Goal: Task Accomplishment & Management: Use online tool/utility

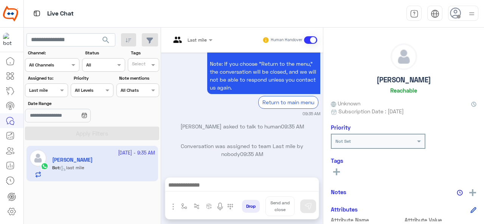
scroll to position [409, 0]
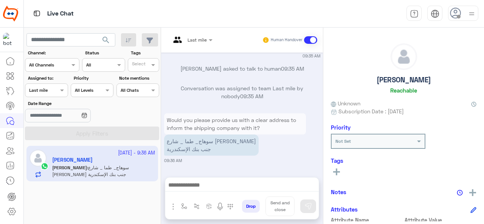
click at [51, 88] on div at bounding box center [46, 89] width 42 height 7
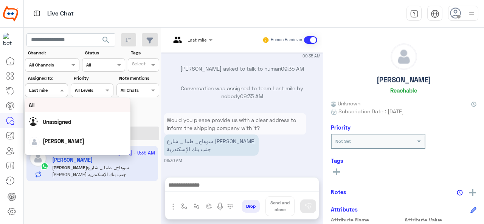
scroll to position [148, 0]
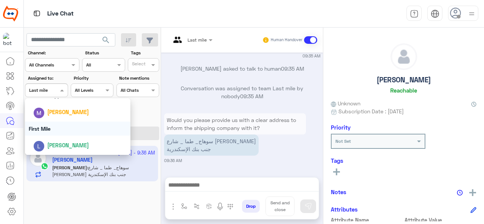
click at [53, 129] on div "First Mile" at bounding box center [78, 129] width 106 height 14
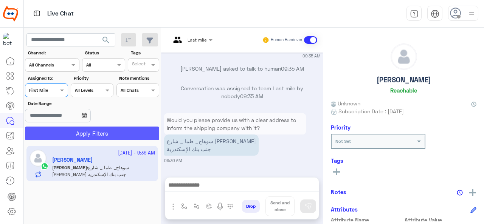
click at [61, 132] on button "Apply Filters" at bounding box center [92, 134] width 134 height 14
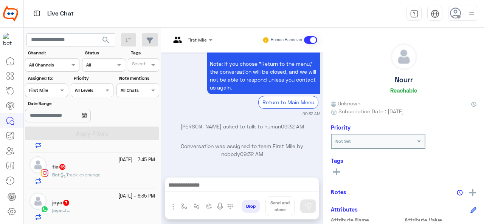
scroll to position [209, 0]
click at [87, 200] on h5 "Youmna Eldahshoury 8" at bounding box center [71, 203] width 59 height 6
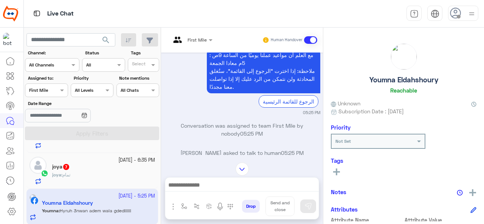
scroll to position [266, 0]
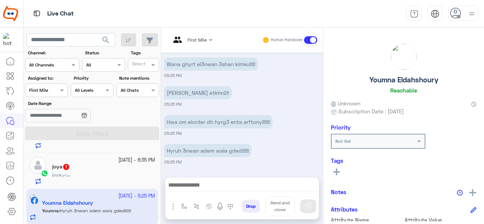
click at [366, 144] on div "Not Set" at bounding box center [374, 141] width 84 height 7
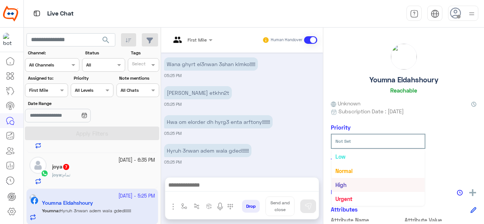
scroll to position [76, 0]
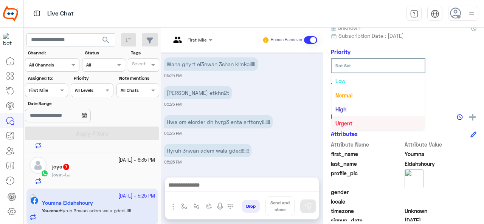
click at [349, 126] on b "Urgent" at bounding box center [343, 123] width 17 height 6
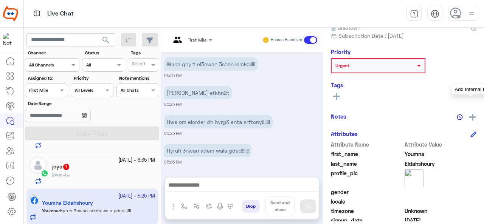
click at [469, 116] on img at bounding box center [472, 117] width 7 height 7
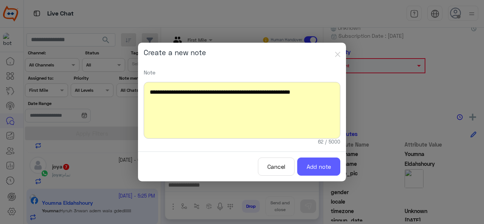
click at [317, 171] on button "Add note" at bounding box center [318, 167] width 43 height 19
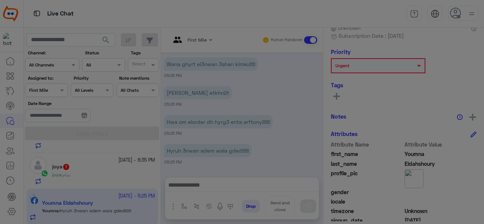
scroll to position [345, 0]
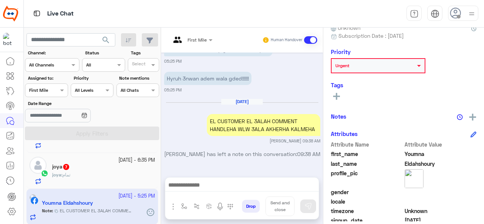
click at [190, 42] on span "First Mile" at bounding box center [197, 40] width 19 height 6
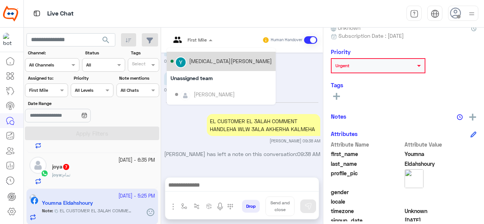
scroll to position [76, 0]
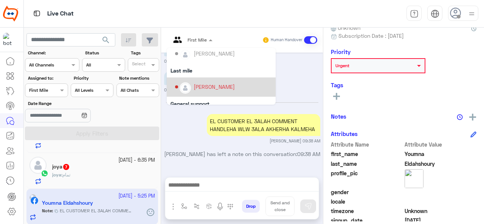
click at [177, 154] on p "Maram Ahmed has left a note on this conversation: 09:38 AM" at bounding box center [242, 154] width 156 height 8
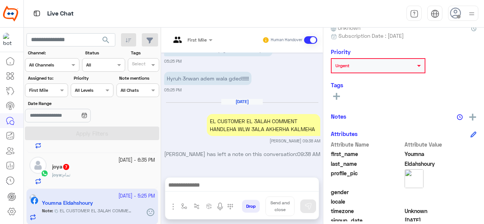
click at [104, 173] on div "joya : تمام" at bounding box center [103, 178] width 103 height 13
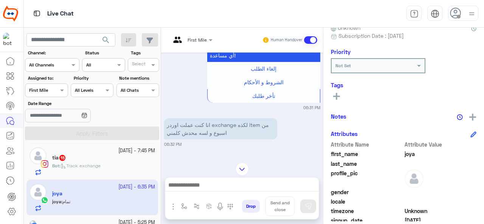
scroll to position [171, 0]
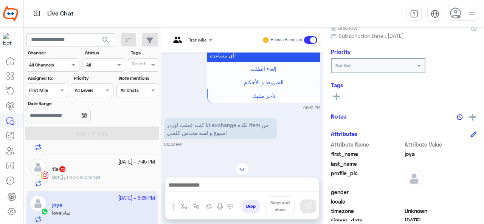
click at [105, 177] on div "Bot : Track exchange" at bounding box center [103, 180] width 103 height 13
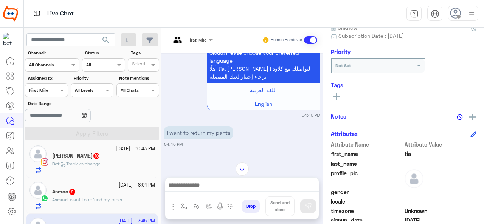
scroll to position [96, 0]
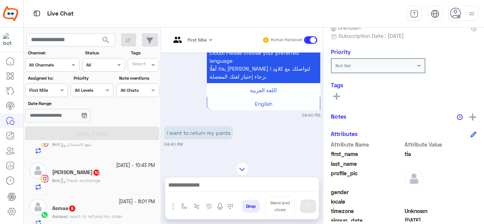
click at [80, 209] on div "Asmaa 9" at bounding box center [103, 209] width 103 height 8
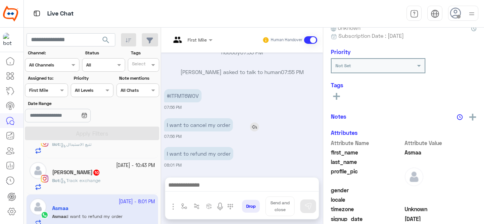
scroll to position [341, 0]
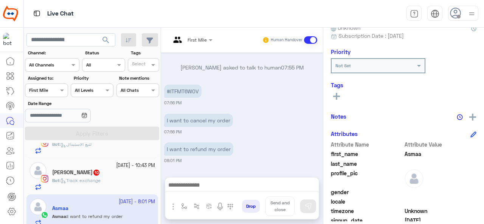
click at [98, 173] on div "Nader Ihab 10" at bounding box center [103, 173] width 103 height 8
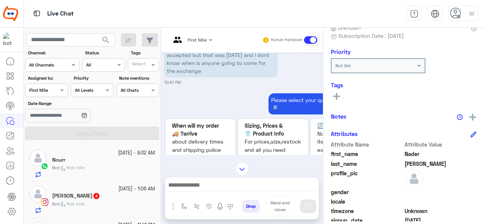
click at [105, 169] on div "Bot : first mile" at bounding box center [103, 170] width 103 height 13
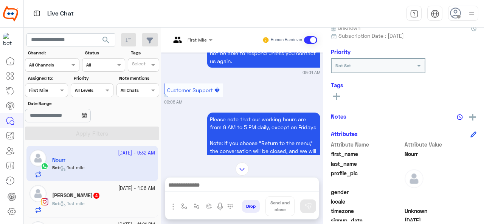
scroll to position [250, 0]
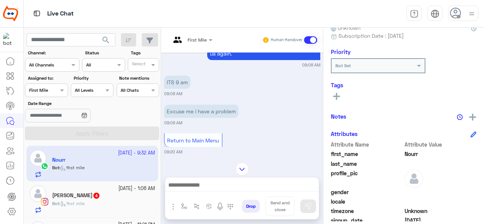
click at [96, 195] on div "Polly 4" at bounding box center [103, 196] width 103 height 8
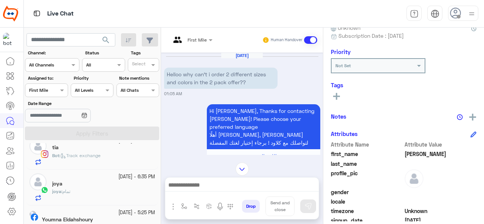
scroll to position [208, 0]
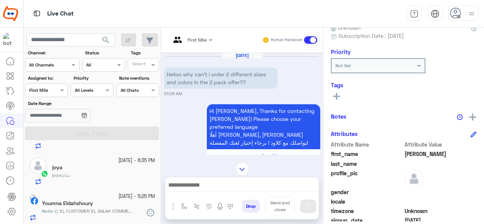
click at [67, 196] on div "13 October - 5:25 PM" at bounding box center [98, 196] width 113 height 7
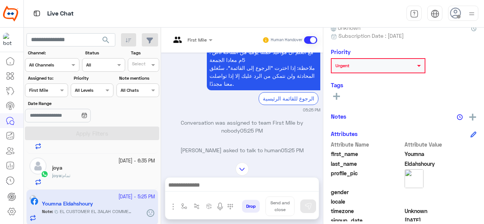
scroll to position [279, 0]
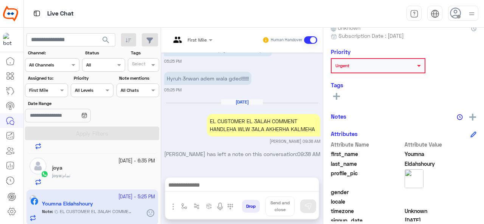
click at [192, 42] on span "First Mile" at bounding box center [197, 40] width 19 height 6
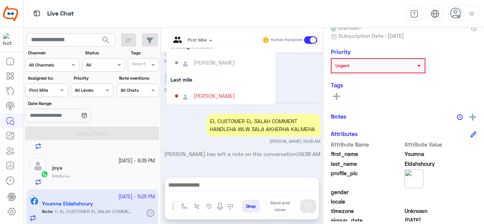
scroll to position [76, 0]
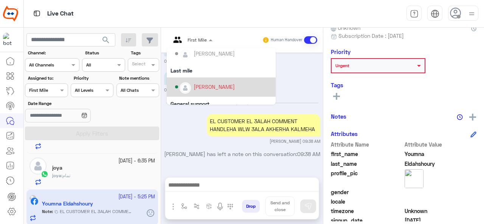
click at [205, 90] on div "[PERSON_NAME]" at bounding box center [214, 87] width 41 height 8
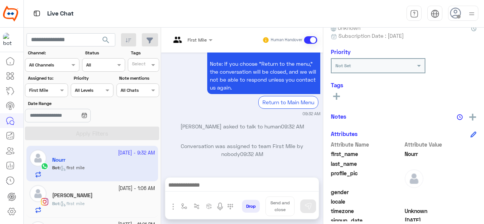
scroll to position [172, 0]
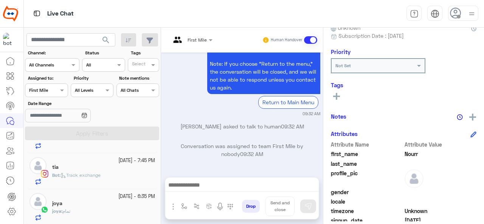
click at [82, 203] on div "joya" at bounding box center [103, 204] width 103 height 8
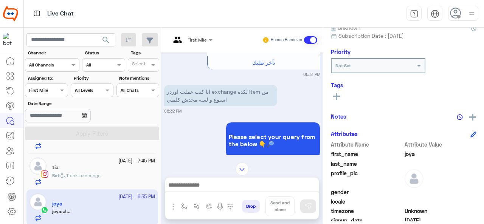
scroll to position [98, 0]
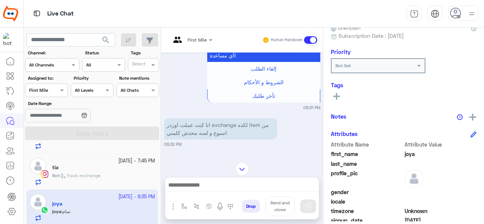
click at [198, 40] on div at bounding box center [192, 38] width 50 height 7
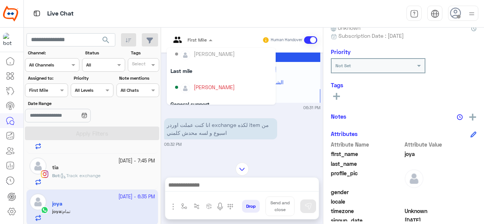
scroll to position [0, 0]
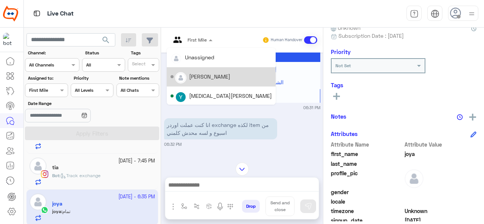
click at [205, 75] on div "[PERSON_NAME]" at bounding box center [209, 77] width 41 height 8
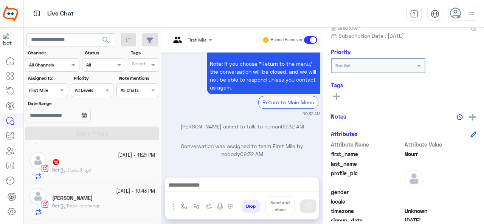
scroll to position [137, 0]
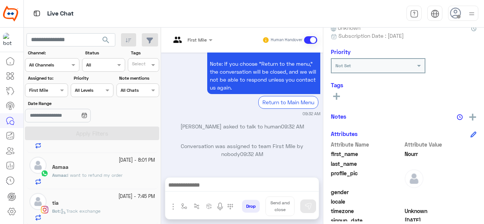
click at [84, 202] on div "tia" at bounding box center [103, 204] width 103 height 8
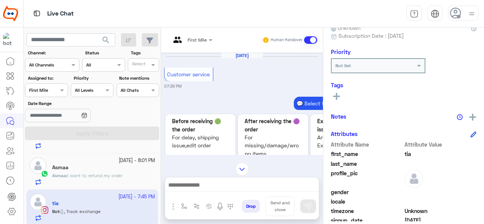
click at [202, 42] on span "First Mile" at bounding box center [197, 40] width 19 height 6
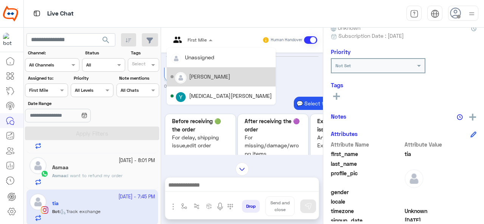
click at [204, 74] on div "[PERSON_NAME]" at bounding box center [209, 77] width 41 height 8
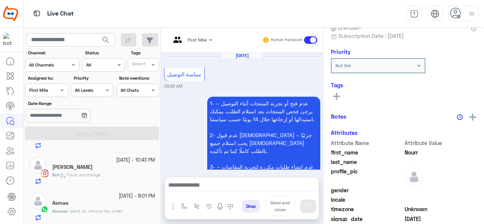
scroll to position [489, 0]
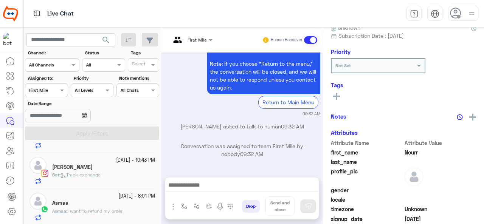
click at [99, 202] on div "Asmaa" at bounding box center [103, 204] width 103 height 8
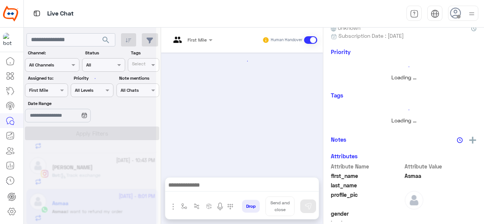
scroll to position [341, 0]
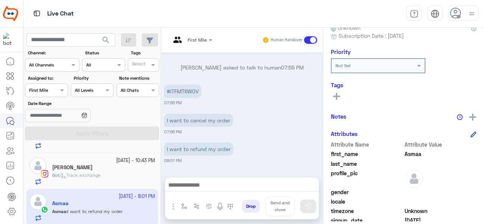
click at [202, 39] on div at bounding box center [192, 38] width 50 height 7
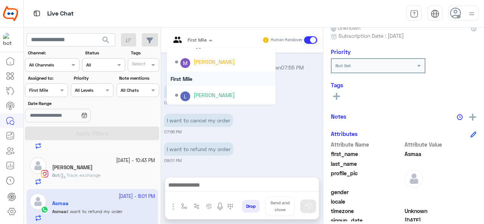
scroll to position [0, 0]
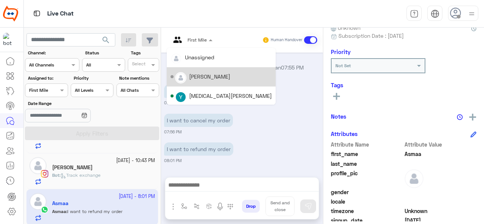
click at [203, 77] on div "[PERSON_NAME]" at bounding box center [209, 77] width 41 height 8
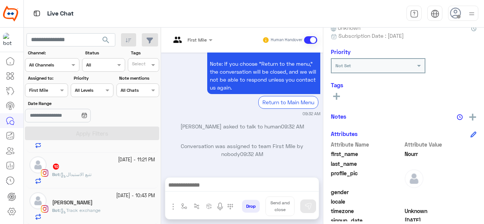
click at [99, 200] on div "Nader Ihab" at bounding box center [103, 204] width 103 height 8
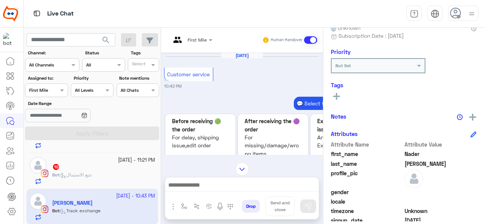
click at [199, 38] on div at bounding box center [192, 38] width 50 height 7
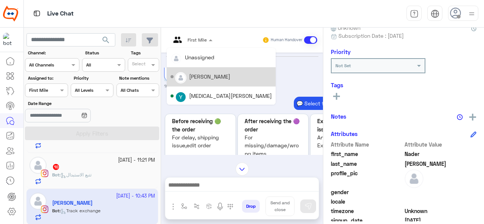
click at [207, 77] on div "[PERSON_NAME]" at bounding box center [209, 77] width 41 height 8
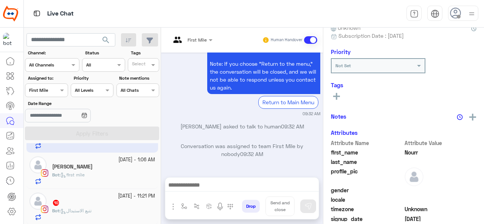
click at [83, 208] on span "تتبع الاستبدال" at bounding box center [75, 211] width 31 height 6
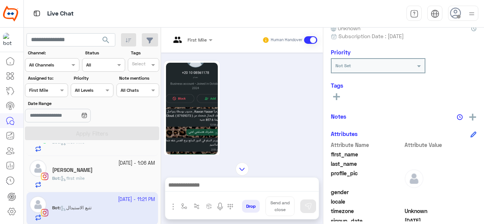
click at [189, 121] on img at bounding box center [192, 109] width 52 height 92
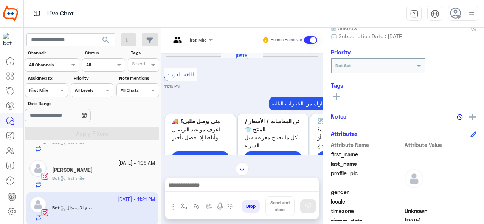
click at [203, 37] on div at bounding box center [192, 38] width 50 height 7
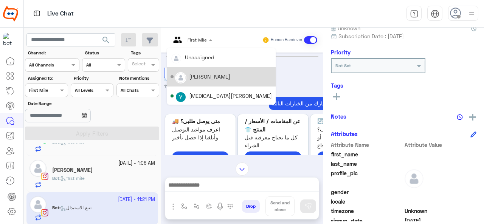
click at [205, 75] on div "[PERSON_NAME]" at bounding box center [209, 77] width 41 height 8
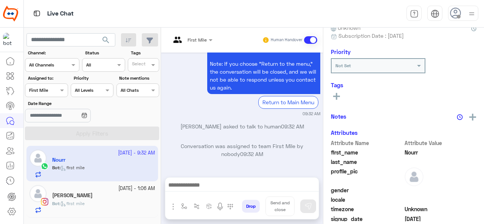
click at [88, 202] on div "Bot : first mile" at bounding box center [103, 206] width 103 height 13
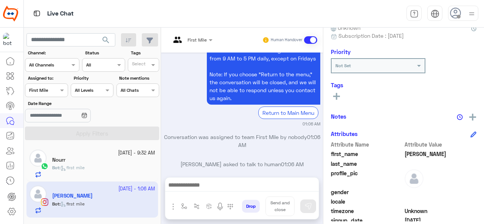
click at [200, 35] on div at bounding box center [192, 38] width 50 height 7
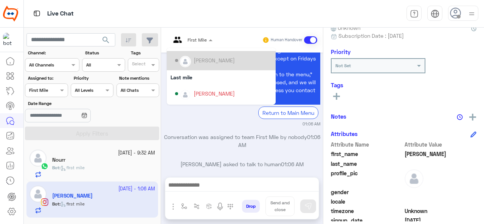
scroll to position [76, 0]
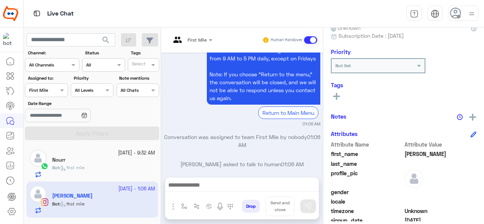
click at [242, 142] on div "Conversation was assigned to team First Mile by nobody 01:06 AM" at bounding box center [242, 144] width 156 height 22
click at [182, 204] on img "button" at bounding box center [184, 206] width 6 height 6
click at [190, 133] on p "Conversation was assigned to team First Mile by nobody 01:06 AM" at bounding box center [242, 141] width 156 height 16
click at [196, 38] on div at bounding box center [192, 38] width 50 height 7
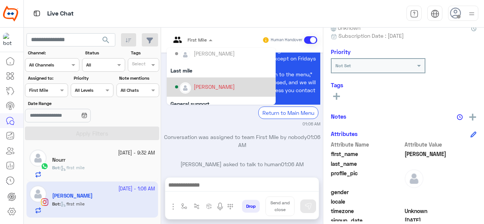
click at [202, 88] on div "[PERSON_NAME]" at bounding box center [214, 87] width 41 height 8
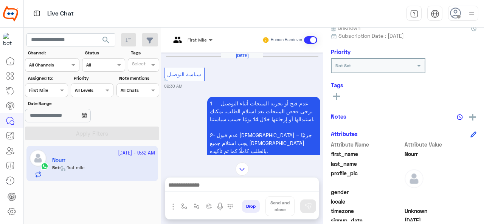
click at [207, 39] on span at bounding box center [211, 40] width 9 height 8
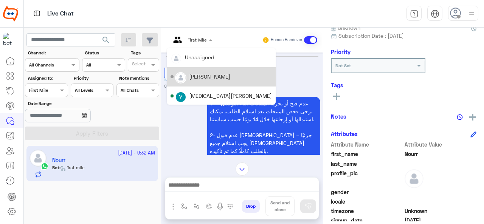
click at [205, 75] on div "[PERSON_NAME]" at bounding box center [209, 77] width 41 height 8
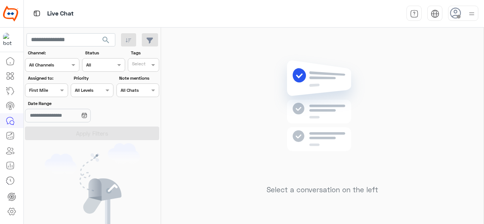
click at [55, 89] on div at bounding box center [46, 89] width 42 height 7
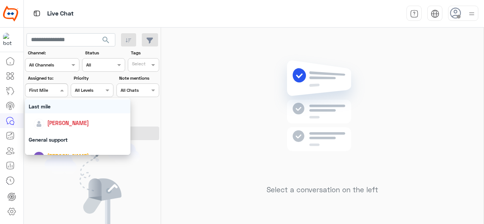
scroll to position [113, 0]
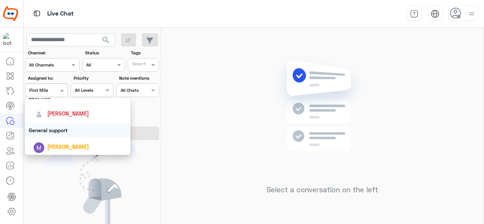
click at [60, 131] on div "General support" at bounding box center [78, 130] width 106 height 14
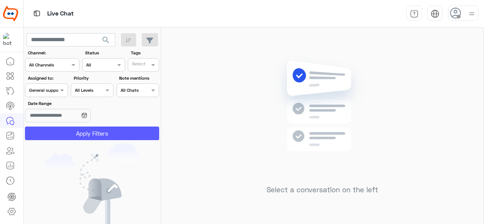
click at [63, 130] on button "Apply Filters" at bounding box center [92, 134] width 134 height 14
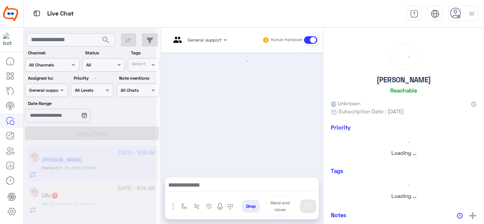
scroll to position [343, 0]
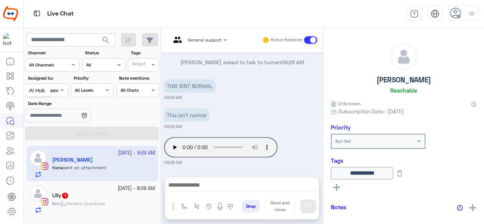
click at [42, 94] on div "AI Hub" at bounding box center [36, 91] width 27 height 12
click at [65, 95] on div "Assigned on General support" at bounding box center [46, 91] width 43 height 14
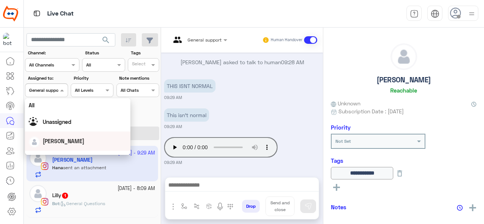
click at [57, 139] on span "[PERSON_NAME]" at bounding box center [64, 141] width 42 height 6
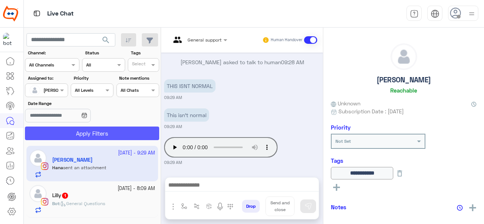
click at [91, 138] on button "Apply Filters" at bounding box center [92, 134] width 134 height 14
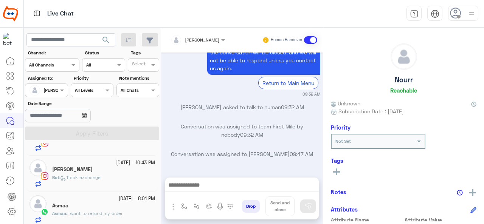
scroll to position [133, 0]
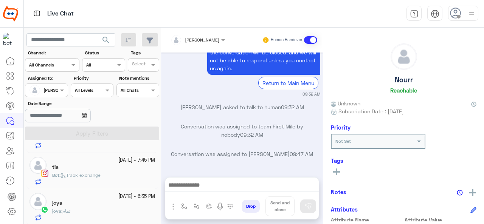
click at [81, 212] on div "joya : تمام" at bounding box center [103, 214] width 103 height 13
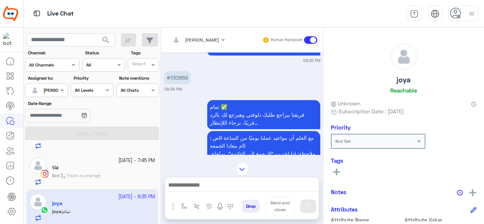
scroll to position [148, 0]
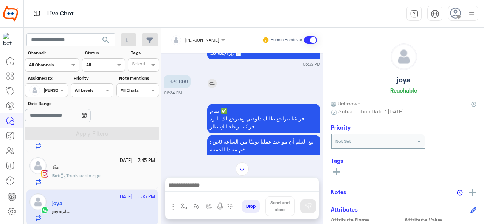
click at [179, 83] on p "#130669" at bounding box center [177, 81] width 26 height 13
copy p "130669"
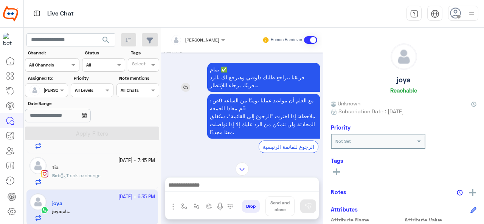
scroll to position [186, 0]
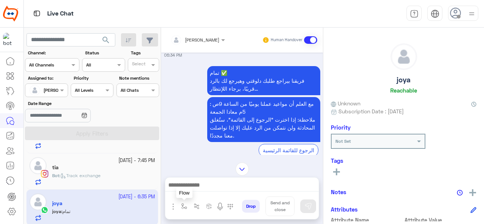
click at [184, 208] on img "button" at bounding box center [184, 206] width 6 height 6
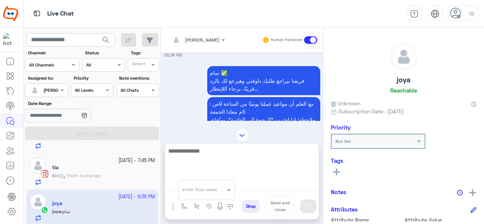
click at [234, 186] on textarea at bounding box center [242, 168] width 154 height 45
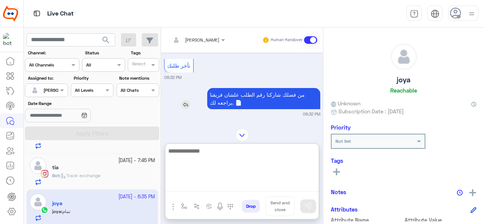
scroll to position [148, 0]
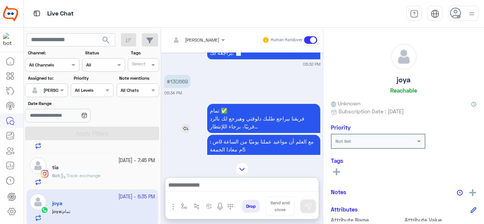
click at [191, 109] on div "تمام ✅ فريقنا بيراجع طلبك دلوقتي وهيرجع لك بالرد قريبًا، برجاء اللإنتظار..." at bounding box center [242, 118] width 156 height 29
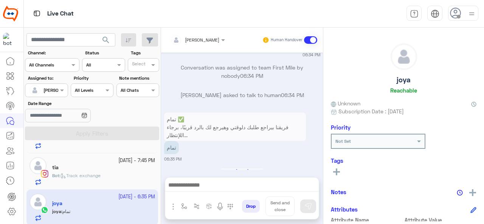
scroll to position [322, 0]
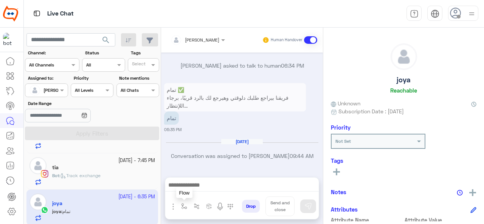
click at [181, 203] on button "button" at bounding box center [184, 206] width 12 height 12
click at [226, 188] on span at bounding box center [229, 190] width 9 height 8
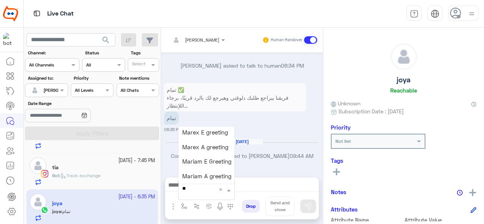
scroll to position [89, 0]
type input "****"
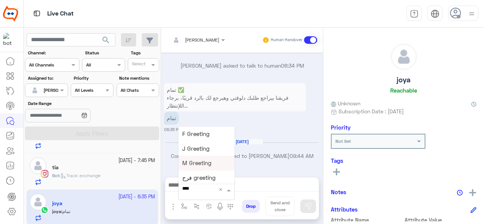
scroll to position [38, 0]
click at [204, 169] on span "مرام greeting" at bounding box center [199, 169] width 35 height 7
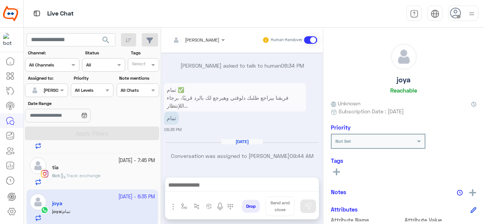
type textarea "**********"
click at [310, 207] on img at bounding box center [308, 207] width 8 height 8
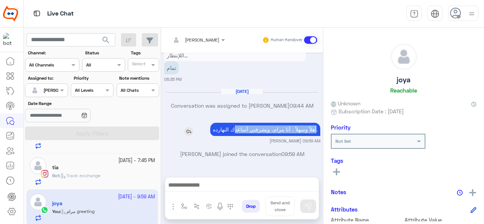
drag, startPoint x: 299, startPoint y: 121, endPoint x: 217, endPoint y: 127, distance: 82.7
click at [213, 126] on p "أهلاً وسهلاً ، أنا مرام، ويشرفني أساعدك النهارده." at bounding box center [265, 129] width 110 height 13
drag, startPoint x: 212, startPoint y: 128, endPoint x: 208, endPoint y: 118, distance: 10.5
click at [210, 123] on p "أهلاً وسهلاً ، أنا مرام، ويشرفني أساعدك النهارده." at bounding box center [265, 129] width 110 height 13
copy p "أهلاً وسهلاً ، أنا مرام، ويشرفني أساعدك النهارده."
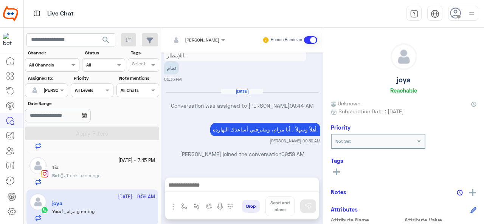
click at [94, 167] on div "tia" at bounding box center [103, 168] width 103 height 8
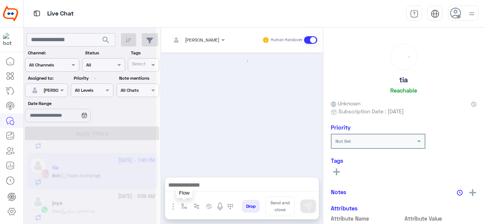
click at [181, 207] on img "button" at bounding box center [184, 206] width 6 height 6
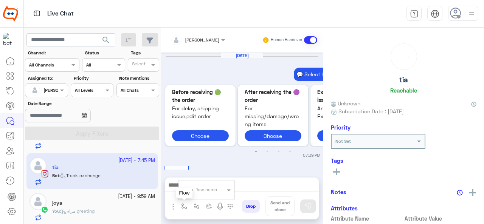
scroll to position [389, 0]
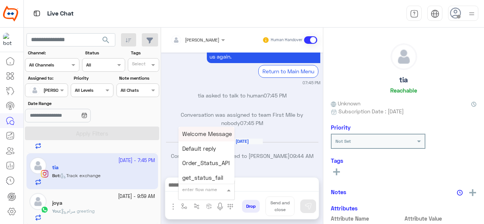
click at [208, 192] on input "text" at bounding box center [197, 188] width 30 height 7
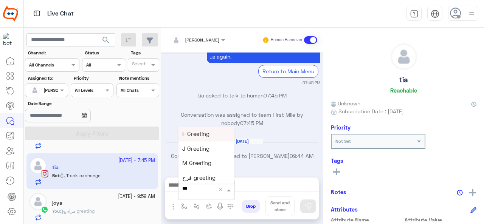
type input "****"
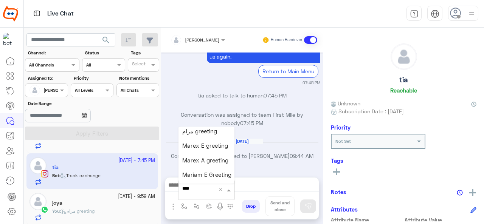
scroll to position [38, 0]
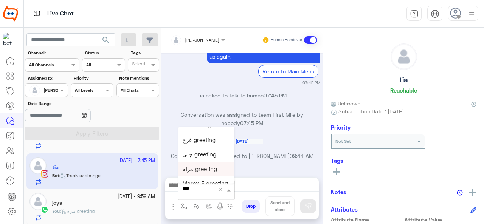
click at [211, 169] on span "مرام greeting" at bounding box center [199, 169] width 35 height 7
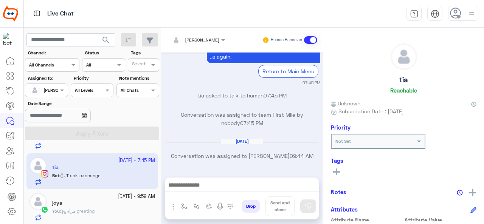
type textarea "**********"
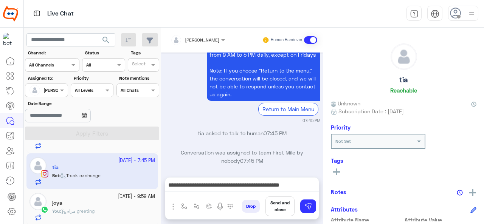
scroll to position [389, 0]
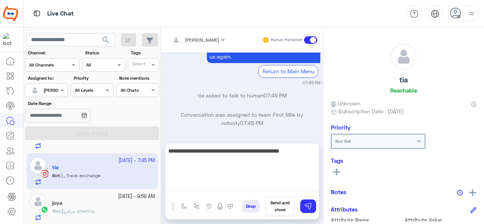
click at [236, 183] on textarea "**********" at bounding box center [242, 168] width 154 height 45
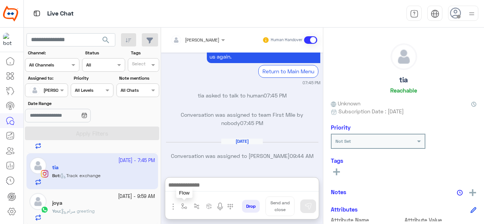
click at [185, 206] on img "button" at bounding box center [184, 206] width 6 height 6
click at [222, 191] on div at bounding box center [206, 188] width 56 height 7
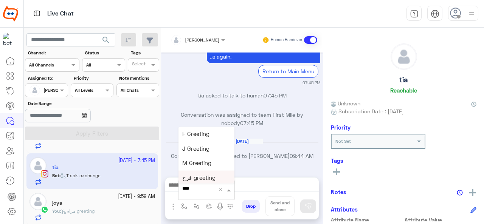
type input "*****"
click at [213, 163] on div "M Greeting" at bounding box center [206, 163] width 56 height 15
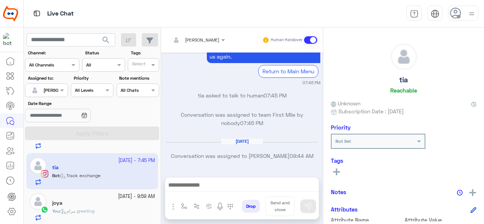
type textarea "**********"
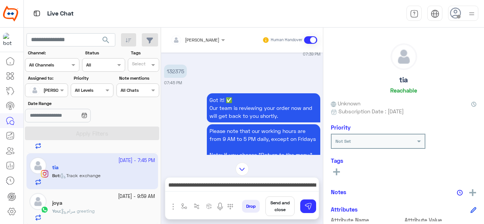
scroll to position [200, 0]
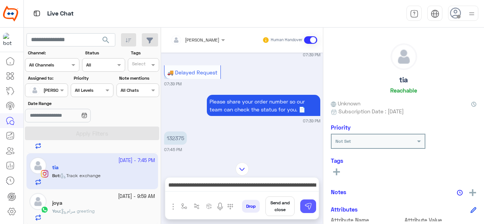
click at [309, 205] on img at bounding box center [308, 207] width 8 height 8
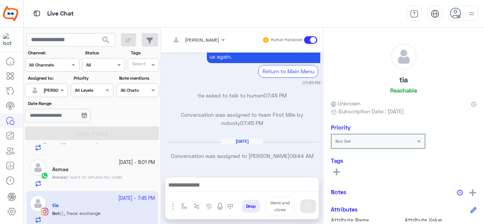
scroll to position [445, 0]
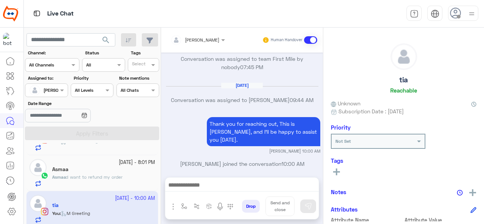
click at [101, 174] on p "Asmaa : I want to refund my order" at bounding box center [87, 177] width 70 height 7
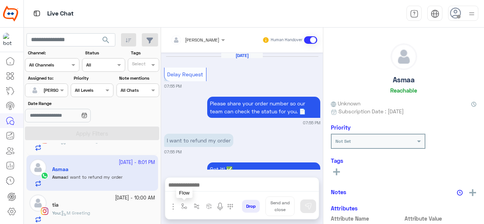
scroll to position [286, 0]
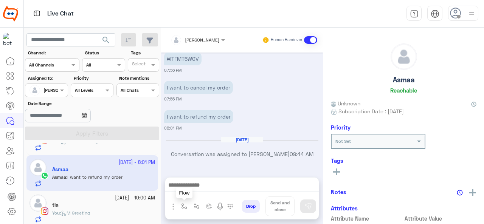
click at [182, 207] on img "button" at bounding box center [184, 206] width 6 height 6
click at [220, 189] on div at bounding box center [206, 188] width 56 height 7
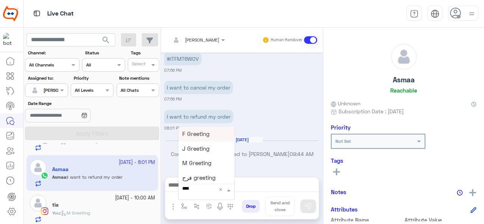
type input "*****"
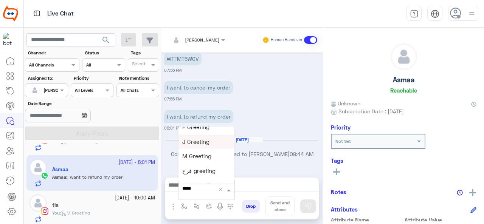
scroll to position [0, 0]
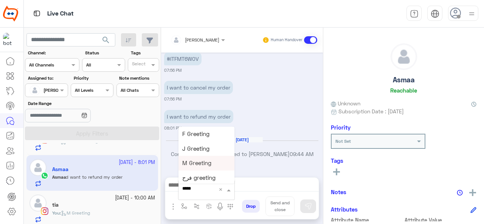
click at [199, 165] on span "M Greeting" at bounding box center [196, 163] width 29 height 7
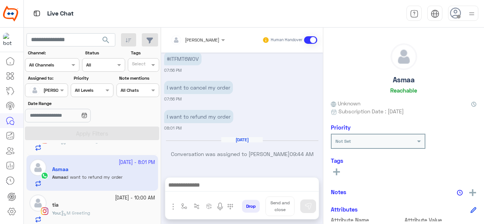
type textarea "**********"
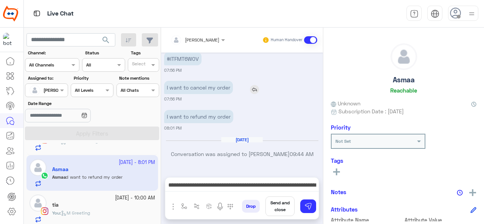
scroll to position [172, 0]
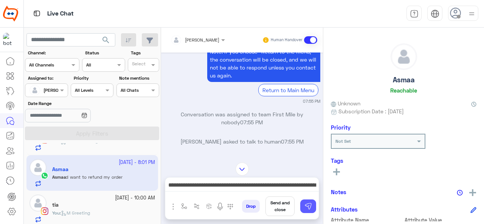
click at [308, 208] on img at bounding box center [308, 207] width 8 height 8
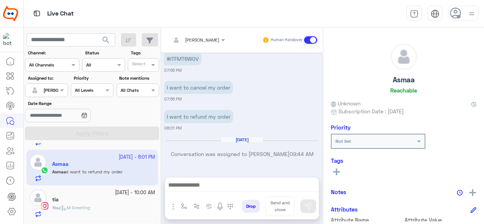
scroll to position [58, 0]
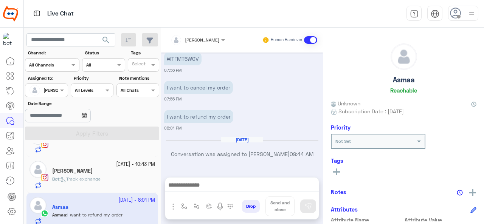
click at [106, 171] on div "Nader Ihab" at bounding box center [103, 172] width 103 height 8
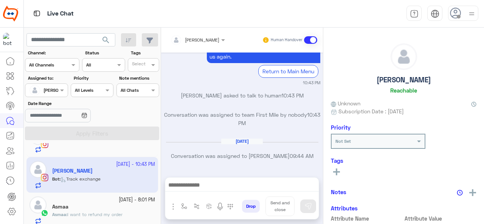
scroll to position [275, 0]
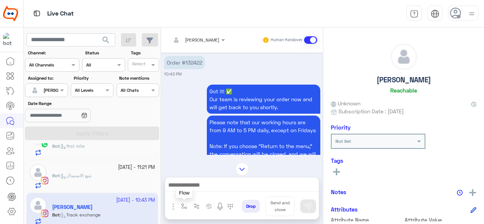
click at [182, 205] on img "button" at bounding box center [184, 206] width 6 height 6
click at [225, 189] on span at bounding box center [229, 190] width 9 height 8
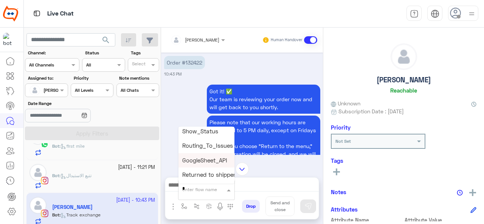
scroll to position [17, 0]
type input "********"
click at [212, 147] on div "M Greeting" at bounding box center [206, 145] width 56 height 15
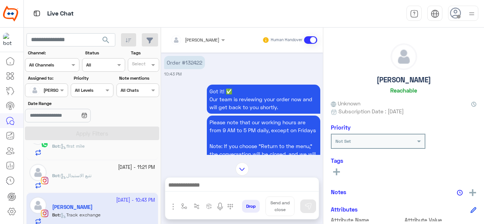
type textarea "**********"
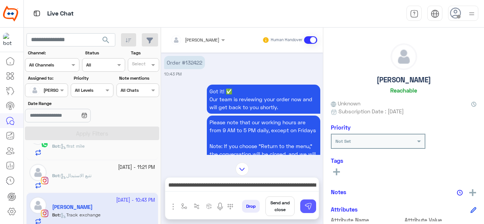
click at [309, 206] on img at bounding box center [308, 207] width 8 height 8
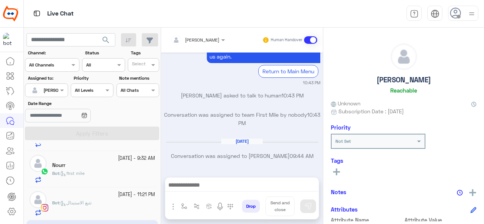
scroll to position [20, 0]
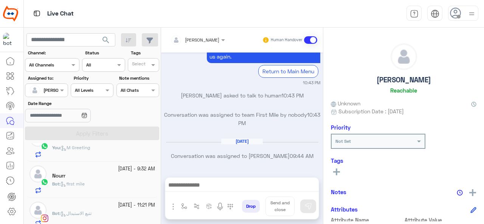
click at [125, 206] on small "13 October - 11:21 PM" at bounding box center [136, 205] width 37 height 7
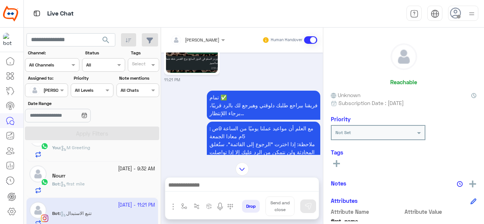
scroll to position [430, 0]
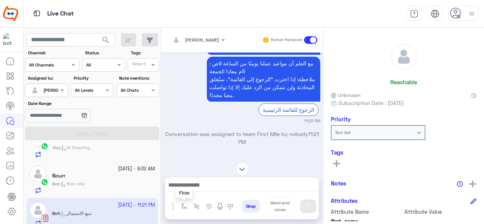
click at [185, 205] on img "button" at bounding box center [184, 206] width 6 height 6
click at [228, 190] on span at bounding box center [229, 190] width 9 height 8
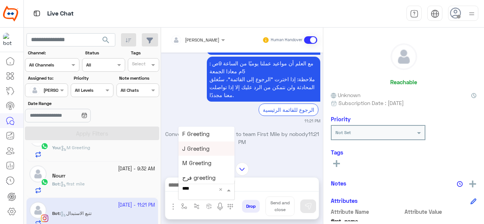
type input "*****"
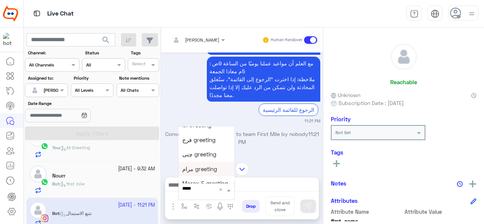
click at [204, 171] on span "مرام greeting" at bounding box center [199, 169] width 35 height 7
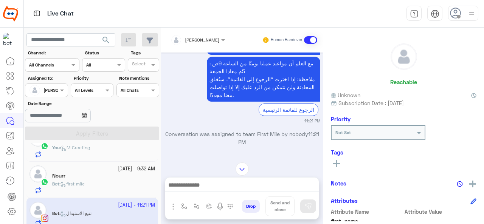
type textarea "**********"
click at [309, 205] on img at bounding box center [308, 207] width 8 height 8
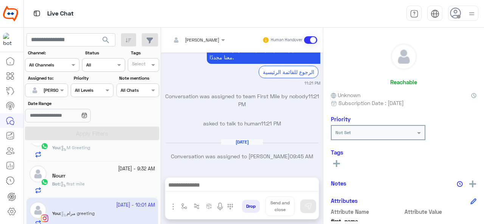
scroll to position [515, 0]
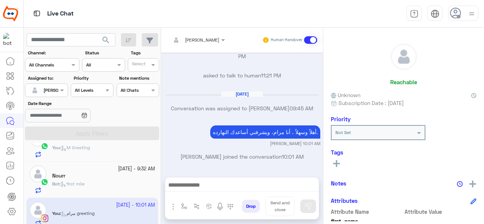
click at [101, 183] on div "Bot : first mile" at bounding box center [103, 187] width 103 height 13
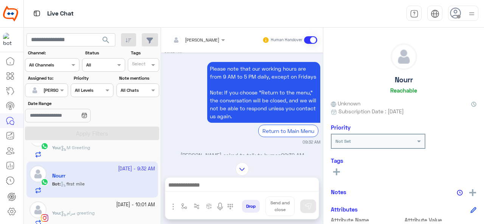
scroll to position [479, 0]
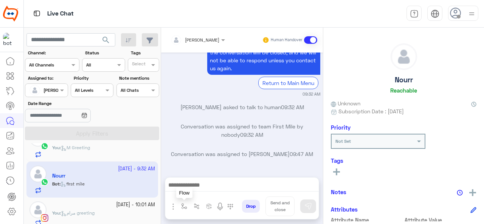
click at [184, 211] on button "button" at bounding box center [184, 206] width 12 height 12
click at [225, 189] on span at bounding box center [229, 190] width 9 height 8
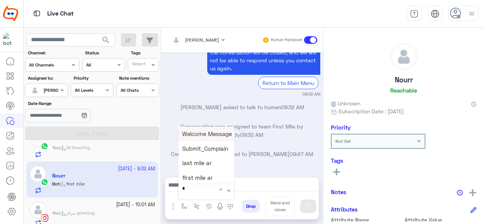
type input "*"
click at [206, 132] on span "M Greeting" at bounding box center [196, 133] width 29 height 7
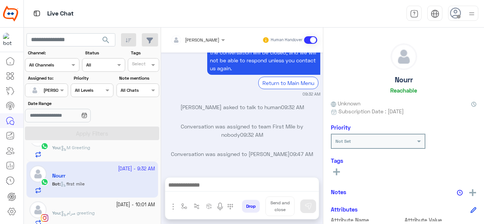
type textarea "**********"
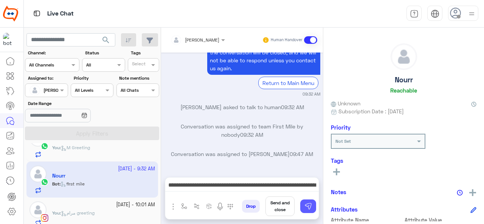
click at [312, 205] on button at bounding box center [308, 207] width 16 height 14
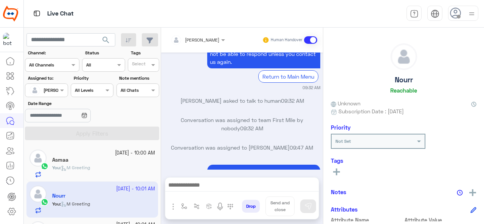
scroll to position [544, 0]
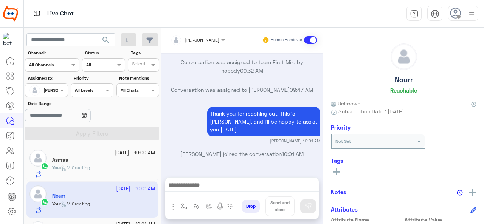
click at [82, 161] on div "Asmaa" at bounding box center [103, 161] width 103 height 8
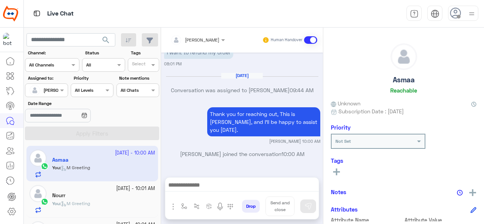
scroll to position [133, 0]
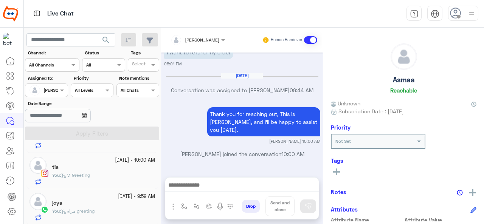
click at [92, 206] on div "joya" at bounding box center [103, 204] width 103 height 8
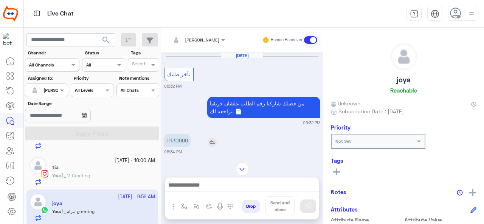
click at [183, 142] on p "#130669" at bounding box center [177, 140] width 26 height 13
copy p "130669"
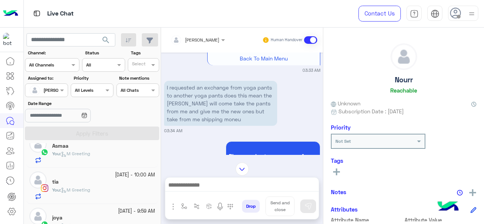
scroll to position [133, 0]
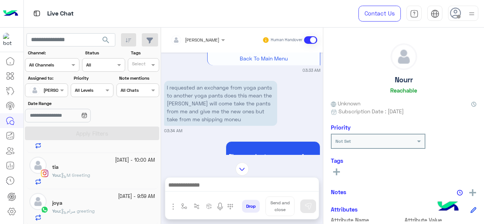
click at [87, 205] on div "joya" at bounding box center [103, 204] width 103 height 8
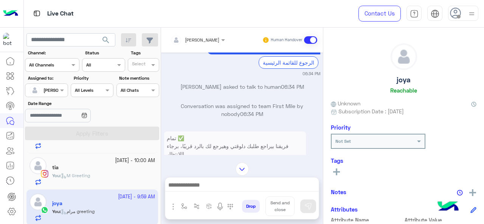
scroll to position [747, 0]
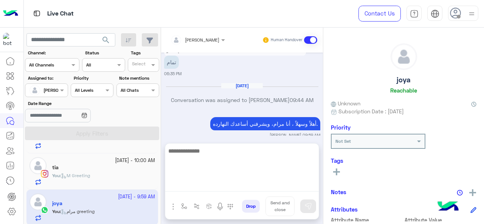
click at [209, 184] on textarea at bounding box center [242, 168] width 154 height 45
type textarea "*"
type textarea "**********"
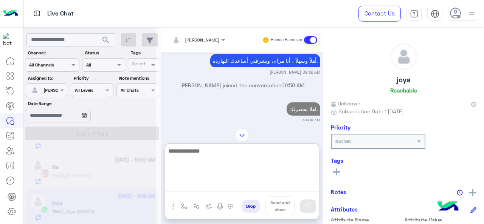
scroll to position [0, 0]
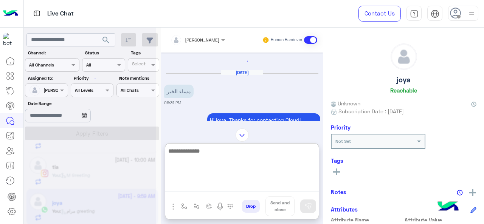
type textarea "*"
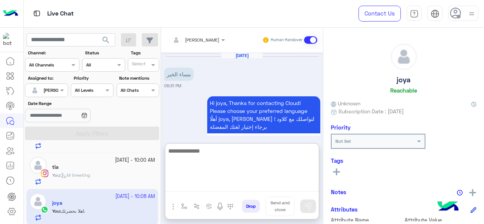
scroll to position [810, 0]
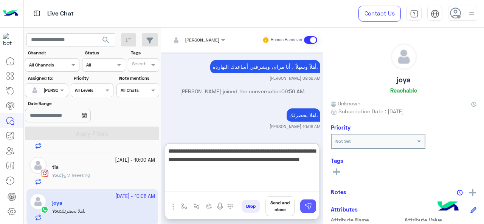
type textarea "**********"
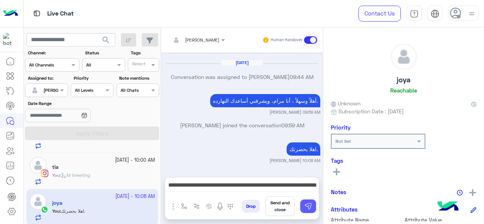
click at [307, 208] on img at bounding box center [308, 207] width 8 height 8
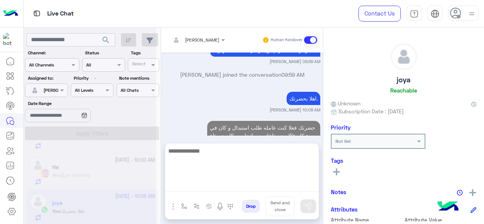
click at [256, 187] on textarea at bounding box center [242, 168] width 154 height 45
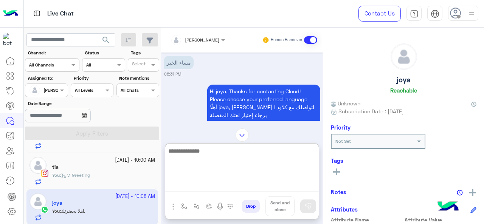
scroll to position [884, 0]
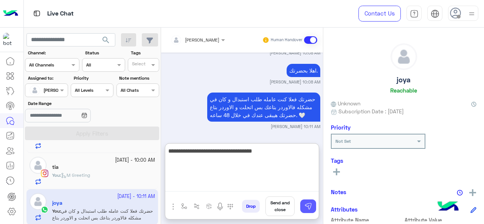
type textarea "**********"
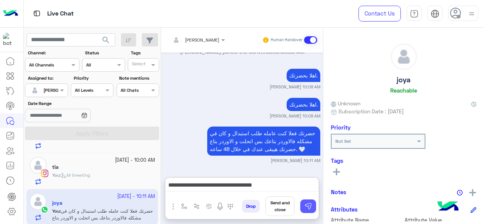
click at [309, 208] on img at bounding box center [308, 207] width 8 height 8
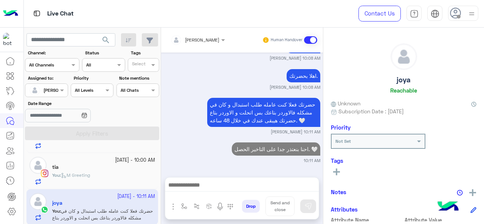
scroll to position [879, 0]
click at [97, 174] on div "You : M Greeting" at bounding box center [103, 178] width 103 height 13
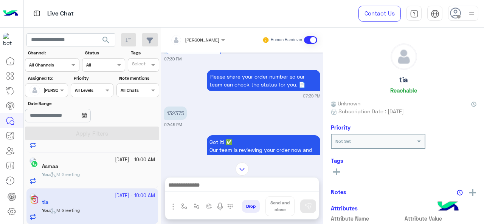
scroll to position [91, 0]
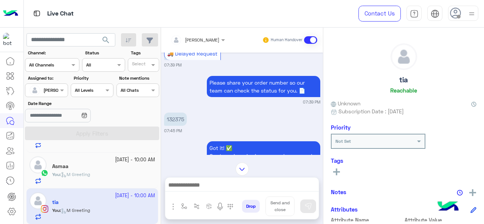
click at [181, 121] on p "132375" at bounding box center [175, 119] width 23 height 13
copy p "132375"
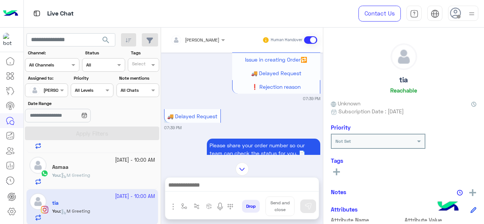
scroll to position [1857, 0]
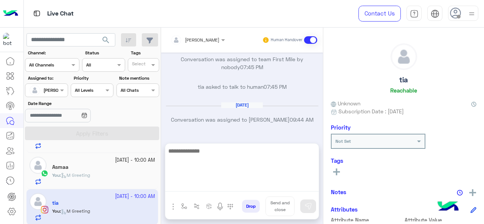
click at [206, 185] on textarea at bounding box center [242, 168] width 154 height 45
type textarea "**********"
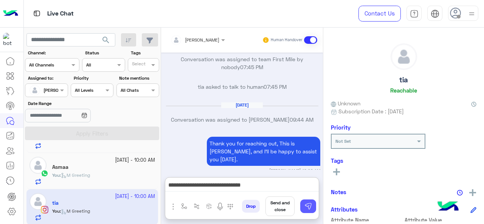
click at [310, 207] on img at bounding box center [308, 207] width 8 height 8
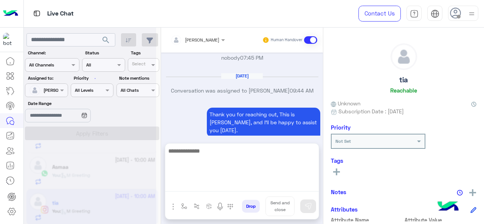
click at [234, 185] on textarea at bounding box center [242, 168] width 154 height 45
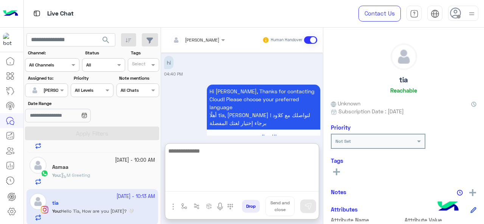
scroll to position [1949, 0]
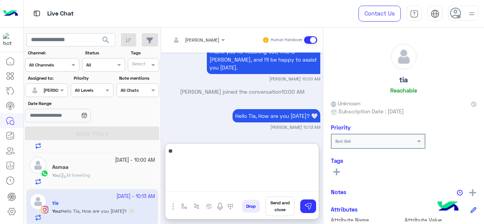
type textarea "*"
paste textarea "**********"
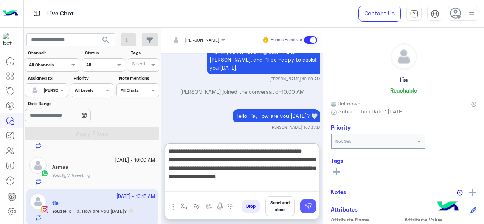
type textarea "**********"
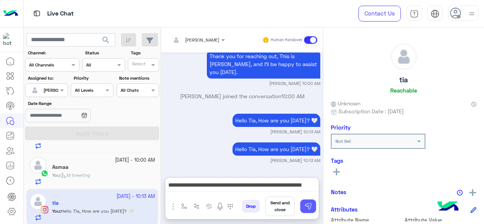
click at [309, 206] on img at bounding box center [308, 207] width 8 height 8
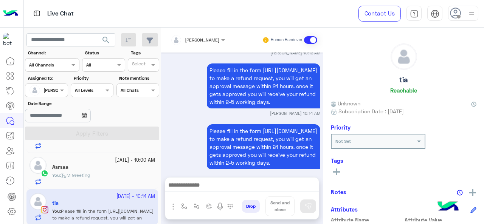
scroll to position [0, 0]
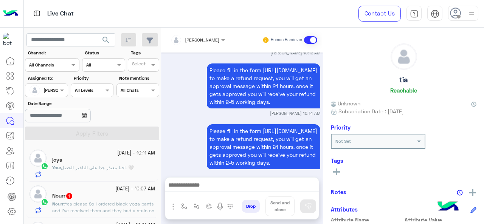
click at [105, 165] on span "احنا بنعتذر جدا على التاخير الحصل. 🤍" at bounding box center [97, 168] width 73 height 6
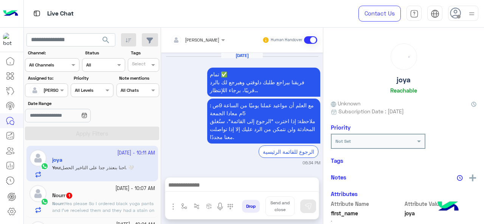
scroll to position [297, 0]
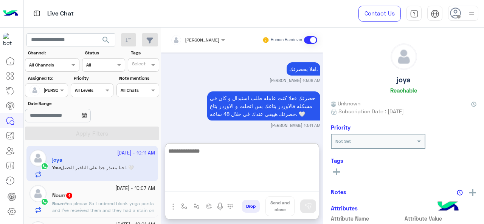
click at [203, 184] on textarea at bounding box center [242, 168] width 154 height 45
type textarea "**********"
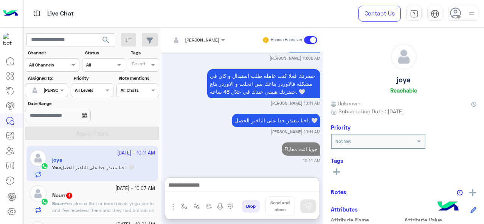
click at [102, 189] on div "14 October - 10:07 AM" at bounding box center [103, 188] width 103 height 7
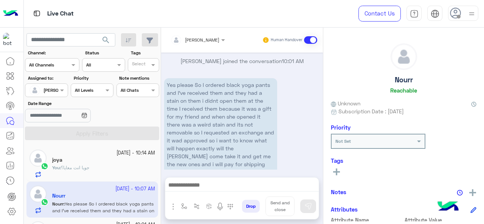
scroll to position [377, 0]
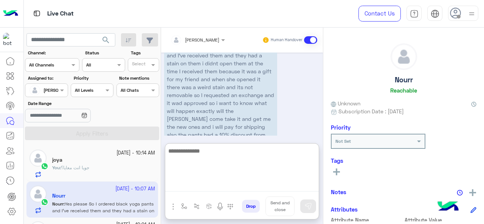
click at [203, 188] on textarea at bounding box center [242, 168] width 154 height 45
type textarea "*"
type textarea "**********"
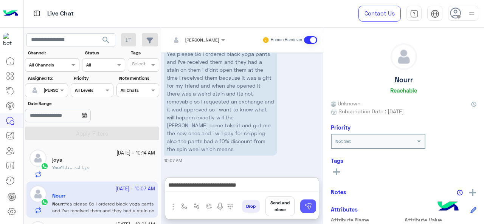
drag, startPoint x: 308, startPoint y: 208, endPoint x: 276, endPoint y: 191, distance: 36.0
click at [308, 208] on img at bounding box center [308, 207] width 8 height 8
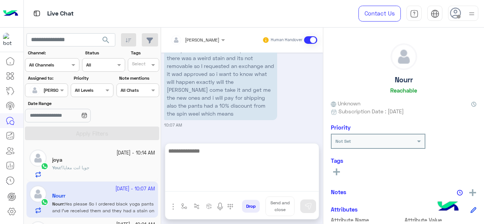
click at [225, 187] on textarea at bounding box center [242, 168] width 154 height 45
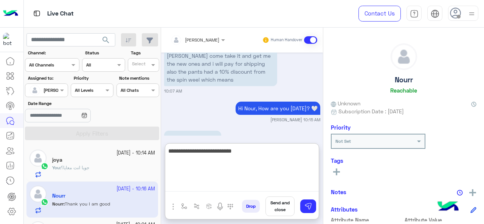
scroll to position [468, 0]
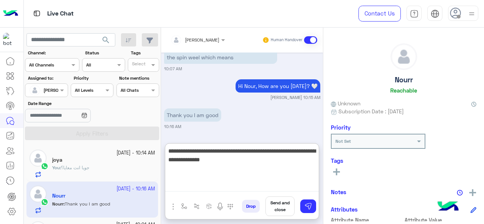
type textarea "**********"
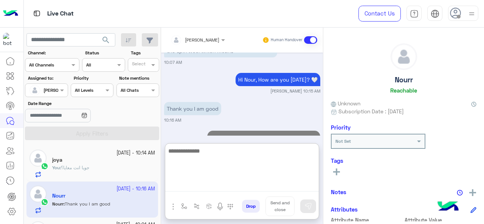
scroll to position [513, 0]
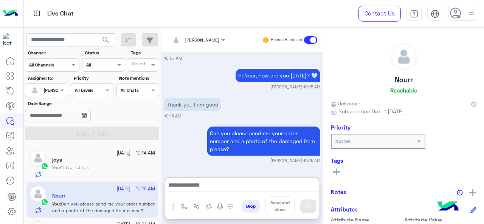
click at [90, 173] on div "You : جويا انت معايا؟" at bounding box center [103, 170] width 103 height 13
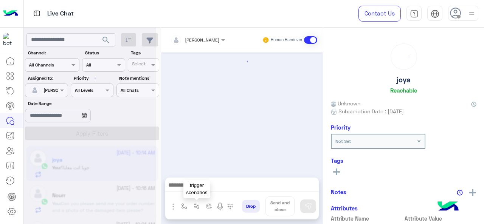
scroll to position [220, 0]
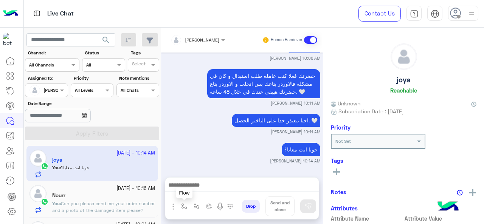
click at [181, 206] on img "button" at bounding box center [184, 206] width 6 height 6
click at [227, 189] on span at bounding box center [229, 190] width 9 height 8
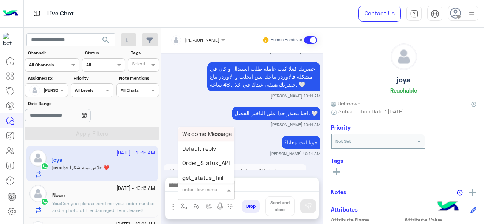
scroll to position [278, 0]
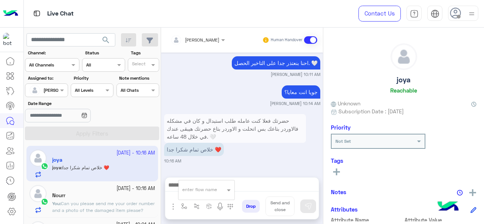
click at [306, 106] on small "Maram Ahmed 10:14 AM" at bounding box center [295, 104] width 50 height 6
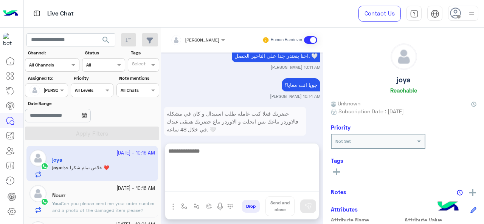
click at [190, 188] on textarea at bounding box center [242, 168] width 154 height 45
type textarea "*"
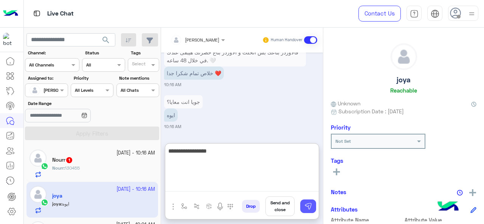
type textarea "**********"
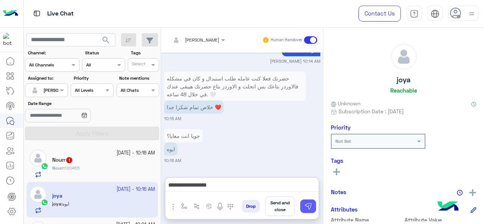
click at [310, 208] on img at bounding box center [308, 207] width 8 height 8
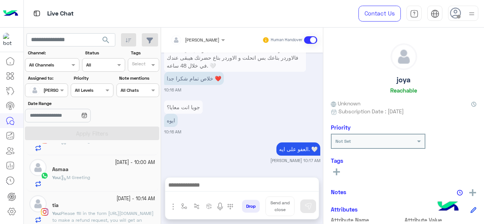
scroll to position [134, 0]
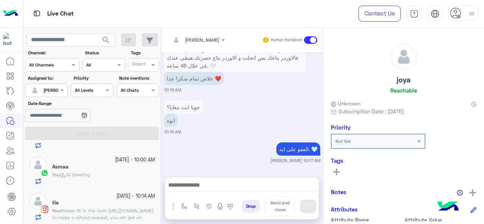
click at [108, 200] on div "tia" at bounding box center [103, 204] width 103 height 8
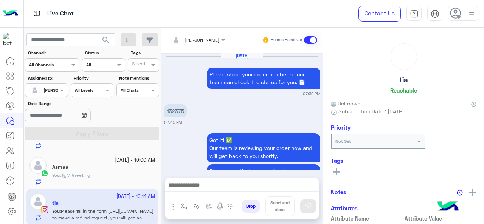
scroll to position [316, 0]
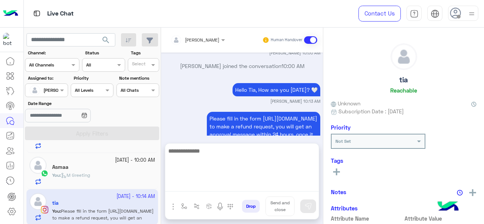
click at [202, 188] on textarea at bounding box center [242, 168] width 154 height 45
type textarea "*"
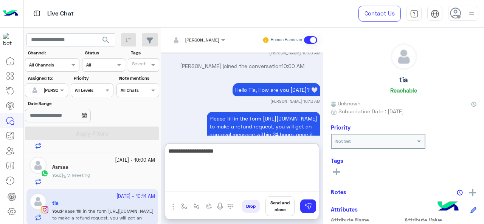
type textarea "**********"
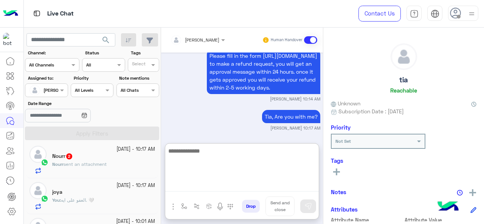
scroll to position [0, 0]
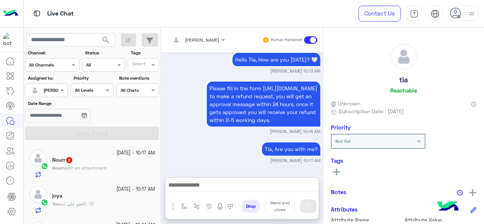
click at [99, 163] on div "Nourr 2" at bounding box center [103, 161] width 103 height 8
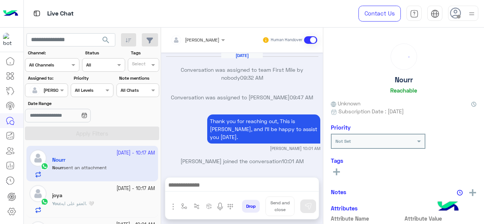
scroll to position [373, 0]
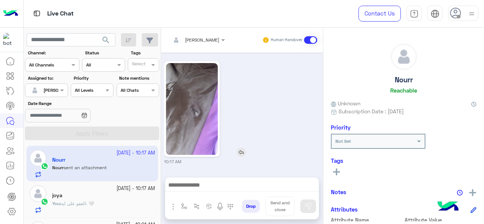
click at [196, 112] on img at bounding box center [192, 109] width 52 height 92
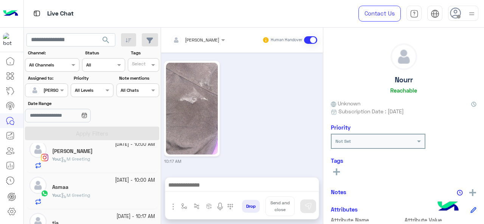
scroll to position [133, 0]
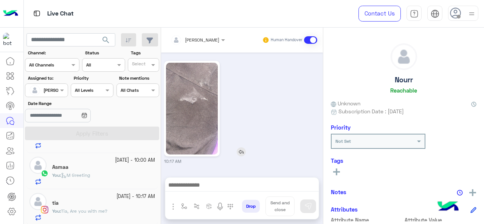
click at [192, 101] on img at bounding box center [192, 109] width 52 height 92
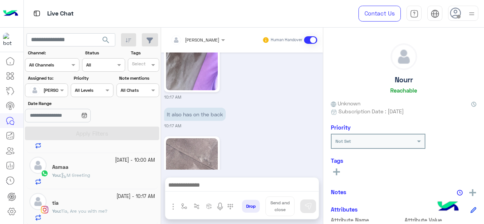
scroll to position [513, 0]
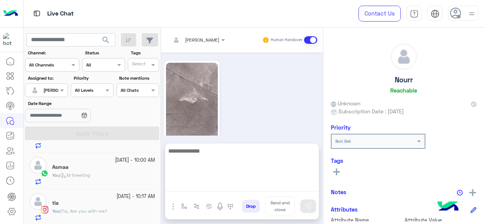
click at [203, 185] on textarea at bounding box center [242, 168] width 154 height 45
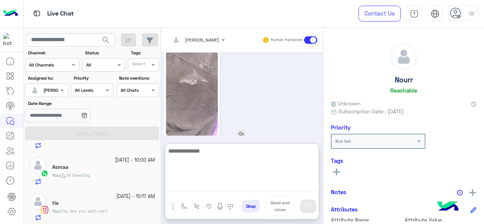
scroll to position [548, 0]
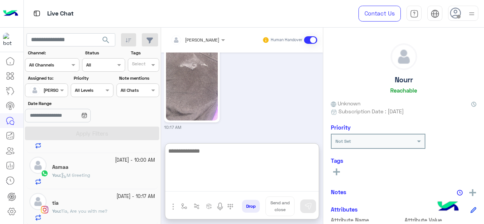
click at [213, 154] on textarea at bounding box center [242, 168] width 154 height 45
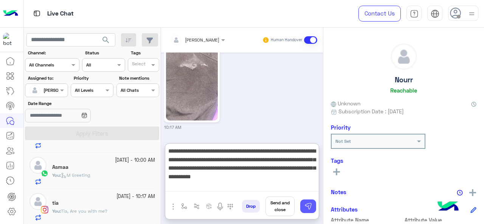
type textarea "**********"
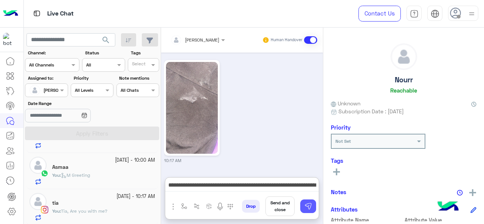
click at [304, 207] on img at bounding box center [308, 207] width 8 height 8
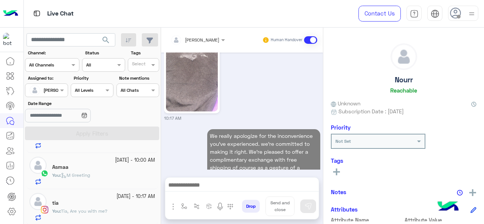
scroll to position [582, 0]
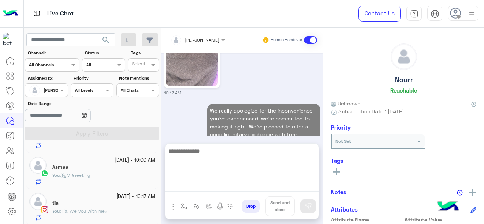
click at [200, 183] on textarea at bounding box center [242, 168] width 154 height 45
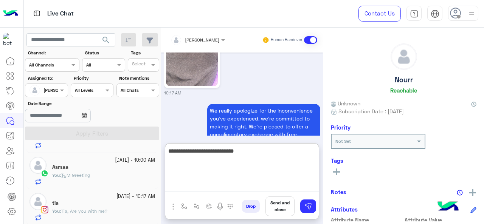
scroll to position [616, 0]
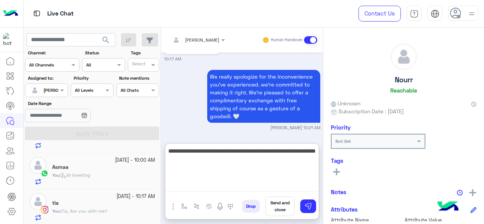
type textarea "**********"
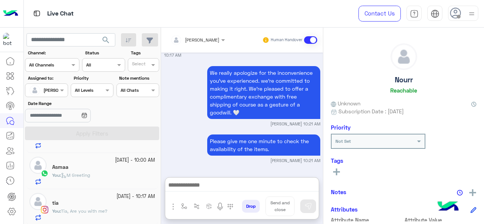
scroll to position [681, 0]
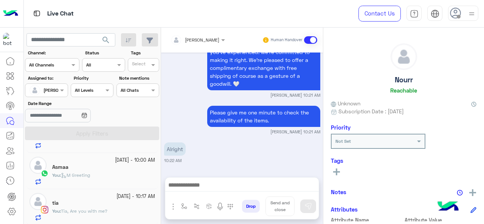
click at [113, 202] on div "tia" at bounding box center [103, 204] width 103 height 8
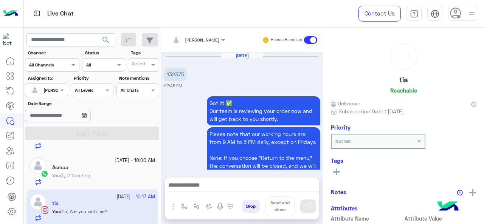
scroll to position [308, 0]
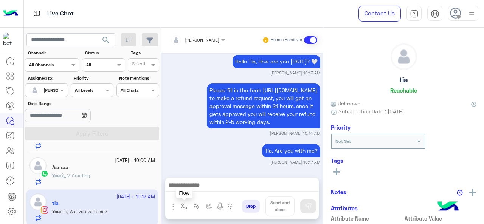
click at [182, 207] on img "button" at bounding box center [184, 206] width 6 height 6
click at [230, 190] on span at bounding box center [229, 190] width 9 height 8
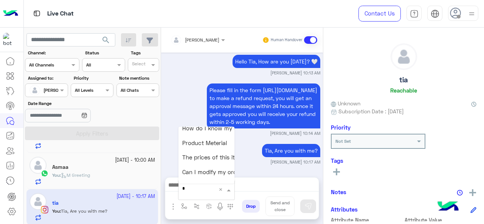
scroll to position [0, 0]
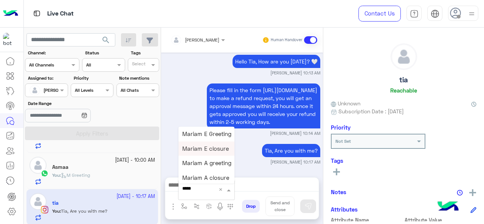
type input "******"
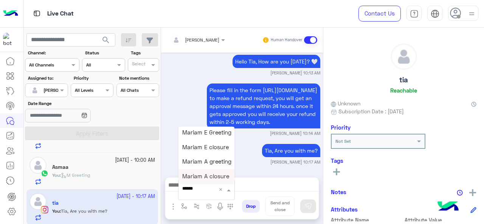
click at [214, 176] on span "Mariam A closure" at bounding box center [205, 176] width 47 height 7
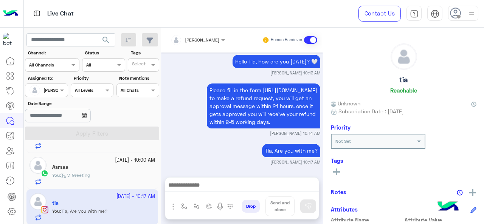
type textarea "**********"
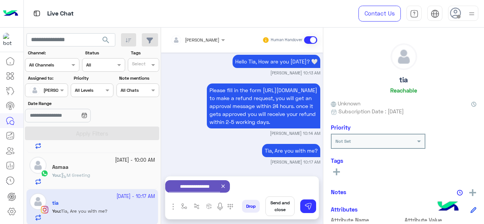
click at [226, 188] on icon at bounding box center [223, 186] width 6 height 6
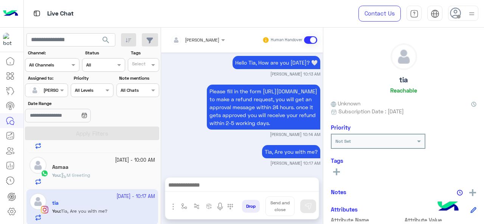
scroll to position [308, 0]
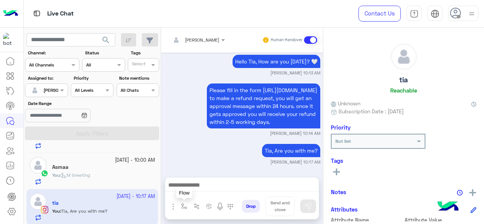
click at [183, 204] on img "button" at bounding box center [184, 206] width 6 height 6
click at [200, 190] on input "text" at bounding box center [197, 188] width 30 height 7
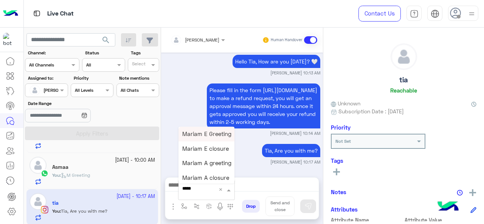
type input "******"
click at [212, 149] on span "Mariam E closure" at bounding box center [205, 148] width 47 height 7
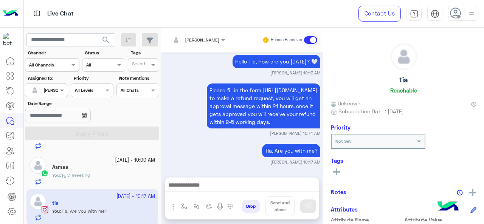
type textarea "**********"
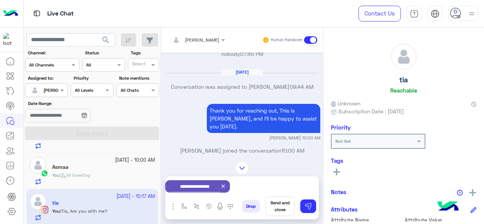
scroll to position [309, 0]
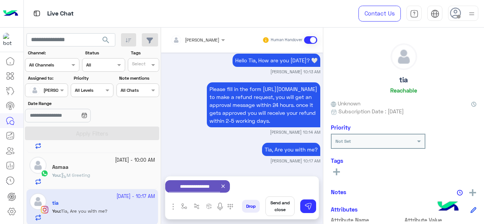
click at [282, 206] on button "Send and close" at bounding box center [279, 207] width 29 height 20
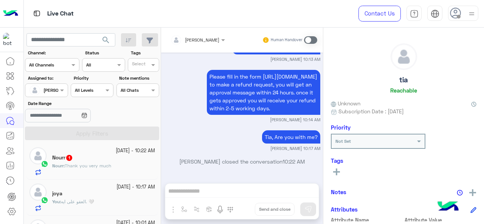
scroll to position [0, 0]
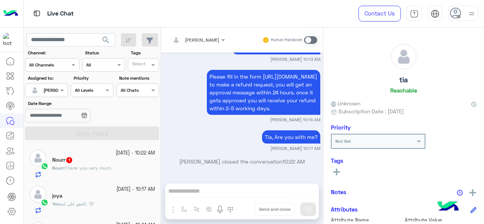
click at [92, 201] on p "You : العفو على ايه. 🤍" at bounding box center [73, 204] width 42 height 7
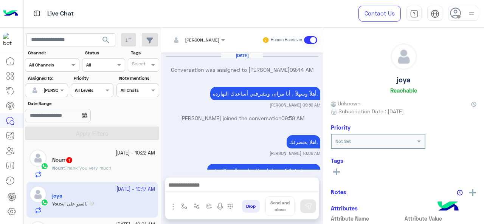
scroll to position [231, 0]
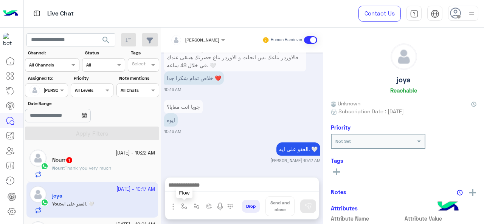
click at [180, 209] on button "button" at bounding box center [184, 206] width 12 height 12
click at [209, 195] on div "enter flow name" at bounding box center [206, 190] width 56 height 14
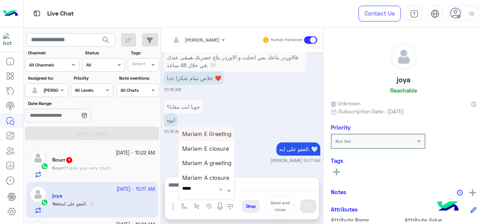
type input "******"
click at [208, 178] on span "Mariam A closure" at bounding box center [205, 177] width 47 height 7
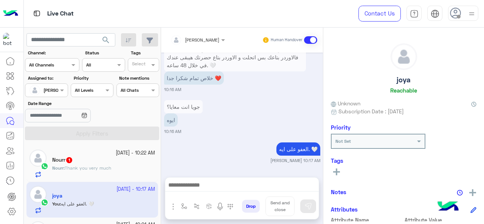
type textarea "**********"
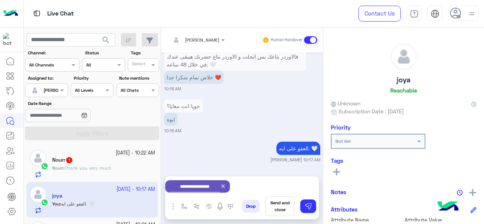
click at [276, 207] on button "Send and close" at bounding box center [279, 207] width 29 height 20
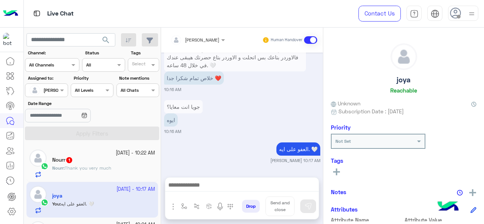
scroll to position [236, 0]
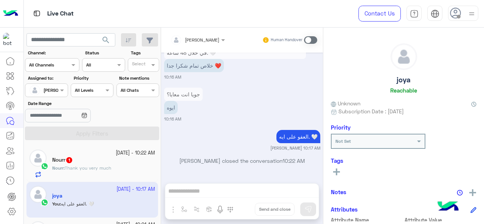
click at [116, 169] on div "Nourr : Thank you very much" at bounding box center [103, 171] width 103 height 13
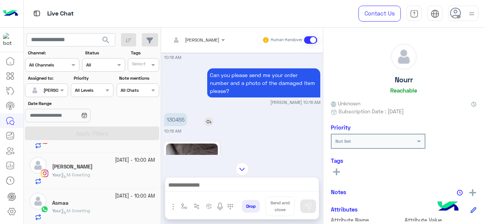
scroll to position [513, 0]
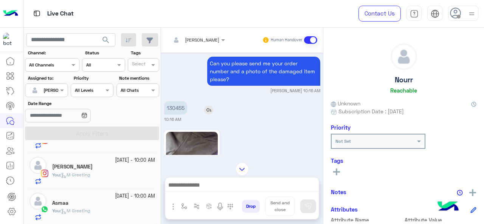
click at [177, 114] on p "130455" at bounding box center [175, 107] width 23 height 13
copy p "130455"
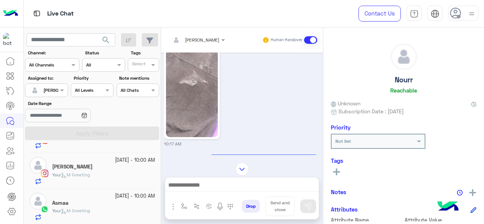
scroll to position [894, 0]
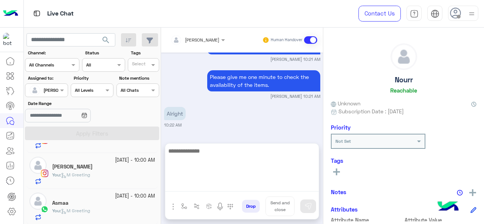
drag, startPoint x: 208, startPoint y: 186, endPoint x: 250, endPoint y: 176, distance: 43.2
click at [209, 185] on textarea at bounding box center [242, 168] width 154 height 45
type textarea "**********"
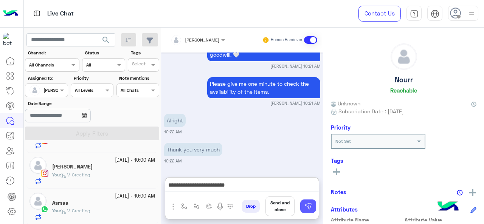
click at [309, 208] on img at bounding box center [308, 207] width 8 height 8
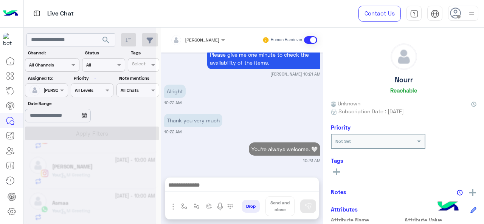
scroll to position [939, 0]
click at [225, 179] on div at bounding box center [242, 187] width 154 height 19
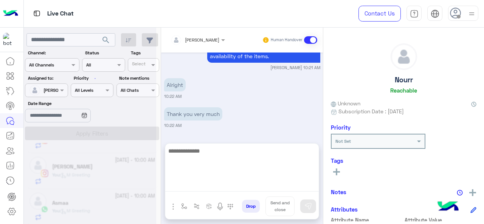
click at [228, 185] on textarea at bounding box center [242, 168] width 154 height 45
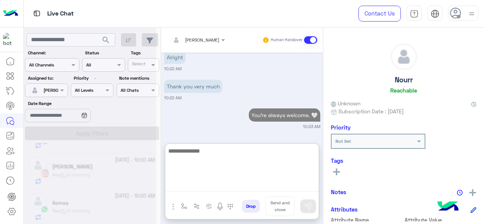
scroll to position [957, 0]
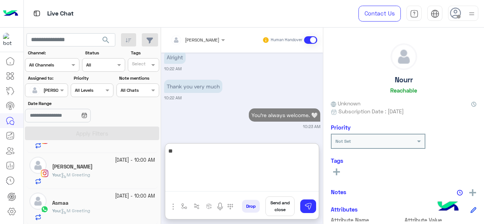
type textarea "*"
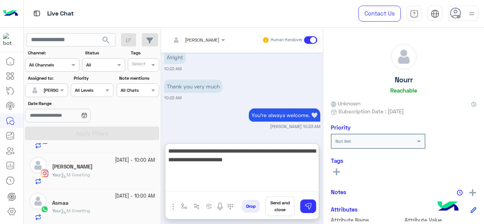
type textarea "**********"
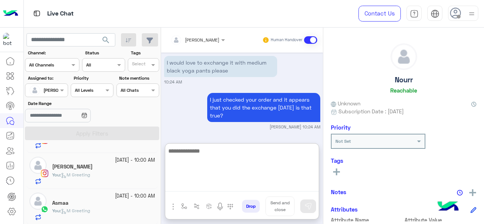
scroll to position [1088, 0]
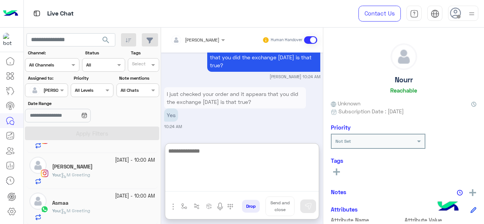
click at [231, 161] on textarea at bounding box center [242, 168] width 154 height 45
type textarea "*"
type textarea "**********"
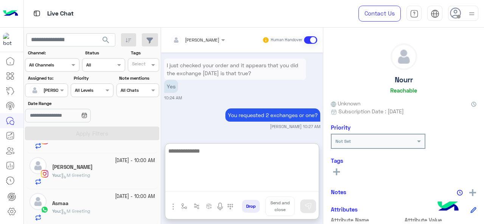
scroll to position [62, 0]
click at [201, 155] on textarea at bounding box center [242, 168] width 154 height 45
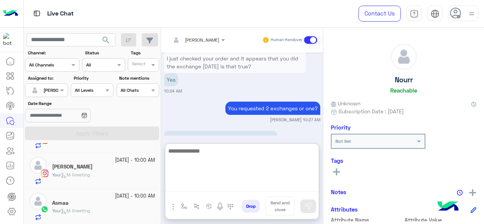
scroll to position [1170, 0]
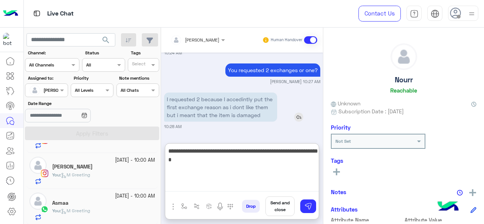
type textarea "**********"
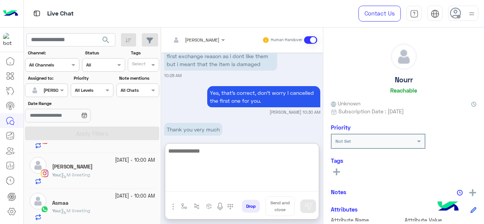
scroll to position [1235, 0]
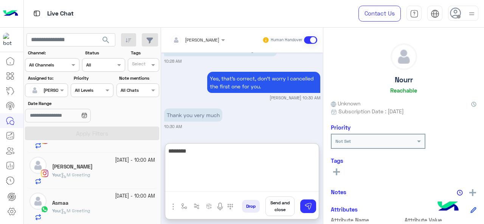
click at [172, 155] on textarea "********" at bounding box center [242, 168] width 154 height 45
click at [173, 155] on textarea "********" at bounding box center [242, 168] width 154 height 45
type textarea "*"
type textarea "**********"
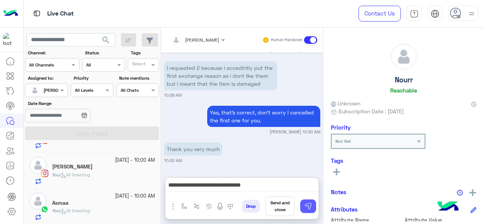
click at [309, 206] on img at bounding box center [308, 207] width 8 height 8
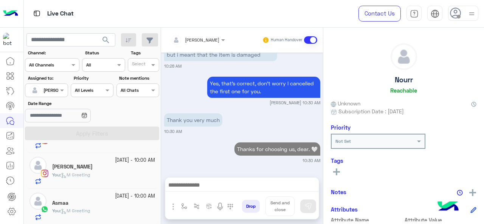
scroll to position [1230, 0]
click at [181, 207] on img "button" at bounding box center [184, 206] width 6 height 6
click at [225, 190] on span at bounding box center [229, 190] width 9 height 8
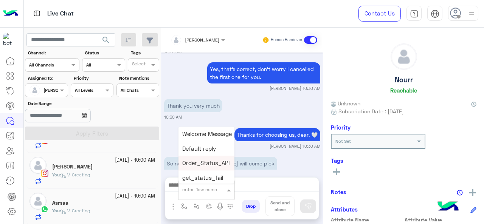
scroll to position [1275, 0]
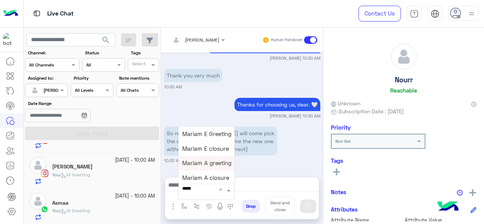
type input "******"
click at [284, 131] on div "So now The courter will come pick the damaged one and get me the new one withou…" at bounding box center [242, 141] width 156 height 29
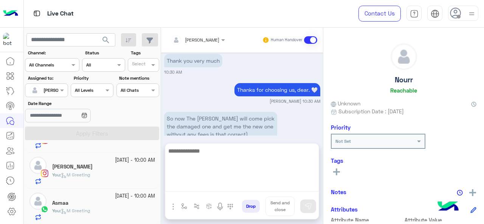
drag, startPoint x: 190, startPoint y: 186, endPoint x: 226, endPoint y: 186, distance: 35.9
click at [190, 186] on textarea at bounding box center [242, 168] width 154 height 45
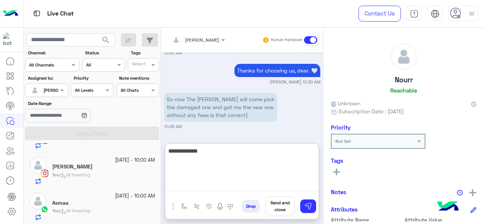
type textarea "**********"
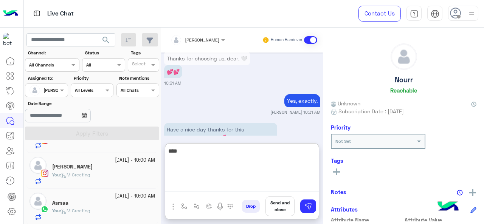
scroll to position [1416, 0]
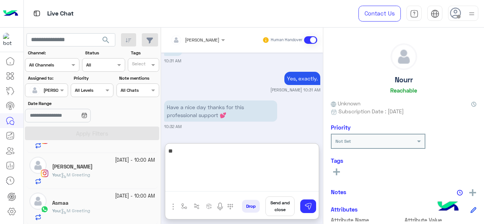
type textarea "*"
click at [219, 154] on textarea "**********" at bounding box center [242, 168] width 154 height 45
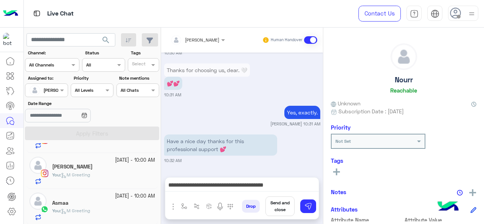
scroll to position [1382, 0]
drag, startPoint x: 166, startPoint y: 107, endPoint x: 219, endPoint y: 153, distance: 69.7
click at [219, 153] on p "Have a nice day thanks for this professional support 💕" at bounding box center [220, 145] width 113 height 21
copy p "Have a nice day thanks for this professional support"
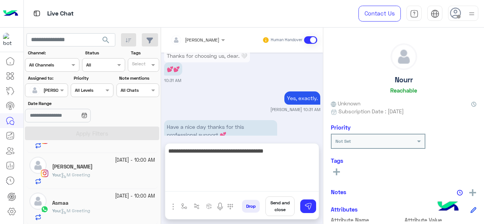
click at [200, 182] on textarea "**********" at bounding box center [242, 168] width 154 height 45
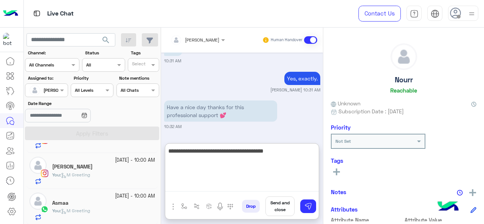
click at [200, 182] on textarea "**********" at bounding box center [242, 168] width 154 height 45
paste textarea "**********"
click at [208, 153] on textarea "**********" at bounding box center [242, 168] width 154 height 45
click at [231, 162] on textarea "**********" at bounding box center [242, 168] width 154 height 45
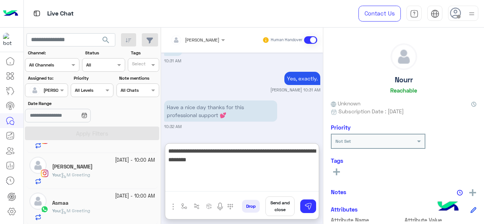
type textarea "**********"
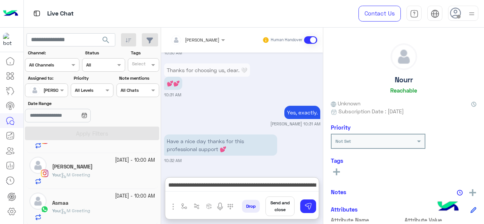
click at [282, 209] on button "Send and close" at bounding box center [279, 207] width 29 height 20
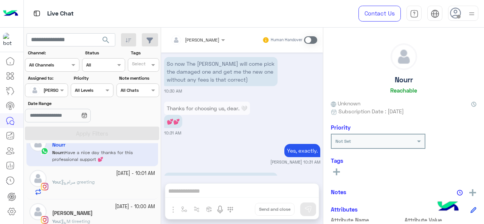
scroll to position [1382, 0]
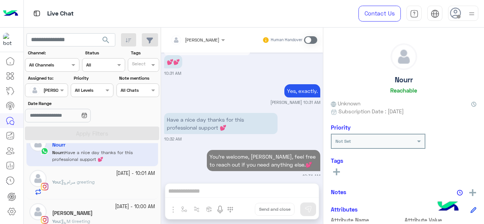
drag, startPoint x: 206, startPoint y: 146, endPoint x: 294, endPoint y: 154, distance: 87.7
click at [294, 154] on p "You're welcome, Nour, feel free to reach out if you need anything else.💕" at bounding box center [263, 160] width 113 height 21
copy p "You're welcome, Nour, feel free to reach out if you need anything else.💕"
click at [261, 117] on p "Have a nice day thanks for this professional support 💕" at bounding box center [220, 123] width 113 height 21
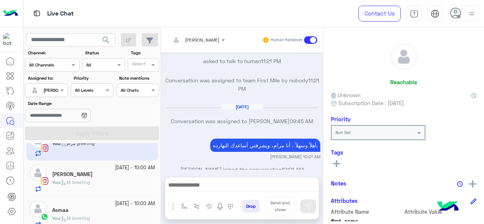
scroll to position [26, 0]
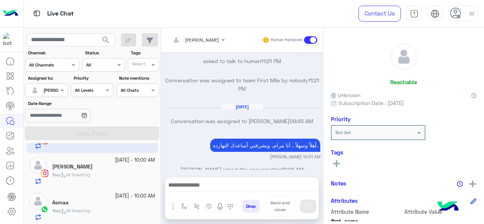
click at [90, 198] on div "14 October - 10:00 AM" at bounding box center [103, 196] width 103 height 7
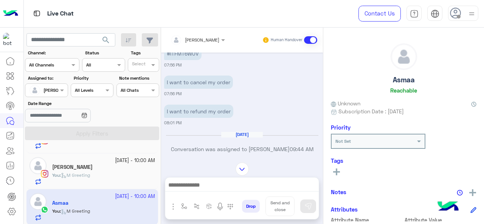
scroll to position [209, 0]
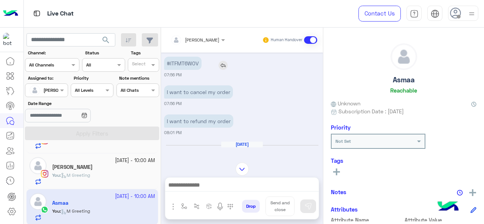
click at [177, 70] on p "#ITFMT6W0V" at bounding box center [182, 63] width 37 height 13
copy p "ITFMT6W0V"
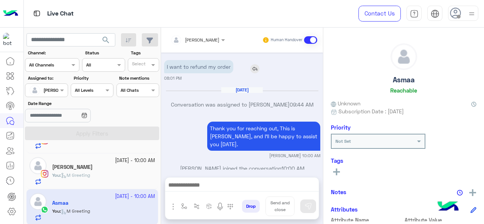
scroll to position [284, 0]
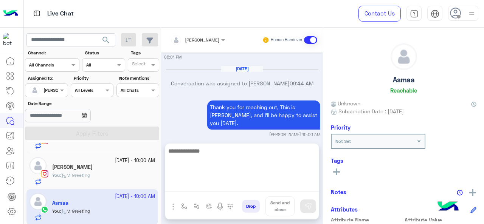
click at [209, 187] on textarea at bounding box center [242, 168] width 154 height 45
click at [215, 151] on textarea at bounding box center [242, 168] width 154 height 45
type textarea "**********"
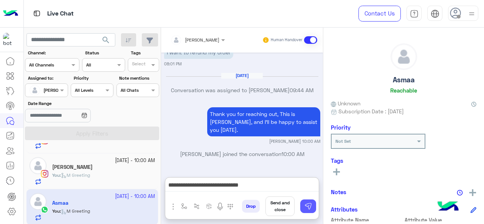
click at [306, 202] on button at bounding box center [308, 207] width 16 height 14
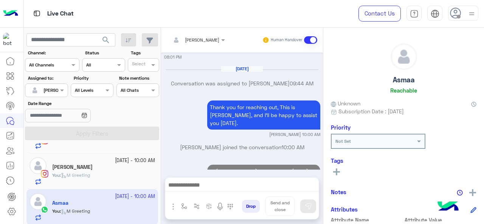
scroll to position [313, 0]
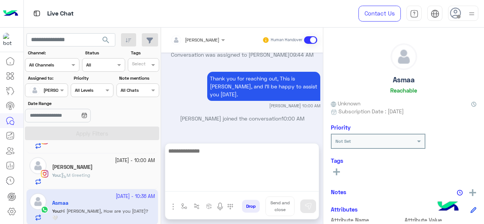
click at [197, 186] on textarea at bounding box center [242, 168] width 154 height 45
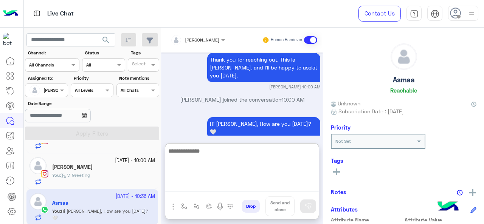
scroll to position [344, 0]
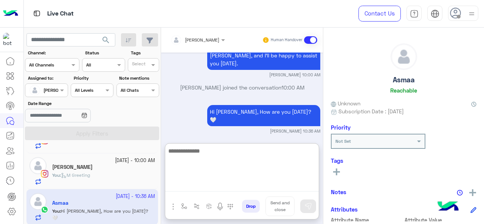
paste textarea "**********"
type textarea "**********"
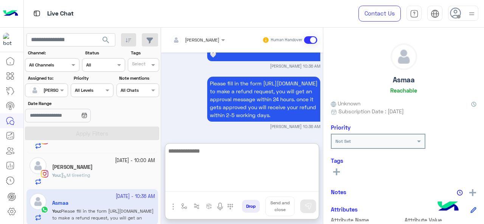
click at [205, 158] on textarea at bounding box center [242, 168] width 154 height 45
type textarea "**********"
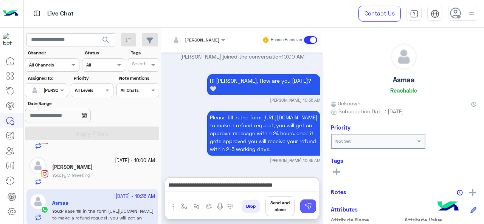
click at [308, 208] on img at bounding box center [308, 207] width 8 height 8
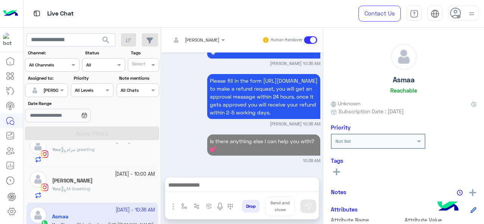
scroll to position [0, 0]
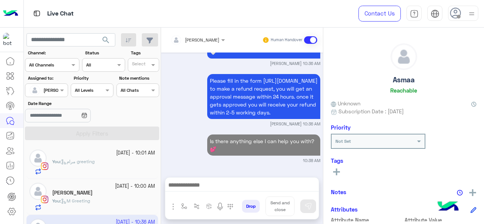
click at [95, 163] on span "مرام greeting" at bounding box center [78, 162] width 34 height 6
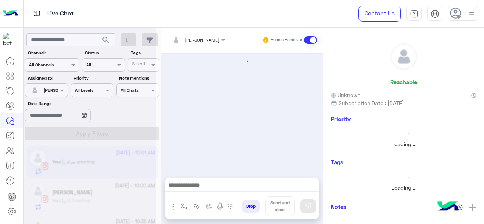
scroll to position [396, 0]
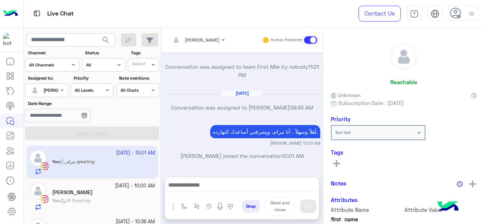
click at [103, 199] on app-inbox-user "14 October - 10:00 AM Nader Ihab You : M Greeting" at bounding box center [92, 197] width 132 height 36
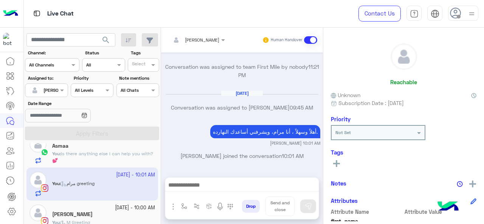
scroll to position [26, 0]
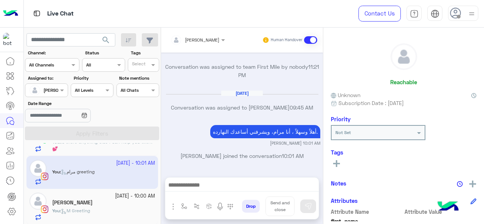
click at [97, 205] on div "Nader Ihab" at bounding box center [103, 204] width 103 height 8
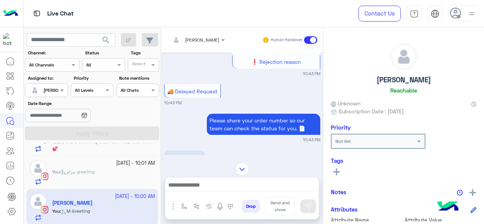
scroll to position [129, 0]
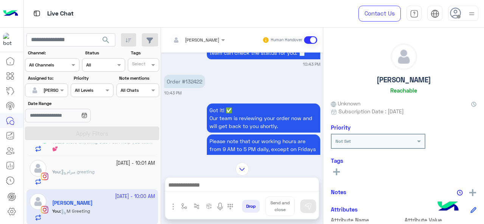
click at [195, 81] on p "Order #132422" at bounding box center [184, 81] width 41 height 13
copy p "132422"
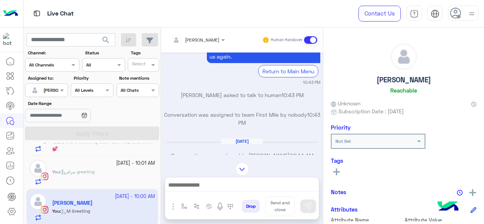
scroll to position [1000, 0]
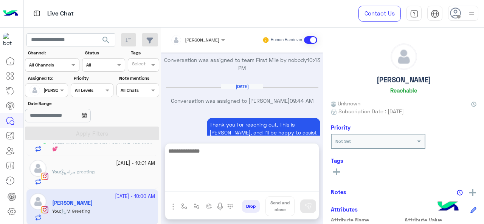
click at [201, 183] on textarea at bounding box center [242, 168] width 154 height 45
type textarea "**********"
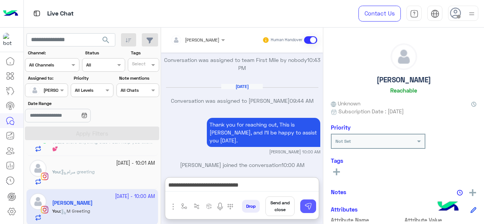
click at [310, 205] on img at bounding box center [308, 207] width 8 height 8
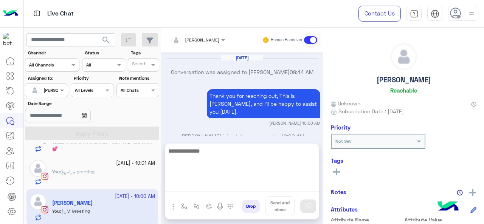
click at [240, 184] on textarea at bounding box center [242, 168] width 154 height 45
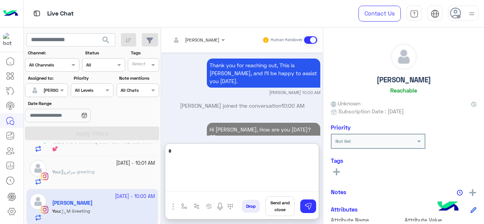
scroll to position [1063, 0]
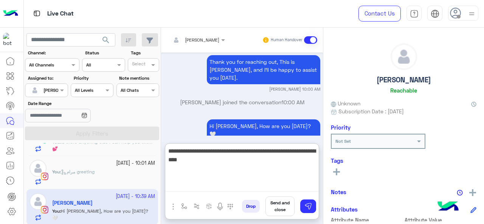
type textarea "**********"
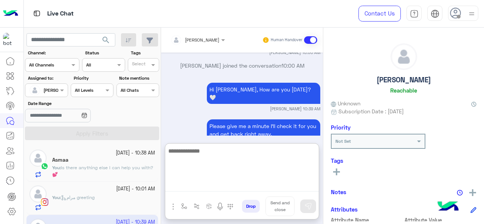
scroll to position [0, 0]
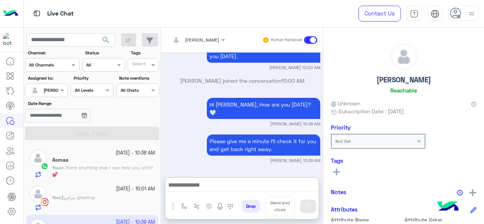
click at [90, 168] on span "Is there anything else I can help you with? 💕" at bounding box center [102, 171] width 101 height 12
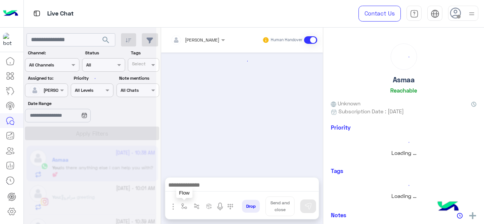
click at [184, 205] on img "button" at bounding box center [184, 206] width 6 height 6
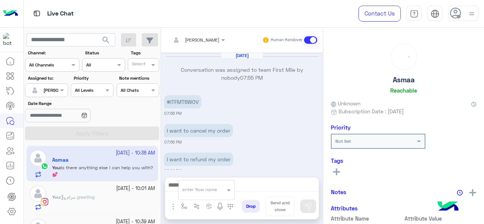
scroll to position [240, 0]
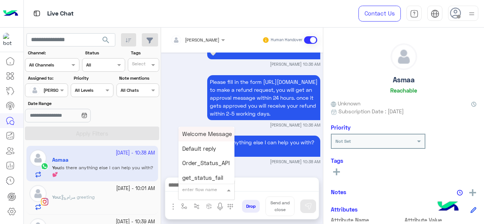
click at [196, 192] on input "text" at bounding box center [197, 188] width 30 height 7
type input "******"
click at [219, 152] on span "Mariam E closure" at bounding box center [205, 148] width 47 height 7
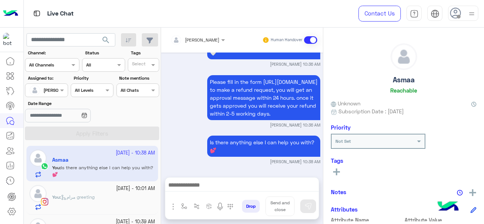
type textarea "**********"
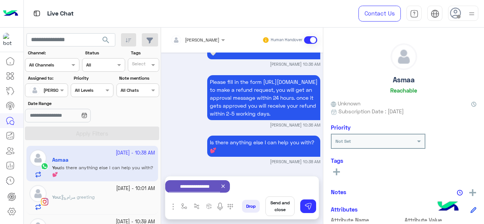
click at [283, 209] on button "Send and close" at bounding box center [279, 207] width 29 height 20
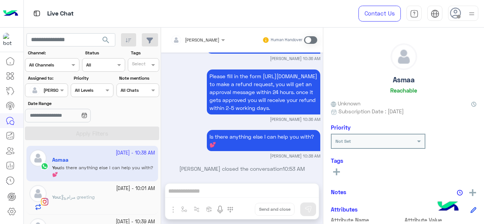
scroll to position [26, 0]
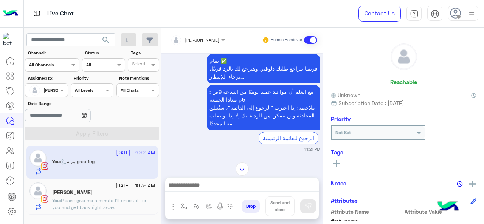
scroll to position [1374, 0]
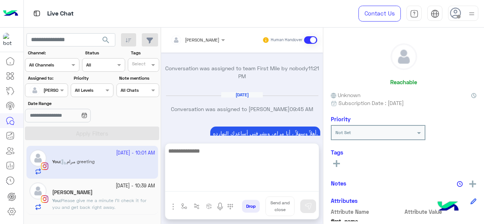
click at [221, 184] on textarea at bounding box center [242, 168] width 154 height 45
type textarea "*"
type textarea "**********"
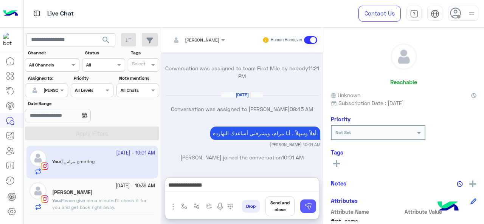
click at [306, 208] on img at bounding box center [308, 207] width 8 height 8
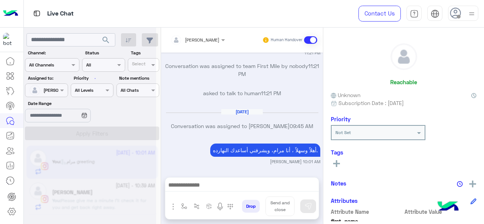
scroll to position [1419, 0]
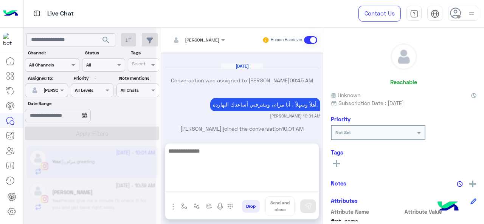
click at [258, 187] on textarea at bounding box center [242, 168] width 154 height 45
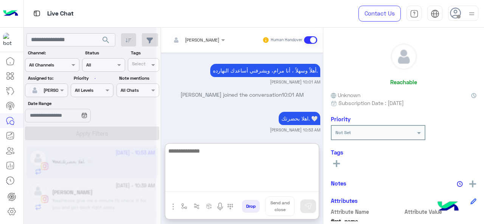
scroll to position [1436, 0]
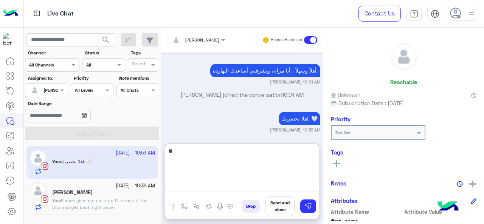
type textarea "*"
click at [206, 150] on textarea at bounding box center [242, 168] width 154 height 45
paste textarea "**********"
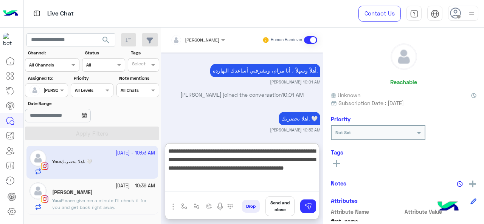
click at [312, 151] on textarea "**********" at bounding box center [242, 168] width 154 height 45
drag, startPoint x: 182, startPoint y: 152, endPoint x: 294, endPoint y: 162, distance: 112.4
click at [294, 162] on textarea "**********" at bounding box center [242, 168] width 154 height 45
paste textarea "**********"
click at [313, 160] on textarea "**********" at bounding box center [242, 168] width 154 height 45
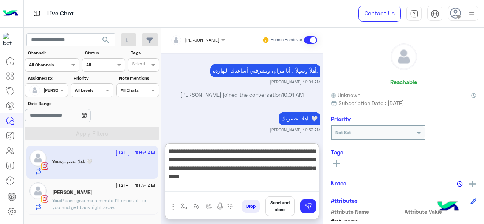
click at [217, 161] on textarea "**********" at bounding box center [242, 168] width 154 height 45
click at [213, 179] on textarea "**********" at bounding box center [242, 168] width 154 height 45
click at [310, 169] on textarea "**********" at bounding box center [242, 168] width 154 height 45
click at [281, 169] on textarea "**********" at bounding box center [242, 168] width 154 height 45
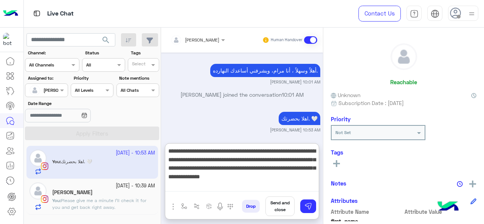
click at [180, 169] on textarea "**********" at bounding box center [242, 168] width 154 height 45
click at [228, 182] on textarea "**********" at bounding box center [242, 168] width 154 height 45
type textarea "**********"
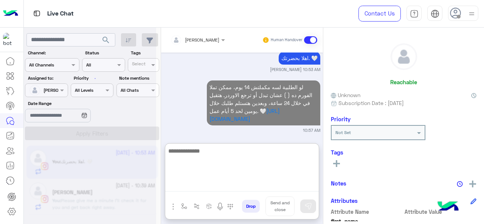
scroll to position [1526, 0]
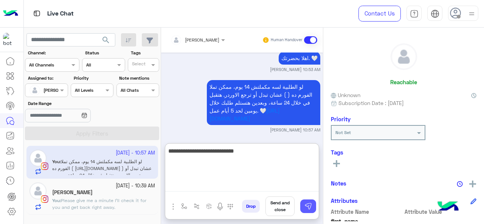
type textarea "**********"
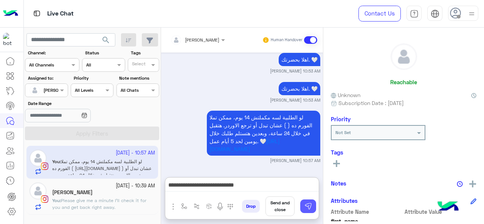
click at [307, 208] on img at bounding box center [308, 207] width 8 height 8
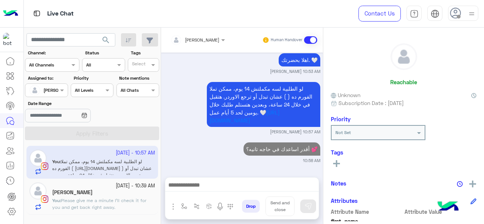
scroll to position [1521, 0]
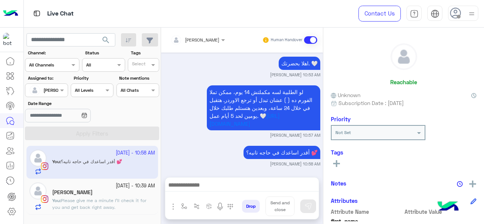
click at [91, 193] on div "Nader Ihab" at bounding box center [103, 193] width 103 height 8
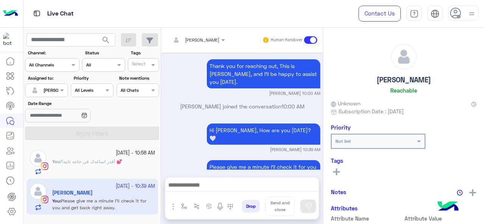
scroll to position [284, 0]
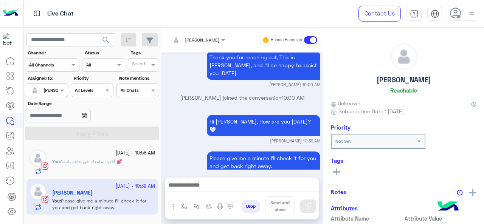
click at [114, 169] on div "You : أقدر اساعدك في حاجه تانيه؟ 💕" at bounding box center [103, 166] width 103 height 17
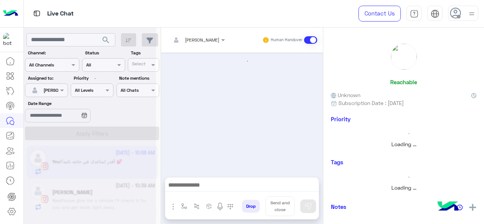
scroll to position [358, 0]
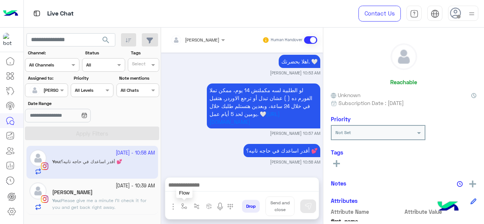
drag, startPoint x: 185, startPoint y: 207, endPoint x: 199, endPoint y: 201, distance: 14.9
click at [185, 207] on img "button" at bounding box center [184, 206] width 6 height 6
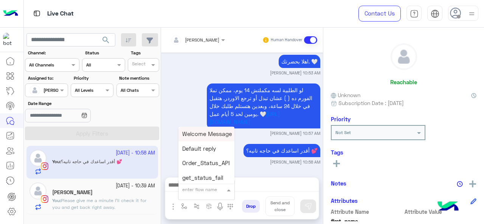
click at [220, 194] on div "enter flow name" at bounding box center [206, 190] width 56 height 14
type input "******"
click at [207, 178] on span "Mariam A closure" at bounding box center [205, 177] width 47 height 7
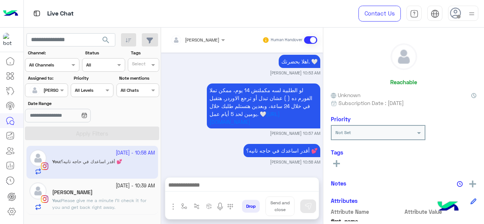
type textarea "**********"
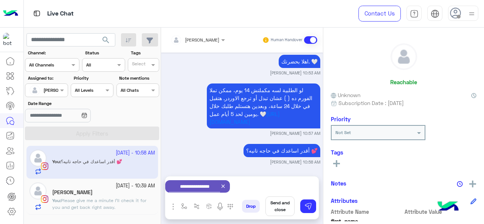
click at [282, 206] on button "Send and close" at bounding box center [279, 207] width 29 height 20
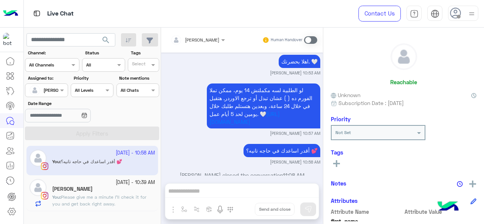
scroll to position [372, 0]
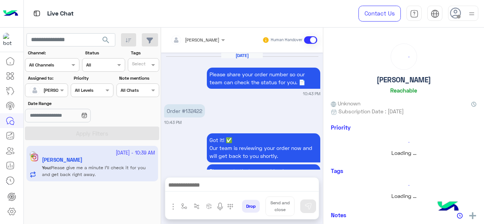
scroll to position [284, 0]
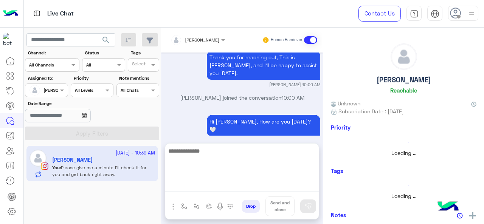
click at [192, 186] on textarea at bounding box center [242, 168] width 154 height 45
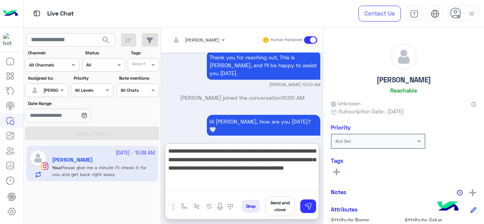
type textarea "**********"
drag, startPoint x: 179, startPoint y: 154, endPoint x: 233, endPoint y: 176, distance: 58.7
click at [233, 176] on textarea "**********" at bounding box center [242, 168] width 154 height 45
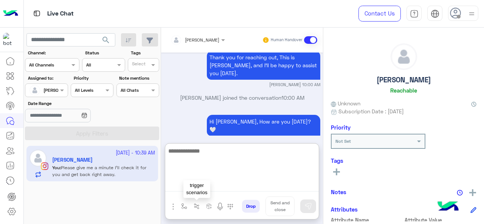
paste textarea "**********"
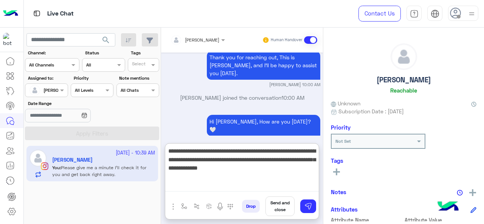
click at [188, 152] on textarea "**********" at bounding box center [242, 168] width 154 height 45
click at [302, 153] on textarea "**********" at bounding box center [242, 168] width 154 height 45
click at [253, 161] on textarea "**********" at bounding box center [242, 168] width 154 height 45
click at [193, 170] on textarea "**********" at bounding box center [242, 168] width 154 height 45
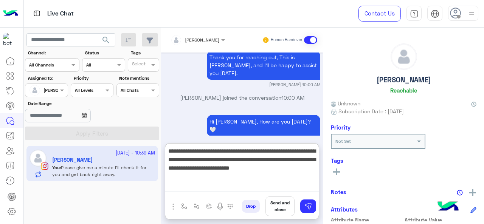
click at [244, 170] on textarea "**********" at bounding box center [242, 168] width 154 height 45
click at [242, 177] on textarea "**********" at bounding box center [242, 168] width 154 height 45
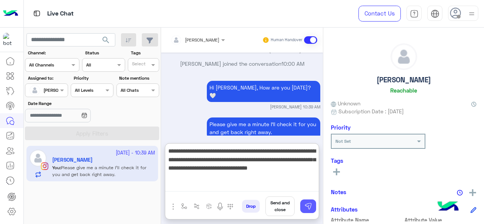
type textarea "**********"
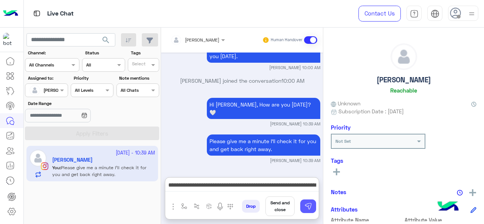
drag, startPoint x: 309, startPoint y: 210, endPoint x: 284, endPoint y: 200, distance: 26.6
click at [309, 210] on img at bounding box center [308, 207] width 8 height 8
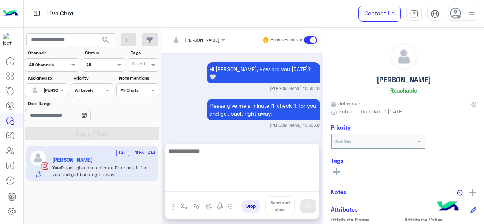
click at [230, 186] on textarea at bounding box center [242, 168] width 154 height 45
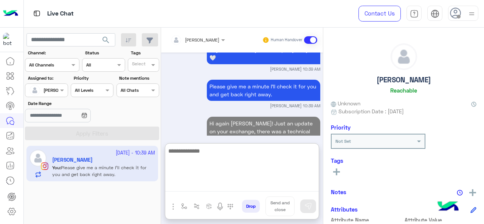
scroll to position [371, 0]
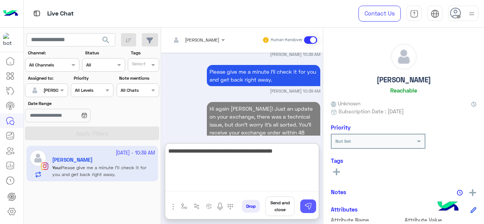
type textarea "**********"
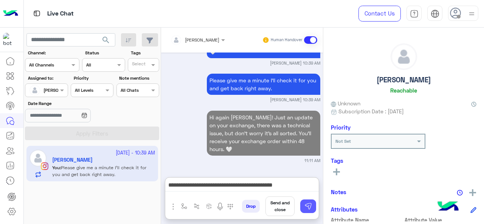
click at [307, 208] on img at bounding box center [308, 207] width 8 height 8
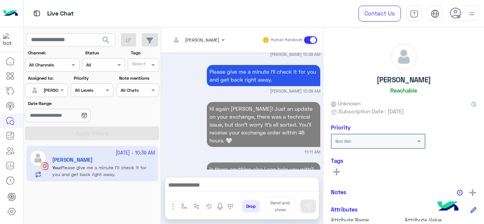
scroll to position [374, 0]
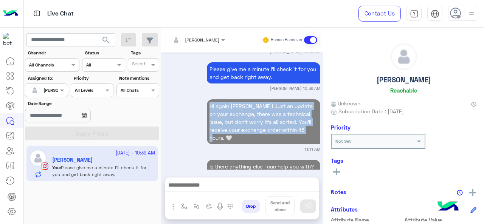
drag, startPoint x: 208, startPoint y: 90, endPoint x: 307, endPoint y: 113, distance: 101.8
click at [307, 113] on p "Hi again Nader! Just an update on your exchange, there was a technical issue, b…" at bounding box center [263, 121] width 113 height 45
copy p "Hi again Nader! Just an update on your exchange, there was a technical issue, b…"
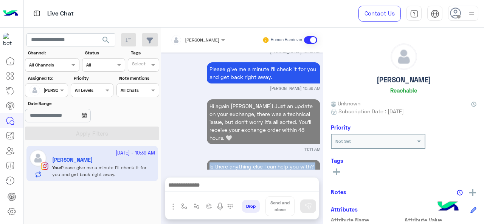
drag, startPoint x: 206, startPoint y: 141, endPoint x: 223, endPoint y: 148, distance: 18.0
click at [223, 160] on p "Is there anything else I can help you with? 💕" at bounding box center [263, 170] width 113 height 21
copy p "Is there anything else I can help you with? 💕"
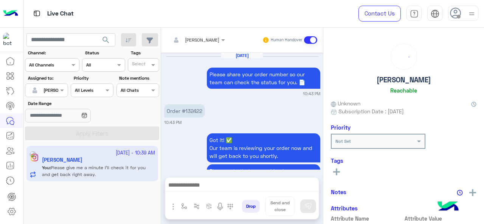
scroll to position [284, 0]
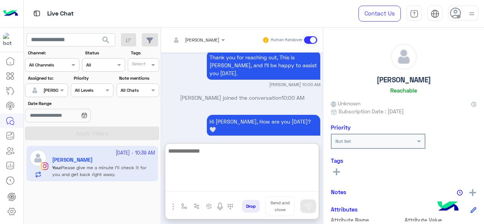
click at [245, 186] on textarea at bounding box center [242, 168] width 154 height 45
paste textarea "**********"
type textarea "**********"
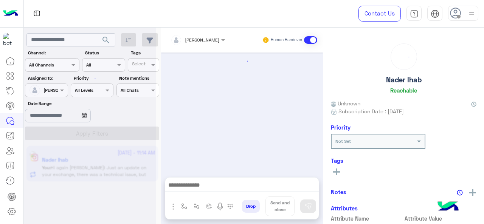
scroll to position [300, 0]
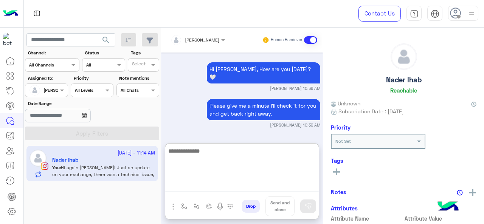
click at [227, 185] on textarea at bounding box center [242, 168] width 154 height 45
click at [211, 164] on textarea at bounding box center [242, 168] width 154 height 45
paste textarea "**********"
type textarea "**********"
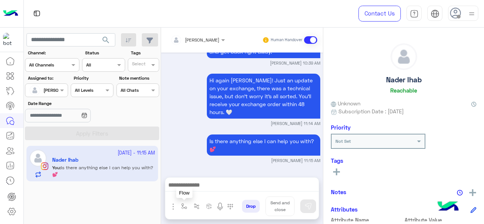
click at [185, 208] on img "button" at bounding box center [184, 206] width 6 height 6
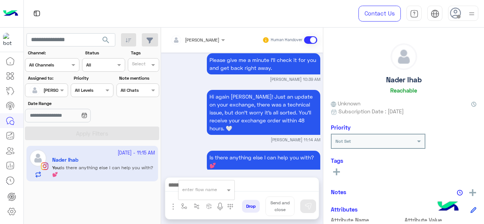
scroll to position [337, 0]
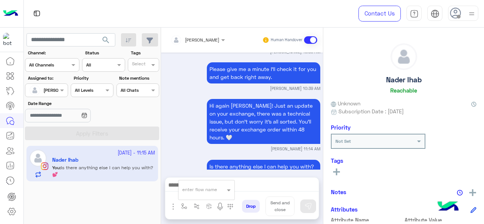
click at [222, 192] on div at bounding box center [206, 188] width 56 height 7
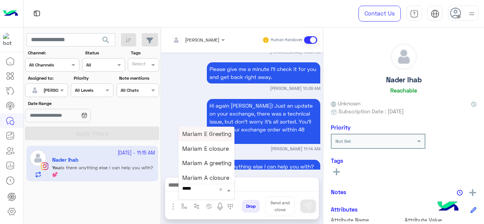
type input "******"
click at [222, 149] on span "Mariam E closure" at bounding box center [205, 148] width 47 height 7
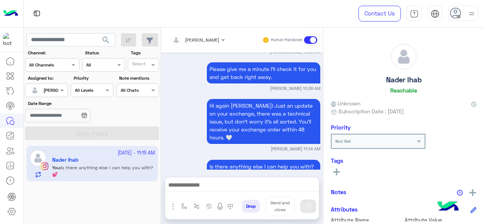
type textarea "**********"
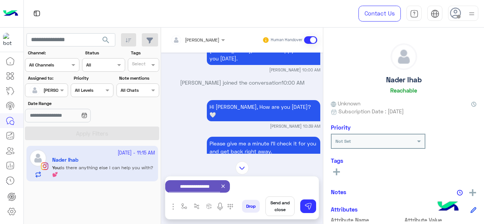
scroll to position [338, 0]
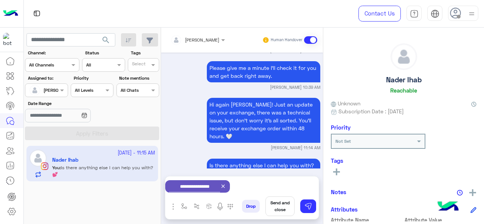
click at [204, 21] on div at bounding box center [177, 13] width 307 height 27
click at [287, 159] on p "Is there anything else I can help you with? 💕" at bounding box center [263, 169] width 113 height 21
click at [280, 204] on button "Send and close" at bounding box center [279, 207] width 29 height 20
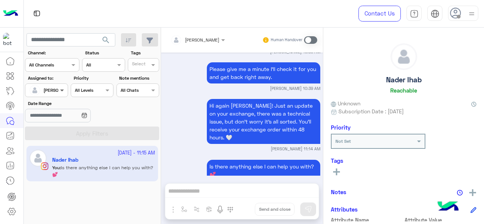
scroll to position [351, 0]
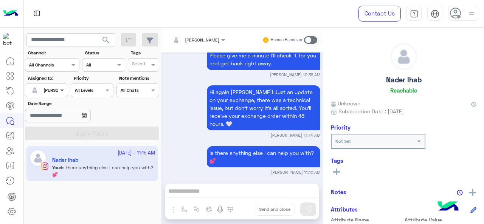
click at [58, 86] on span at bounding box center [62, 90] width 9 height 8
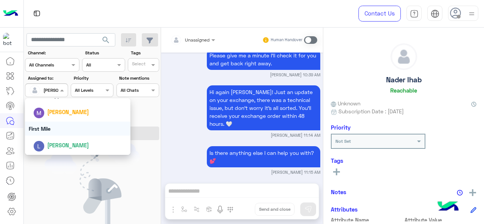
scroll to position [448, 0]
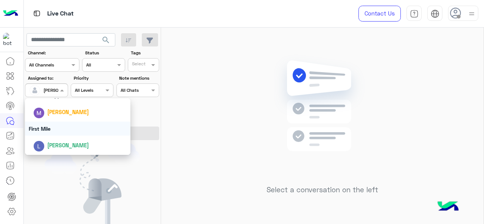
click at [60, 129] on div "First Mile" at bounding box center [78, 129] width 106 height 14
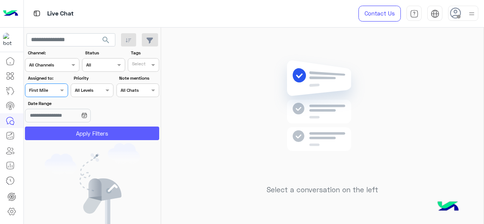
click at [60, 129] on button "Apply Filters" at bounding box center [92, 134] width 134 height 14
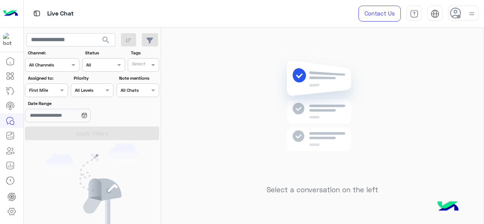
click at [59, 95] on div "Assigned on First Mile" at bounding box center [46, 91] width 43 height 14
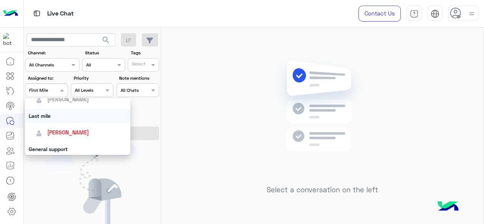
scroll to position [110, 0]
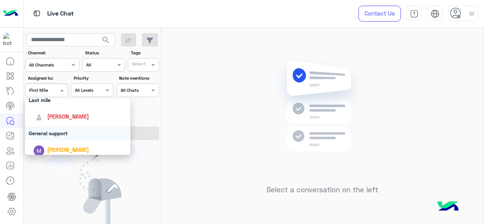
click at [63, 134] on div "General support" at bounding box center [78, 133] width 106 height 14
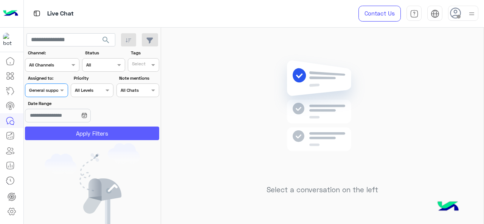
click at [64, 134] on button "Apply Filters" at bounding box center [92, 134] width 134 height 14
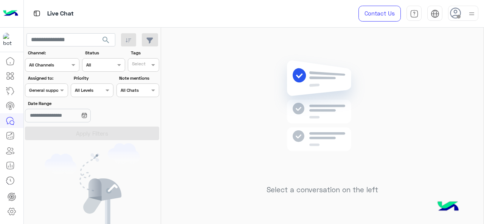
click at [53, 90] on div at bounding box center [46, 89] width 42 height 7
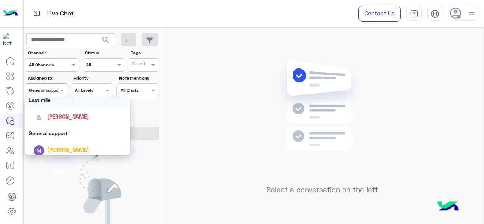
click at [54, 105] on div "Last mile" at bounding box center [78, 100] width 106 height 14
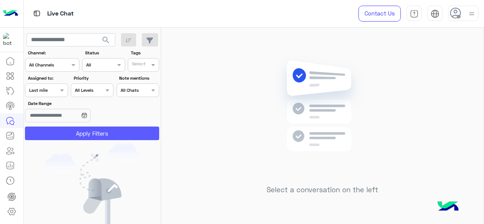
click at [78, 131] on button "Apply Filters" at bounding box center [92, 134] width 134 height 14
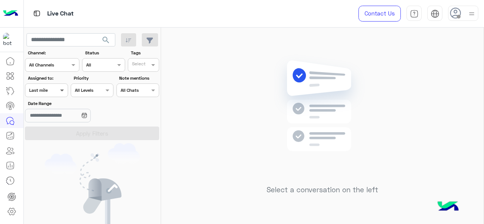
click at [60, 91] on span at bounding box center [62, 90] width 9 height 8
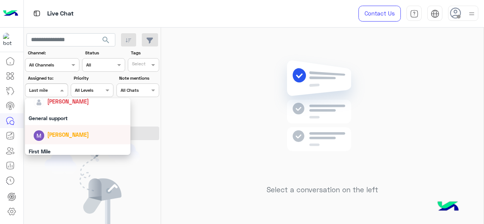
scroll to position [148, 0]
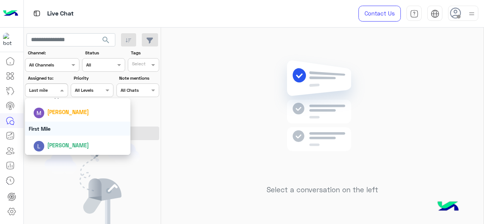
click at [244, 136] on div "Select a conversation on the left" at bounding box center [322, 128] width 323 height 200
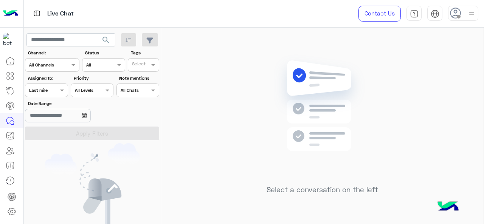
click at [57, 88] on div at bounding box center [46, 89] width 42 height 7
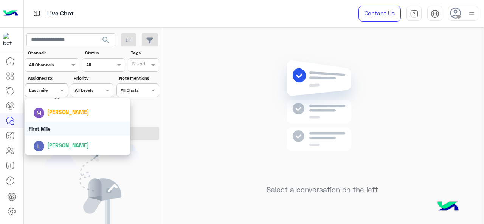
scroll to position [110, 0]
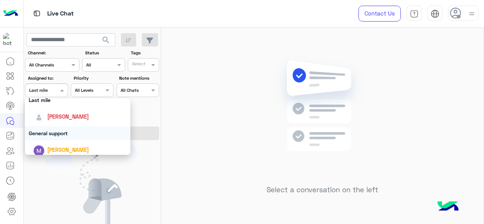
click at [70, 129] on div "General support" at bounding box center [78, 133] width 106 height 14
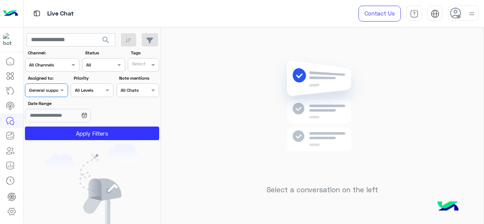
click at [198, 113] on div "Select a conversation on the left" at bounding box center [322, 128] width 323 height 200
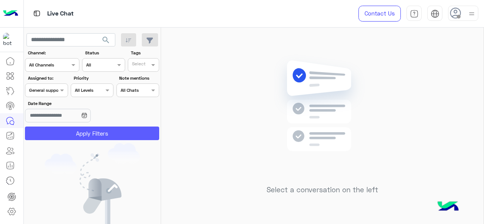
click at [102, 140] on button "Apply Filters" at bounding box center [92, 134] width 134 height 14
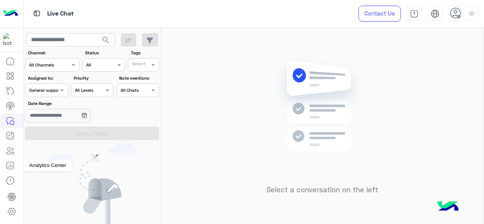
click at [14, 163] on icon at bounding box center [10, 165] width 9 height 9
click at [7, 168] on icon at bounding box center [10, 165] width 9 height 9
click at [10, 168] on icon at bounding box center [10, 166] width 0 height 4
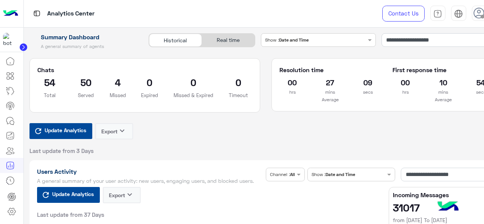
type input "**********"
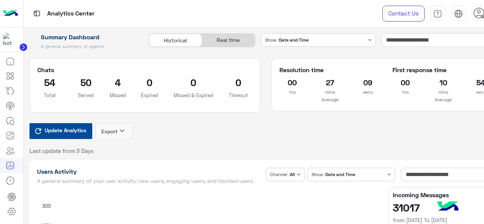
type input "**********"
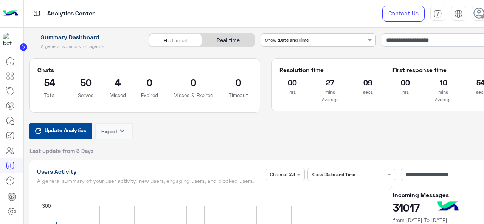
type input "**********"
click at [433, 39] on input "**********" at bounding box center [442, 40] width 121 height 14
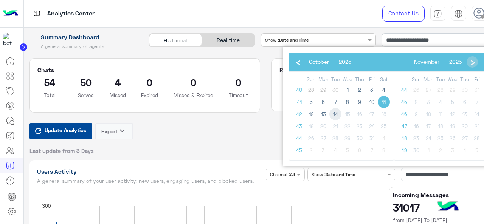
click at [336, 115] on span "14" at bounding box center [335, 114] width 12 height 12
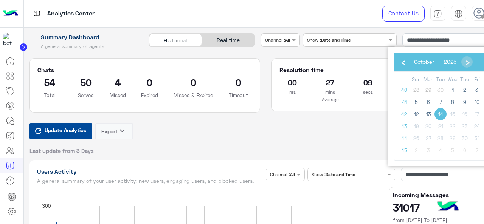
click at [437, 116] on span "14" at bounding box center [440, 114] width 12 height 12
type input "**********"
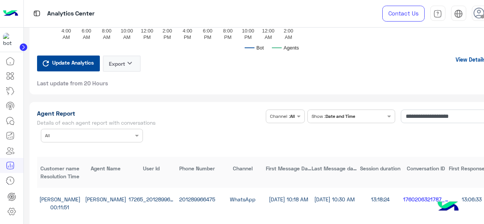
scroll to position [2042, 0]
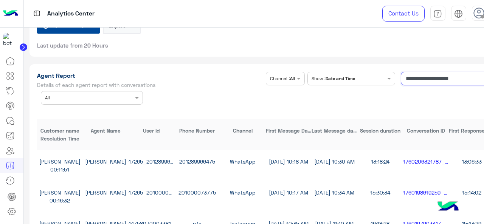
click at [457, 85] on input "**********" at bounding box center [447, 79] width 93 height 14
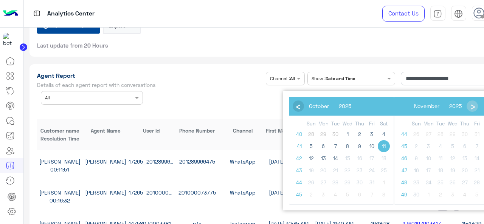
click at [300, 107] on span "‹" at bounding box center [297, 105] width 11 height 11
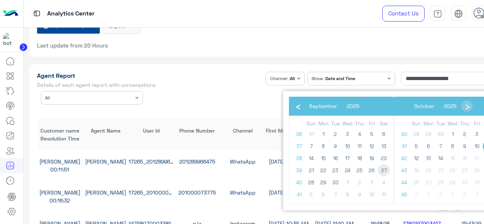
click at [380, 171] on span "27" at bounding box center [384, 170] width 12 height 12
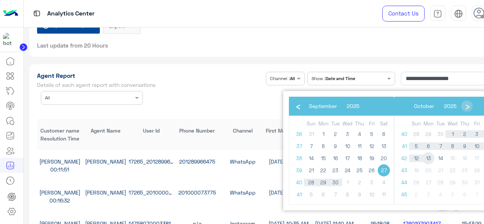
click at [430, 157] on span "13" at bounding box center [428, 158] width 12 height 12
type input "**********"
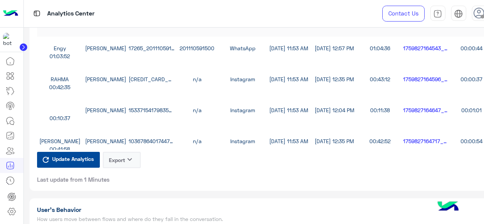
scroll to position [2021, 0]
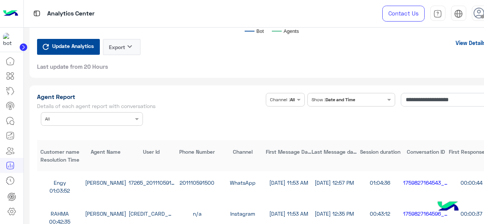
click at [184, 112] on div "Agent Report Details of each agent report with conversations" at bounding box center [151, 102] width 229 height 19
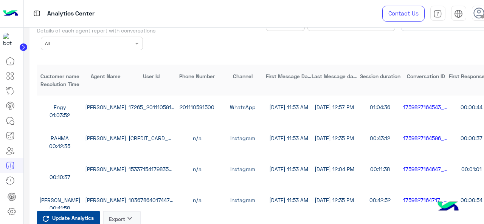
scroll to position [76, 0]
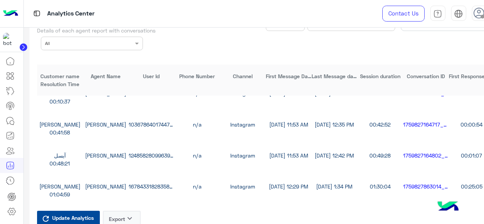
click at [132, 217] on button "Export keyboard_arrow_down" at bounding box center [122, 219] width 38 height 16
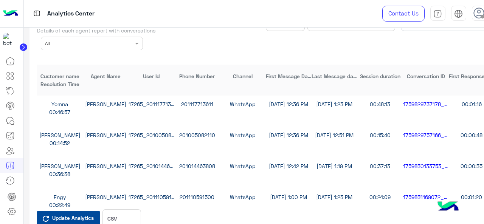
scroll to position [2172, 0]
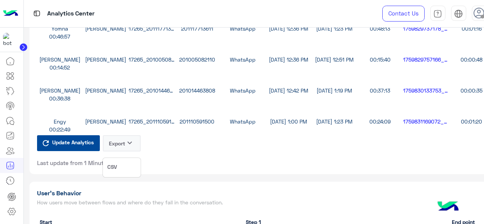
click at [115, 168] on span "CSV" at bounding box center [111, 167] width 9 height 8
click at [115, 152] on button "Export keyboard_arrow_down" at bounding box center [122, 143] width 38 height 16
click at [118, 165] on button "CSV" at bounding box center [122, 168] width 38 height 14
click at [131, 147] on icon "keyboard_arrow_down" at bounding box center [129, 142] width 9 height 9
click at [127, 164] on button "CSV" at bounding box center [122, 168] width 38 height 14
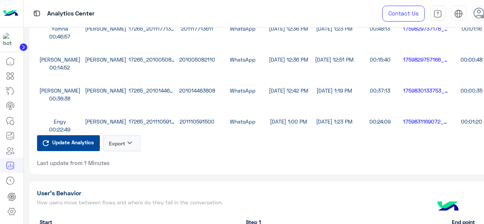
click at [136, 146] on button "Export keyboard_arrow_down" at bounding box center [122, 143] width 38 height 16
click at [123, 163] on button "CSV" at bounding box center [122, 168] width 38 height 14
click at [129, 147] on icon "keyboard_arrow_down" at bounding box center [129, 142] width 9 height 9
click at [122, 165] on button "CSV" at bounding box center [122, 168] width 38 height 14
click at [121, 146] on button "Export keyboard_arrow_down" at bounding box center [122, 143] width 38 height 16
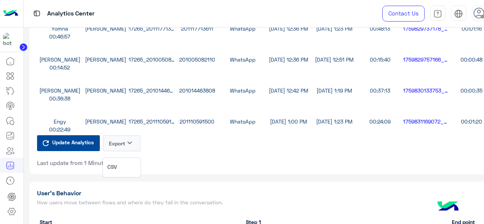
click at [123, 171] on button "CSV" at bounding box center [122, 168] width 38 height 14
drag, startPoint x: 126, startPoint y: 157, endPoint x: 130, endPoint y: 157, distance: 4.2
click at [126, 157] on div "Update Analytics Export keyboard_arrow_down Last update from 1 Minutes" at bounding box center [89, 150] width 104 height 31
click at [130, 152] on button "Export keyboard_arrow_down" at bounding box center [122, 143] width 38 height 16
click at [116, 172] on button "CSV" at bounding box center [122, 168] width 38 height 14
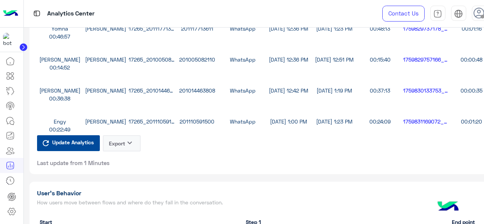
click at [123, 152] on button "Export keyboard_arrow_down" at bounding box center [122, 143] width 38 height 16
click at [115, 170] on span "CSV" at bounding box center [111, 167] width 9 height 8
click at [128, 147] on icon "keyboard_arrow_down" at bounding box center [129, 142] width 9 height 9
click at [121, 161] on button "CSV" at bounding box center [122, 168] width 38 height 14
click at [123, 150] on button "Export keyboard_arrow_down" at bounding box center [122, 143] width 38 height 16
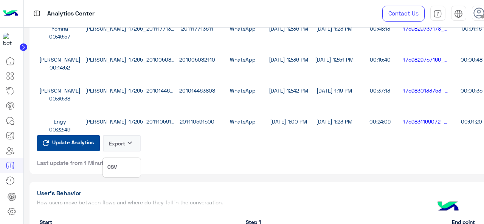
click at [116, 166] on span "CSV" at bounding box center [111, 167] width 9 height 8
click at [127, 144] on icon "keyboard_arrow_down" at bounding box center [129, 142] width 9 height 9
click at [114, 168] on span "CSV" at bounding box center [111, 167] width 9 height 8
click at [127, 147] on icon "keyboard_arrow_down" at bounding box center [129, 142] width 9 height 9
click at [120, 168] on button "CSV" at bounding box center [122, 168] width 38 height 14
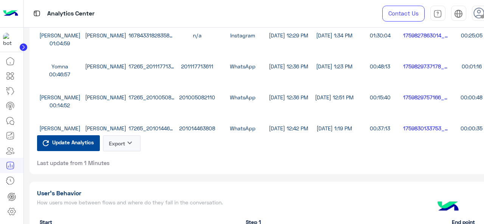
scroll to position [189, 0]
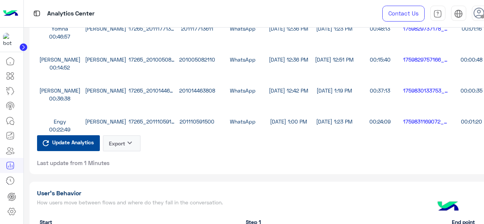
click at [219, 164] on div "Update Analytics Export keyboard_arrow_down Last update from 1 Minutes" at bounding box center [266, 150] width 458 height 31
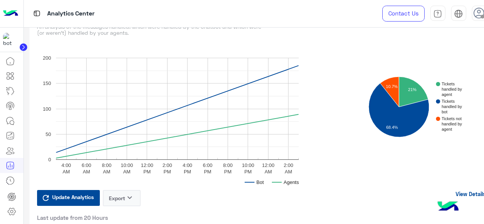
scroll to position [1983, 0]
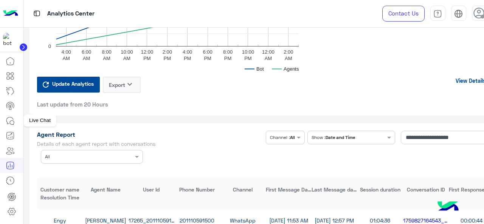
click at [11, 120] on icon at bounding box center [10, 120] width 9 height 9
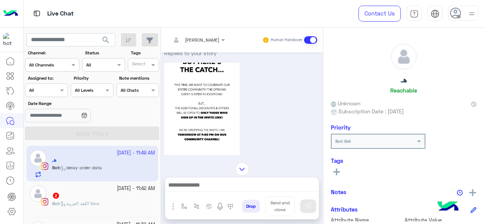
scroll to position [570, 0]
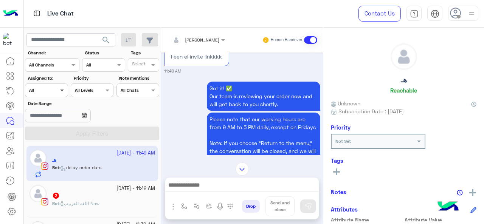
click at [62, 90] on span at bounding box center [62, 90] width 9 height 8
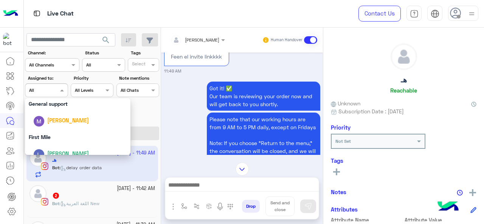
scroll to position [148, 0]
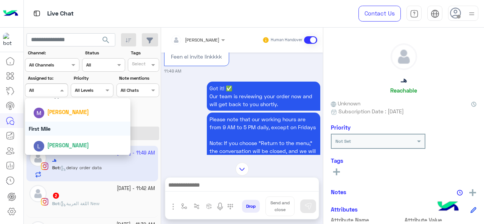
click at [58, 128] on div "First Mile" at bounding box center [78, 129] width 106 height 14
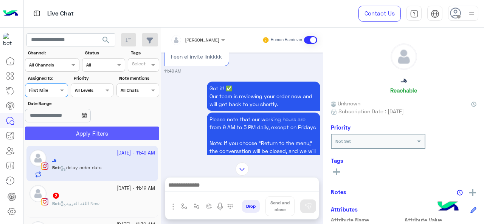
click at [58, 131] on button "Apply Filters" at bounding box center [92, 134] width 134 height 14
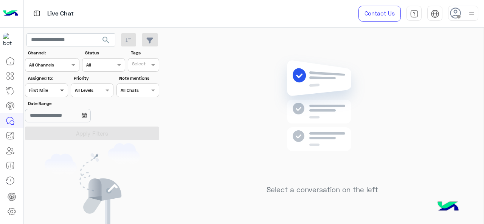
click at [62, 91] on span at bounding box center [62, 90] width 9 height 8
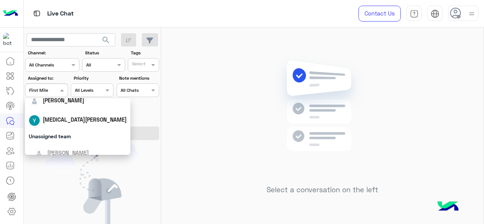
scroll to position [76, 0]
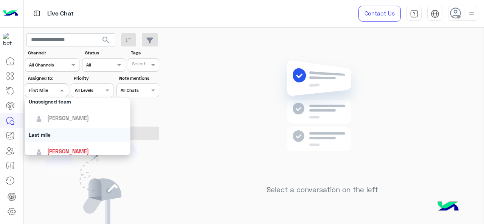
click at [51, 136] on div "Last mile" at bounding box center [78, 135] width 106 height 14
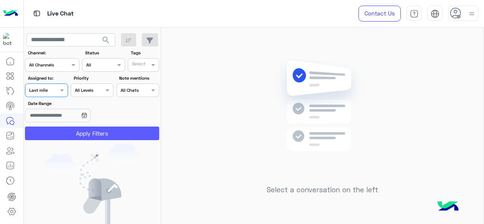
click at [57, 131] on button "Apply Filters" at bounding box center [92, 134] width 134 height 14
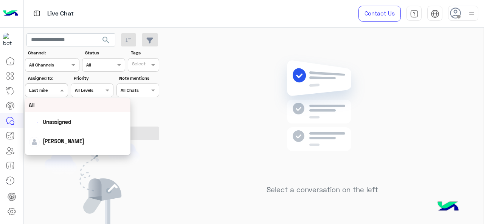
click at [56, 89] on div at bounding box center [46, 89] width 42 height 7
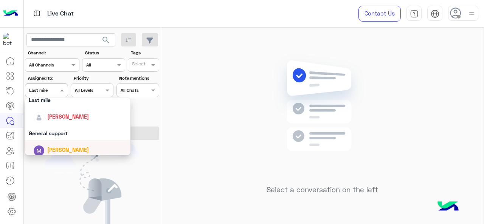
scroll to position [113, 0]
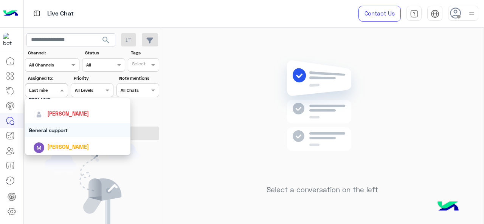
click at [53, 130] on div "General support" at bounding box center [78, 130] width 106 height 14
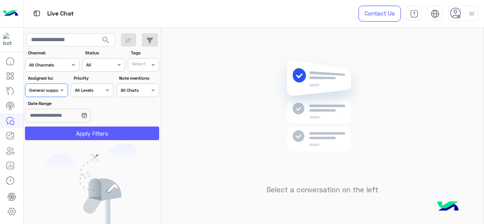
click at [54, 130] on button "Apply Filters" at bounding box center [92, 134] width 134 height 14
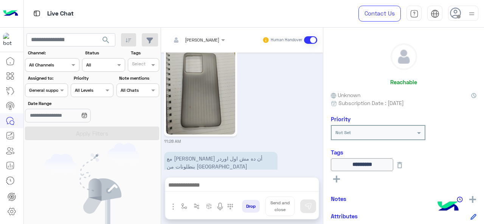
scroll to position [515, 0]
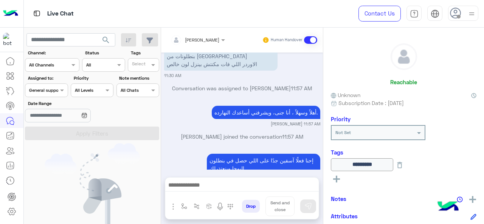
click at [45, 88] on input "text" at bounding box center [37, 89] width 17 height 7
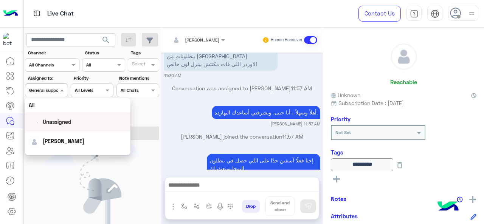
scroll to position [148, 0]
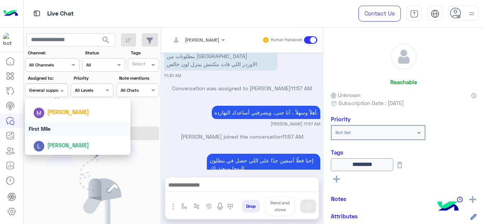
click at [54, 129] on div "First Mile" at bounding box center [78, 129] width 106 height 14
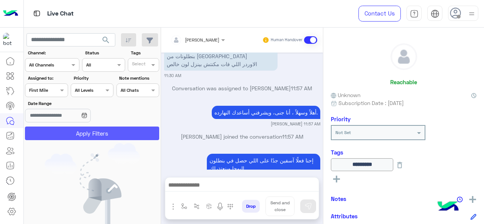
click at [54, 129] on button "Apply Filters" at bounding box center [92, 134] width 134 height 14
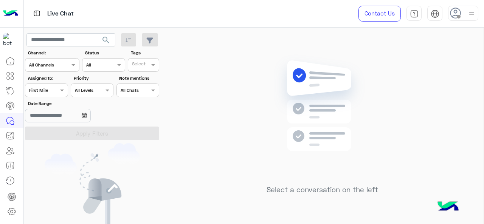
click at [51, 89] on div at bounding box center [46, 89] width 42 height 7
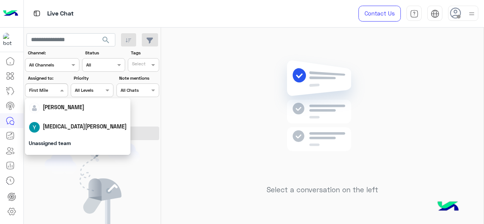
scroll to position [76, 0]
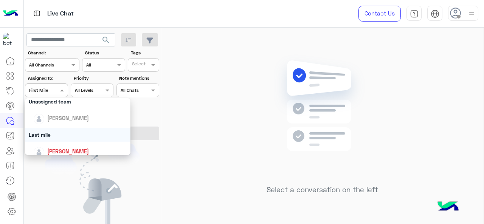
click at [49, 138] on div "Last mile" at bounding box center [78, 135] width 106 height 14
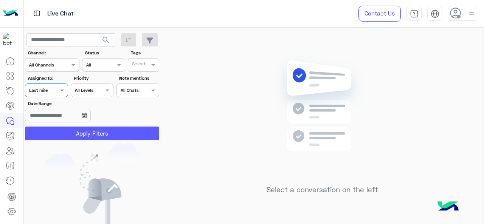
click at [49, 138] on button "Apply Filters" at bounding box center [92, 134] width 134 height 14
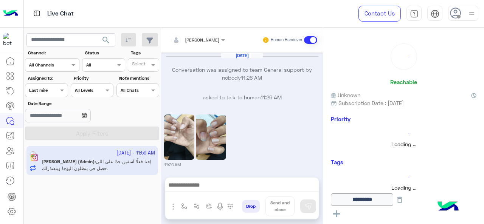
scroll to position [309, 0]
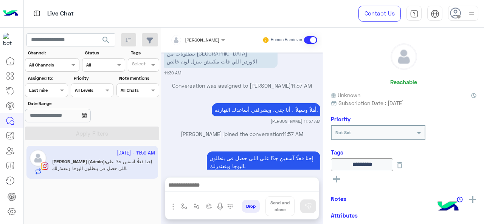
click at [62, 89] on span at bounding box center [62, 90] width 9 height 8
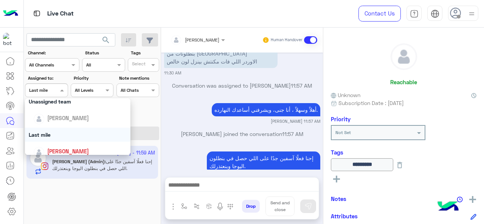
scroll to position [113, 0]
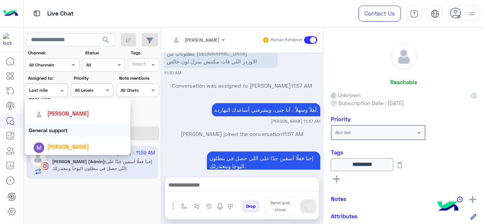
click at [53, 133] on div "General support" at bounding box center [78, 130] width 106 height 14
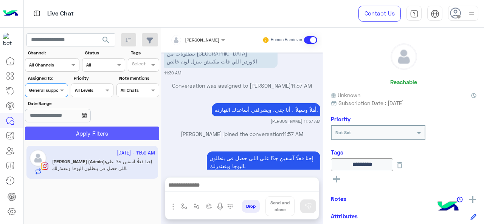
click at [53, 135] on button "Apply Filters" at bounding box center [92, 134] width 134 height 14
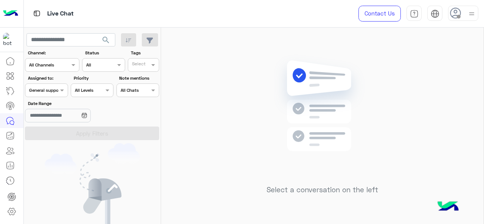
click at [68, 95] on div "Assigned to: Assigned on General support" at bounding box center [47, 86] width 46 height 22
click at [54, 92] on div at bounding box center [46, 89] width 42 height 7
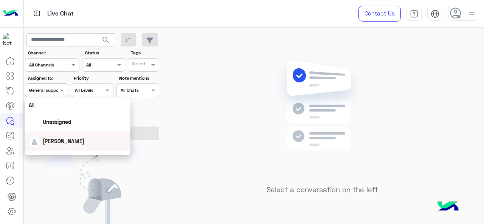
scroll to position [148, 0]
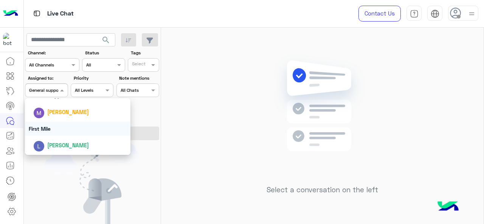
click at [65, 126] on div "First Mile" at bounding box center [78, 129] width 106 height 14
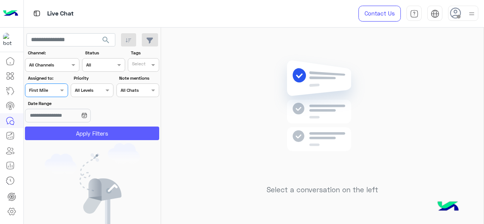
click at [78, 139] on button "Apply Filters" at bounding box center [92, 134] width 134 height 14
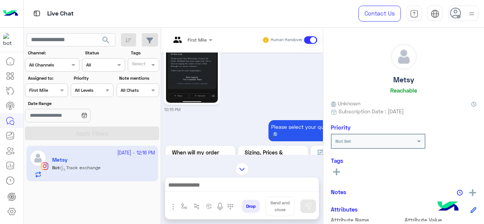
scroll to position [681, 0]
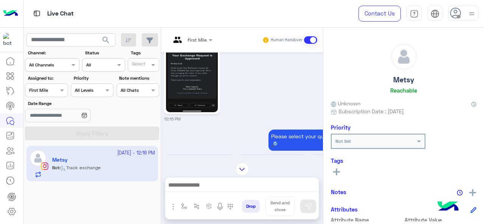
click at [204, 40] on div at bounding box center [192, 38] width 50 height 7
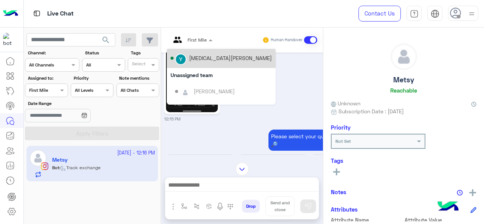
scroll to position [0, 0]
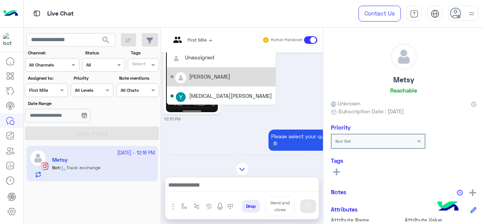
click at [216, 77] on div "Maram Ahmed" at bounding box center [209, 77] width 41 height 8
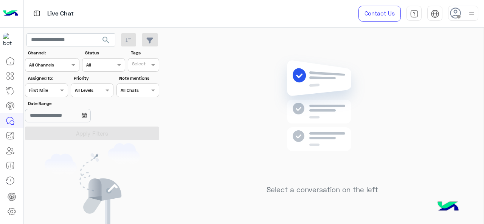
click at [56, 86] on div at bounding box center [46, 89] width 42 height 7
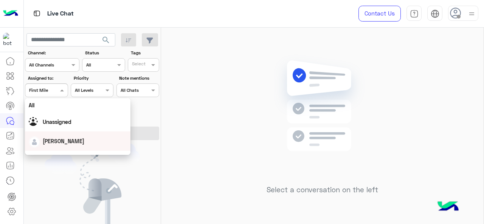
click at [73, 138] on div "Maram Ahmed" at bounding box center [64, 141] width 42 height 8
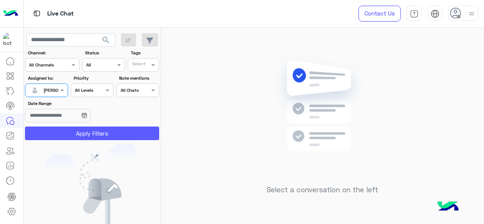
click at [102, 135] on button "Apply Filters" at bounding box center [92, 134] width 134 height 14
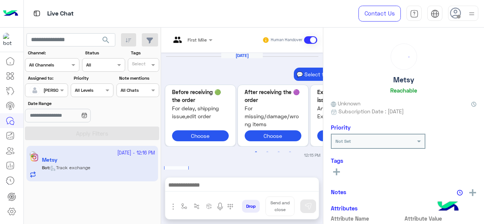
scroll to position [375, 0]
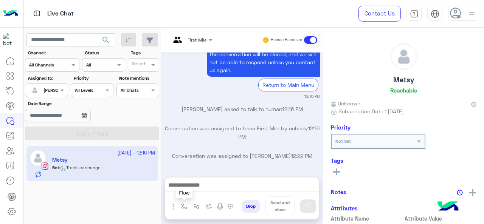
drag, startPoint x: 184, startPoint y: 206, endPoint x: 197, endPoint y: 201, distance: 14.3
click at [184, 206] on img "button" at bounding box center [184, 206] width 6 height 6
drag, startPoint x: 219, startPoint y: 192, endPoint x: 240, endPoint y: 180, distance: 24.2
click at [219, 192] on div at bounding box center [206, 188] width 56 height 7
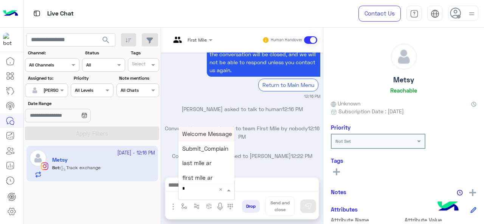
type input "*"
click at [207, 133] on span "M Greeting" at bounding box center [196, 133] width 29 height 7
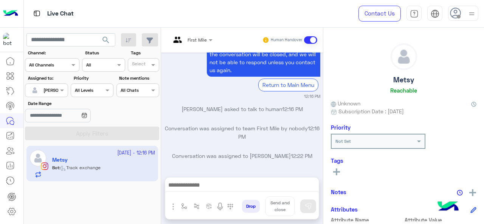
type textarea "**********"
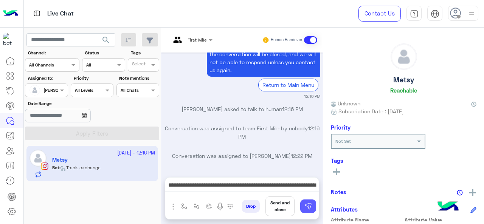
click at [307, 207] on img at bounding box center [308, 207] width 8 height 8
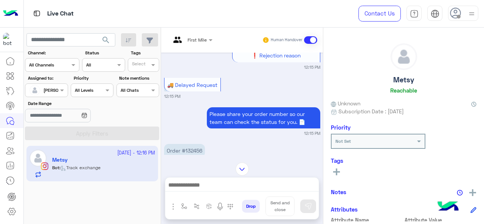
scroll to position [186, 0]
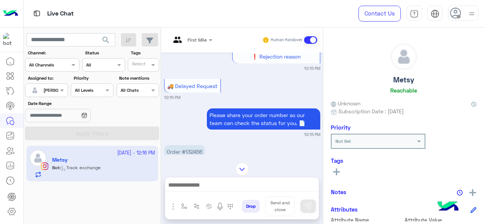
click at [195, 150] on p "Order #132456" at bounding box center [184, 151] width 41 height 13
copy p "132456"
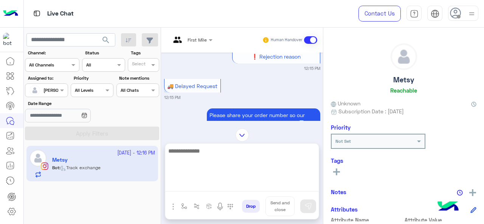
click at [206, 184] on textarea at bounding box center [242, 168] width 154 height 45
type textarea "*"
type textarea "**********"
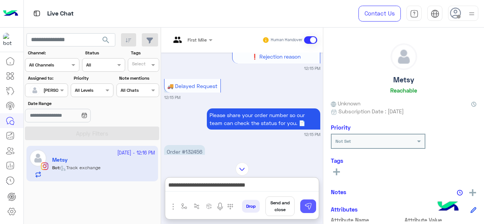
click at [308, 210] on img at bounding box center [308, 207] width 8 height 8
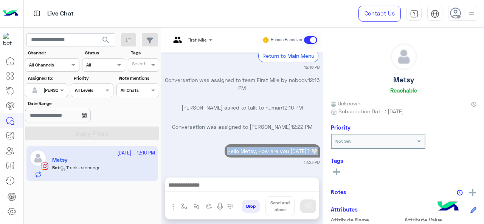
drag, startPoint x: 226, startPoint y: 150, endPoint x: 304, endPoint y: 153, distance: 78.7
click at [318, 155] on div "Oct 14, 2025 💬 Select the issue you're facing: Previous 🟢 Before receiving the …" at bounding box center [242, 111] width 162 height 117
copy p "Hello Metsy, How are you today? 🤍"
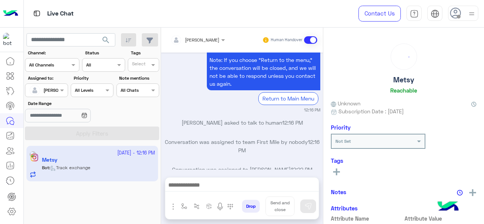
scroll to position [375, 0]
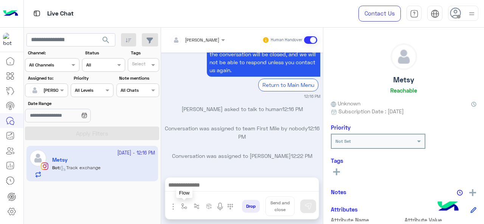
click at [181, 204] on img "button" at bounding box center [184, 206] width 6 height 6
click at [216, 194] on div "enter flow name" at bounding box center [206, 190] width 56 height 14
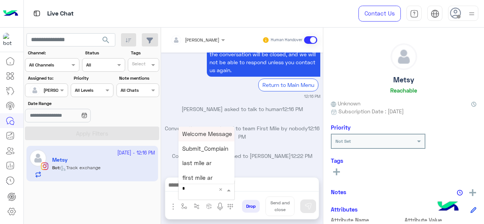
type input "*"
click at [209, 138] on div "M Greeting" at bounding box center [206, 134] width 56 height 15
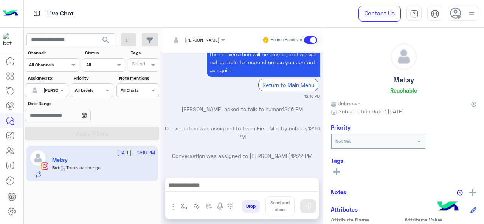
type textarea "**********"
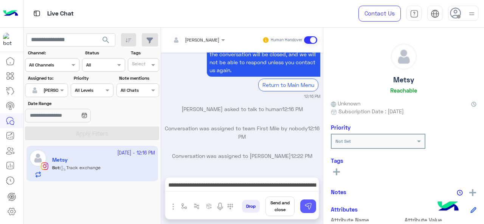
click at [312, 206] on button at bounding box center [308, 207] width 16 height 14
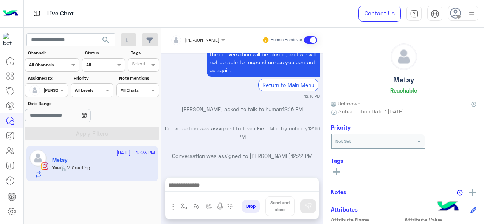
scroll to position [431, 0]
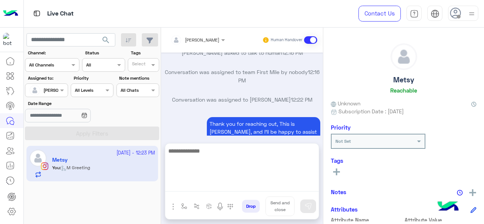
click at [237, 189] on textarea at bounding box center [242, 168] width 154 height 45
paste textarea "**********"
type textarea "**********"
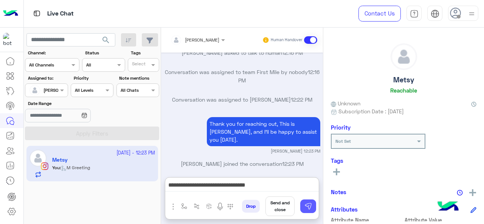
click at [307, 203] on img at bounding box center [308, 207] width 8 height 8
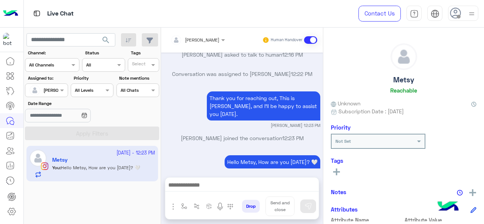
scroll to position [461, 0]
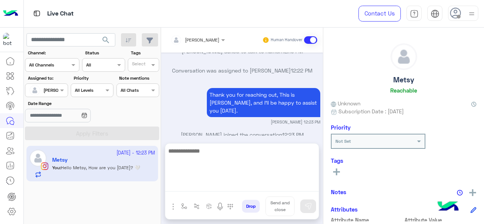
drag, startPoint x: 191, startPoint y: 186, endPoint x: 213, endPoint y: 180, distance: 21.9
click at [191, 186] on textarea at bounding box center [242, 168] width 154 height 45
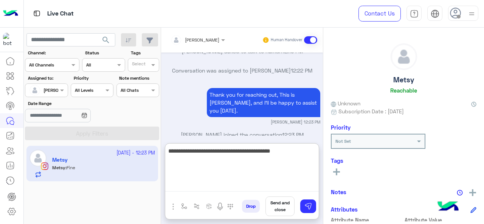
type textarea "**********"
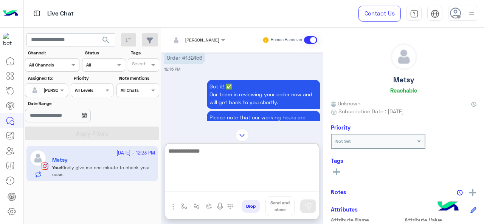
scroll to position [258, 0]
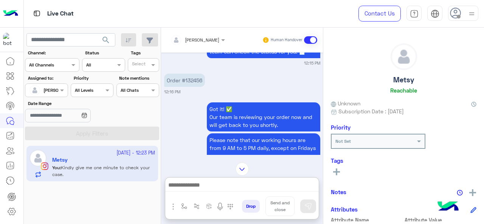
click at [192, 76] on p "Order #132456" at bounding box center [184, 80] width 41 height 13
copy p "132456"
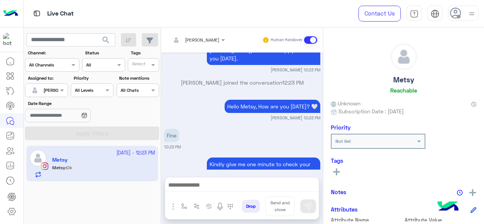
scroll to position [555, 0]
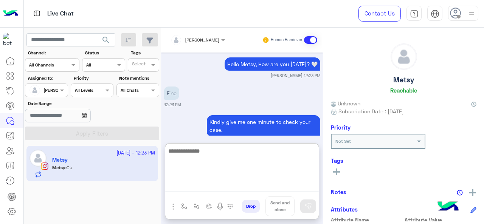
click at [201, 181] on textarea at bounding box center [242, 168] width 154 height 45
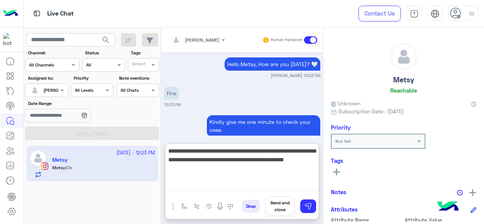
drag, startPoint x: 213, startPoint y: 168, endPoint x: 166, endPoint y: 150, distance: 50.0
click at [166, 150] on textarea "**********" at bounding box center [242, 168] width 154 height 45
paste textarea
type textarea "**********"
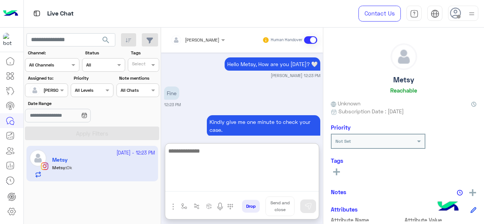
scroll to position [634, 0]
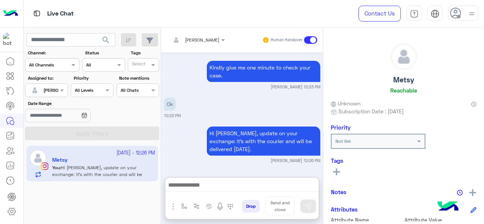
click at [54, 92] on div at bounding box center [46, 89] width 42 height 7
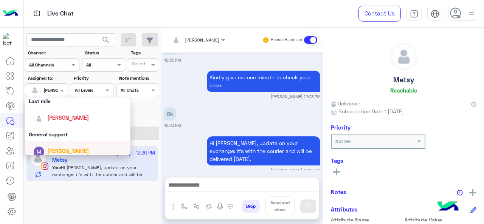
scroll to position [148, 0]
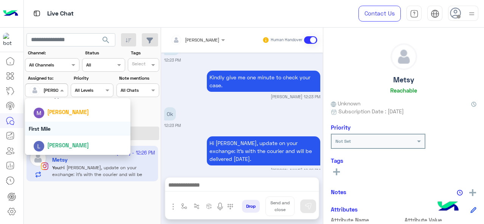
drag, startPoint x: 57, startPoint y: 127, endPoint x: 60, endPoint y: 130, distance: 4.6
click at [56, 127] on div "First Mile" at bounding box center [78, 129] width 106 height 14
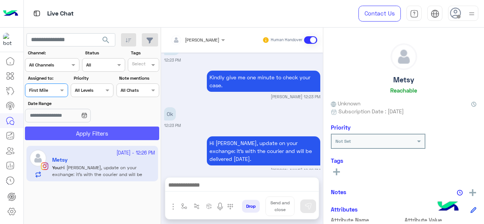
click at [61, 130] on button "Apply Filters" at bounding box center [92, 134] width 134 height 14
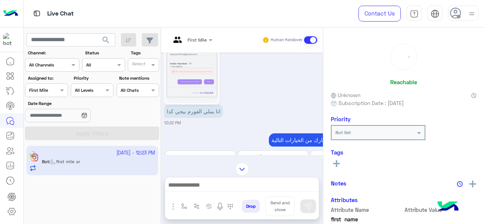
scroll to position [373, 0]
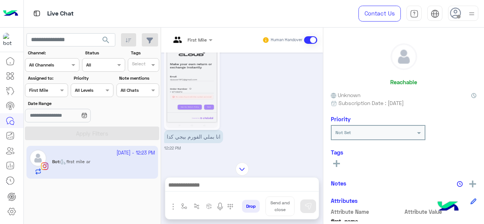
click at [204, 40] on div at bounding box center [192, 38] width 50 height 7
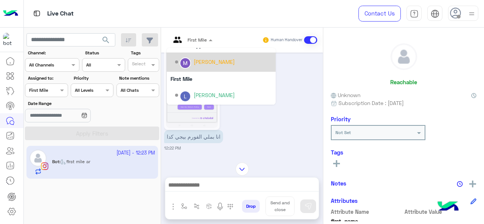
scroll to position [0, 0]
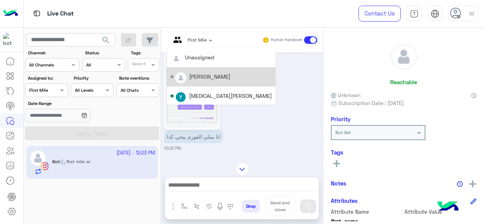
click at [199, 75] on div "[PERSON_NAME]" at bounding box center [209, 77] width 41 height 8
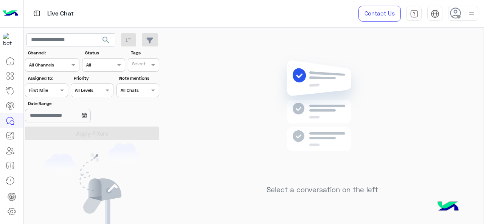
click at [56, 89] on div at bounding box center [46, 89] width 42 height 7
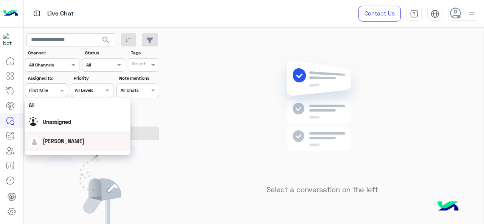
click at [62, 140] on span "[PERSON_NAME]" at bounding box center [64, 141] width 42 height 6
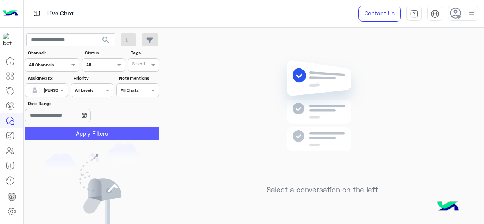
click at [70, 133] on button "Apply Filters" at bounding box center [92, 134] width 134 height 14
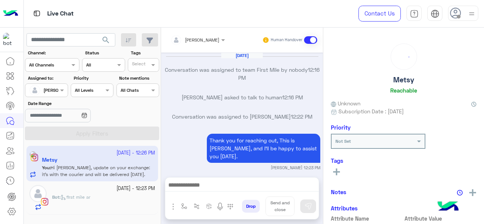
scroll to position [186, 0]
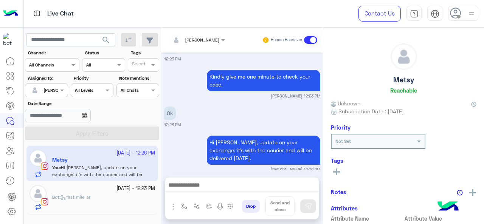
click at [89, 191] on div "[DATE] - 12:23 PM" at bounding box center [103, 188] width 103 height 7
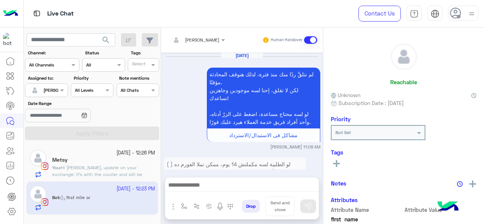
scroll to position [600, 0]
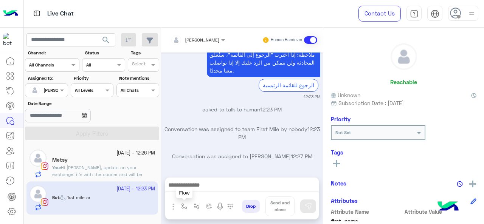
click at [184, 206] on img "button" at bounding box center [184, 206] width 6 height 6
click at [208, 190] on input "text" at bounding box center [197, 188] width 30 height 7
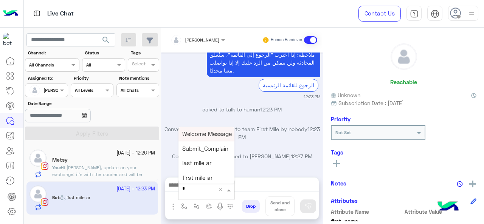
type input "*"
click at [213, 133] on div "M Greeting" at bounding box center [206, 134] width 56 height 15
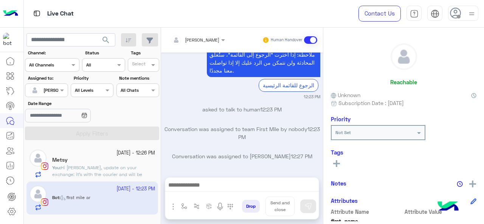
type textarea "**********"
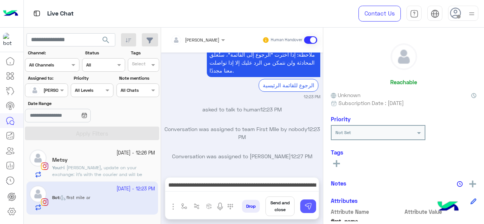
click at [312, 208] on button at bounding box center [308, 207] width 16 height 14
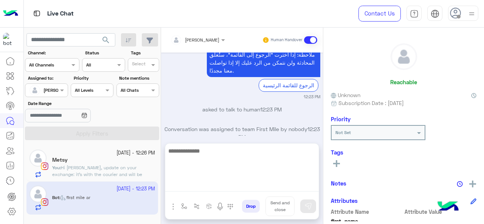
click at [251, 187] on textarea at bounding box center [242, 168] width 154 height 45
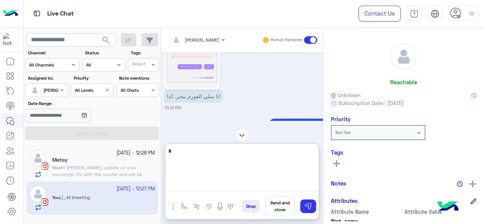
scroll to position [350, 0]
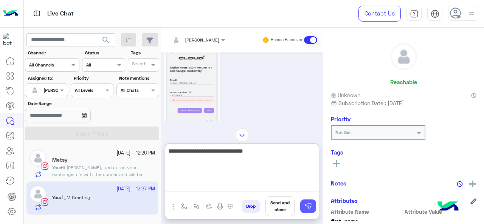
type textarea "**********"
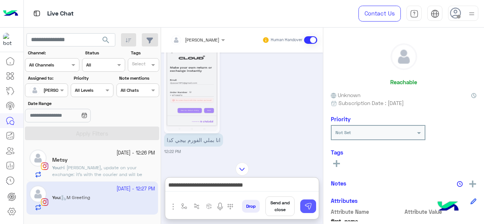
click at [301, 206] on button at bounding box center [308, 207] width 16 height 14
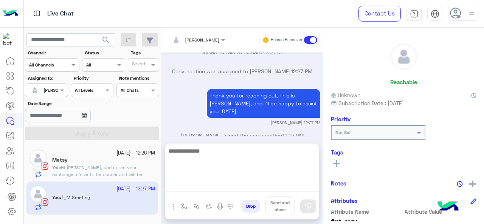
click at [228, 183] on textarea at bounding box center [242, 168] width 154 height 45
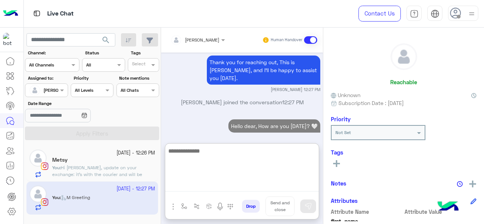
scroll to position [719, 0]
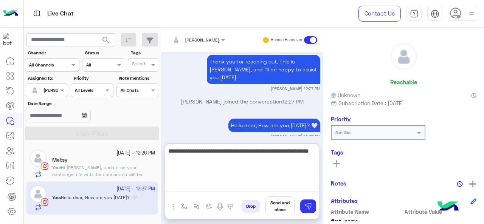
type textarea "**********"
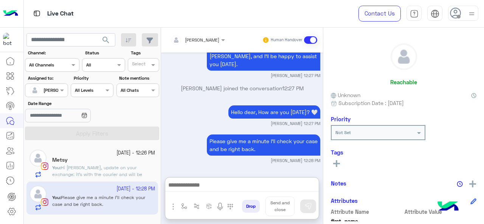
click at [120, 168] on span "Hi Metsy, update on your exchange: it's with the courier and will be delivered …" at bounding box center [97, 174] width 90 height 19
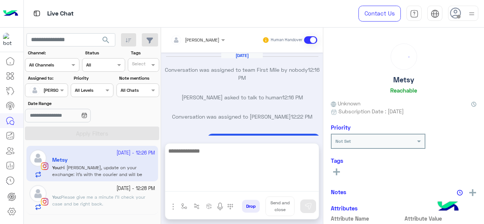
scroll to position [186, 0]
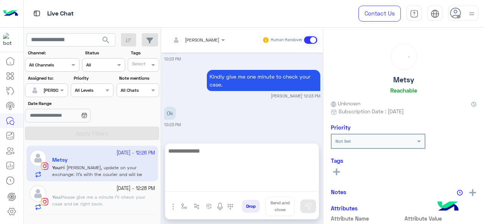
click at [203, 188] on textarea at bounding box center [242, 168] width 154 height 45
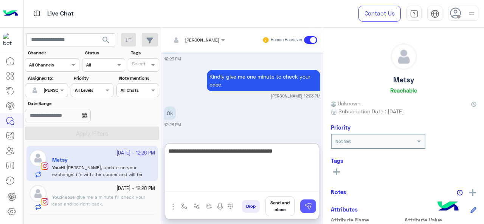
type textarea "**********"
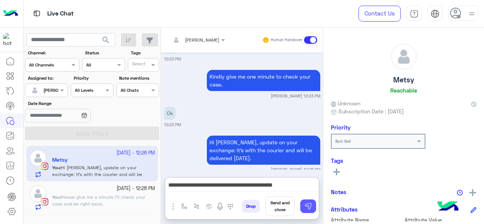
click at [312, 202] on button at bounding box center [308, 207] width 16 height 14
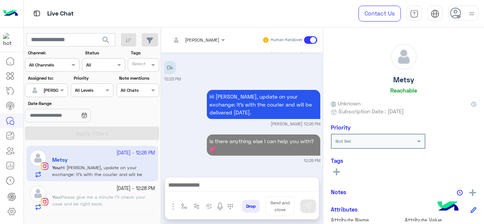
scroll to position [223, 0]
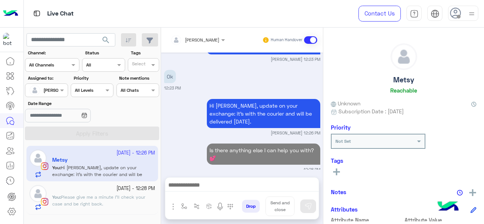
click at [116, 186] on small "14 October - 12:28 PM" at bounding box center [135, 188] width 39 height 7
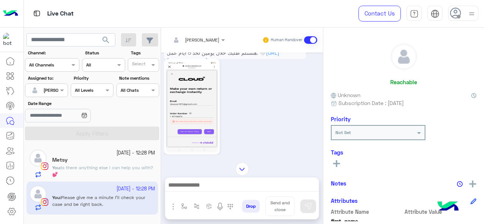
scroll to position [311, 0]
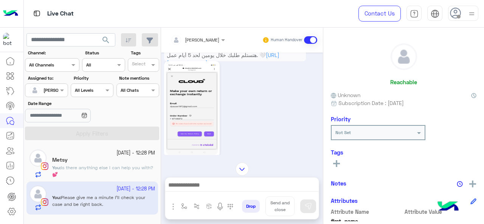
click at [200, 102] on img at bounding box center [192, 109] width 52 height 92
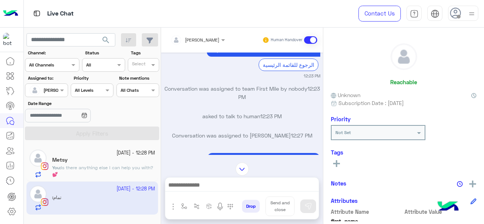
scroll to position [958, 0]
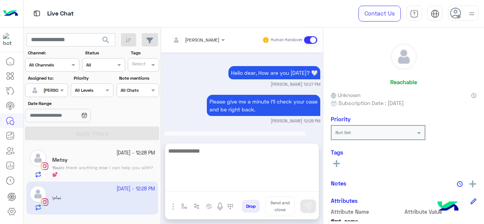
click at [199, 186] on textarea at bounding box center [242, 168] width 154 height 45
type textarea "*"
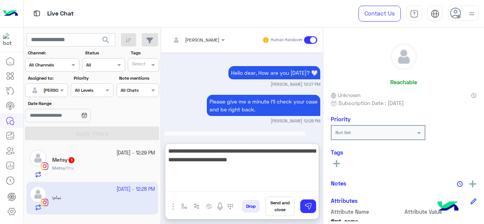
paste textarea "*******"
type textarea "**********"
drag, startPoint x: 282, startPoint y: 172, endPoint x: 163, endPoint y: 144, distance: 121.9
click at [163, 144] on div "Maram Ahmed Human Handover Oct 14, 2025 أهلاً وسهلاً ، أنا مرام، ويشرفني أساعدك…" at bounding box center [242, 128] width 162 height 200
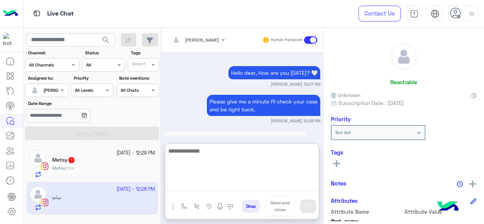
paste textarea "**********"
type textarea "**********"
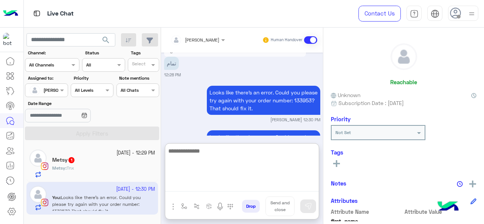
scroll to position [1082, 0]
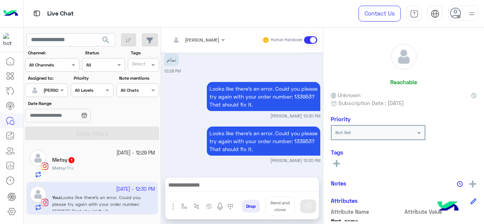
click at [94, 169] on div "Metsy : Tnx" at bounding box center [103, 171] width 103 height 13
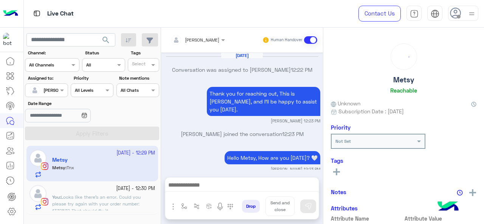
scroll to position [205, 0]
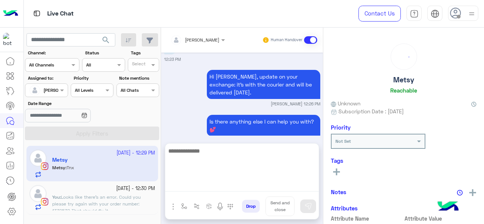
click at [194, 186] on textarea at bounding box center [242, 168] width 154 height 45
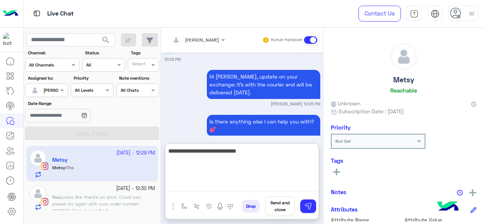
type textarea "**********"
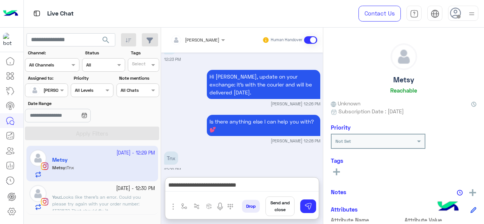
click at [281, 203] on button "Send and close" at bounding box center [279, 207] width 29 height 20
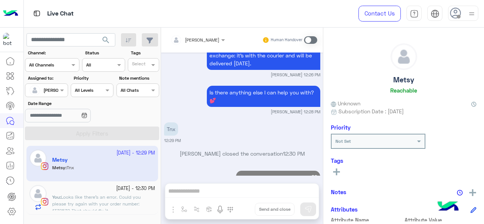
scroll to position [247, 0]
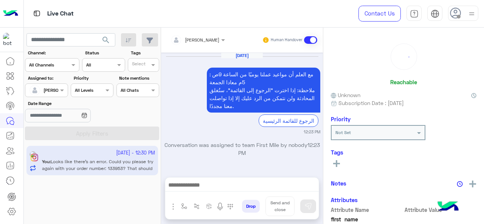
scroll to position [253, 0]
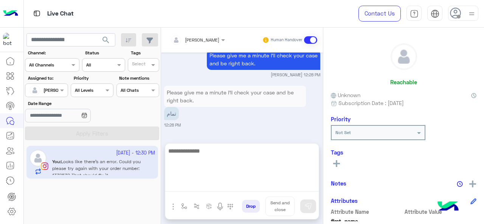
click at [243, 188] on textarea at bounding box center [242, 168] width 154 height 45
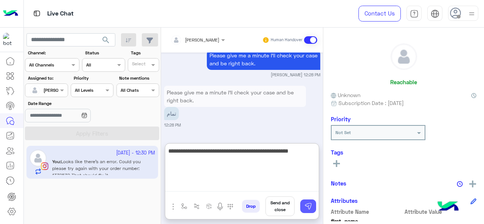
type textarea "**********"
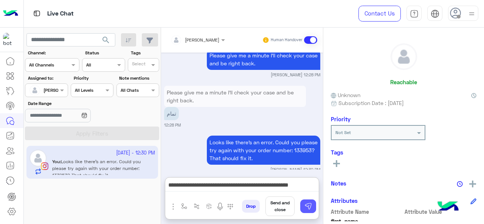
click at [306, 208] on img at bounding box center [308, 207] width 8 height 8
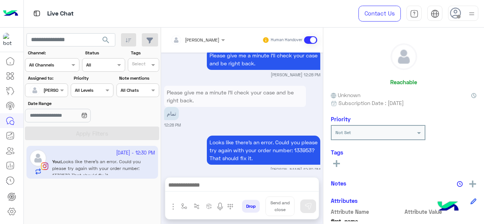
scroll to position [290, 0]
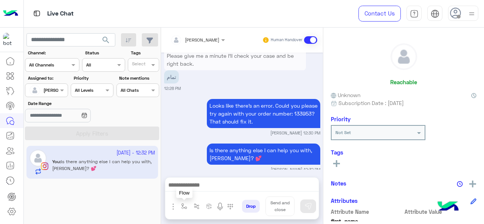
click at [181, 209] on img "button" at bounding box center [184, 206] width 6 height 6
click at [228, 190] on span at bounding box center [229, 190] width 9 height 8
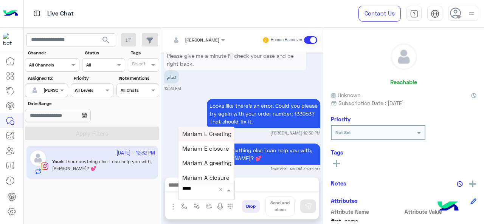
type input "******"
click at [216, 154] on div "Mariam E closure" at bounding box center [206, 148] width 56 height 15
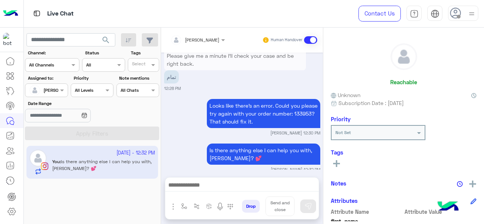
type textarea "**********"
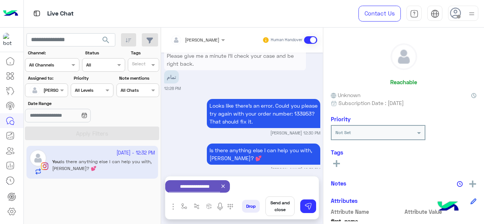
scroll to position [291, 0]
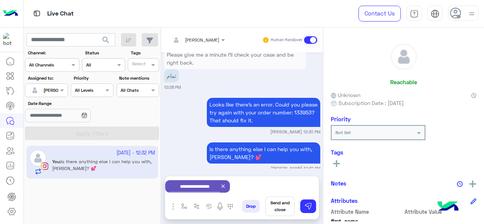
click at [271, 205] on button "Send and close" at bounding box center [279, 207] width 29 height 20
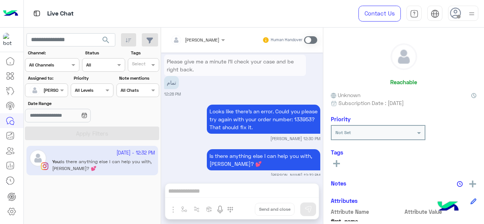
scroll to position [304, 0]
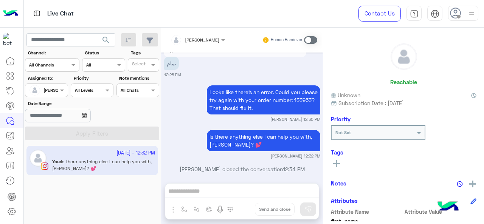
click at [59, 95] on div "Assigned on Maram Ahmed" at bounding box center [46, 91] width 43 height 14
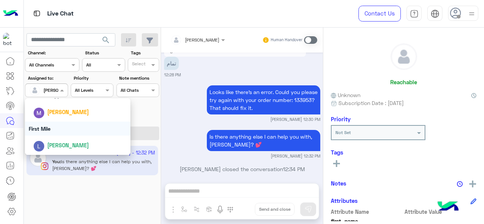
scroll to position [402, 0]
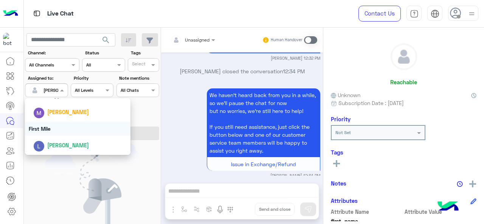
click at [62, 130] on div "First Mile" at bounding box center [78, 129] width 106 height 14
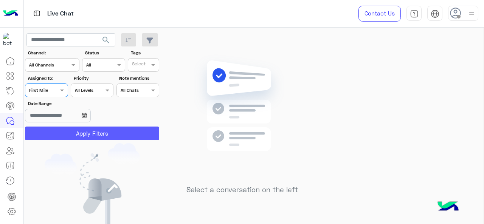
click at [69, 135] on button "Apply Filters" at bounding box center [92, 134] width 134 height 14
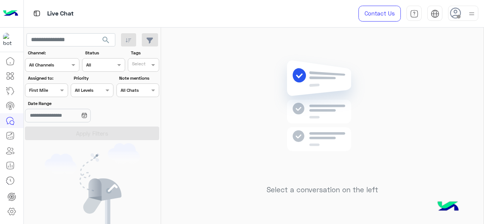
click at [56, 92] on div at bounding box center [46, 89] width 42 height 7
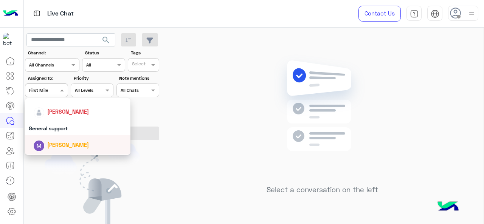
scroll to position [110, 0]
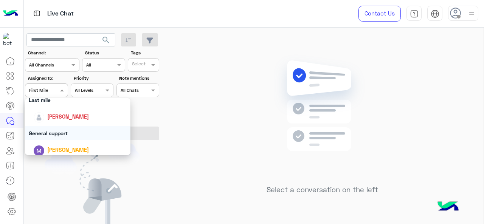
click at [64, 132] on div "General support" at bounding box center [78, 133] width 106 height 14
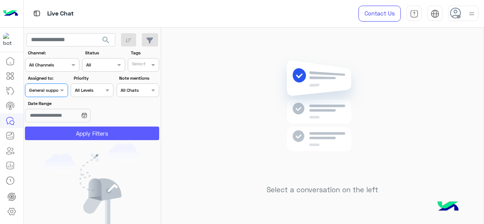
click at [64, 131] on button "Apply Filters" at bounding box center [92, 134] width 134 height 14
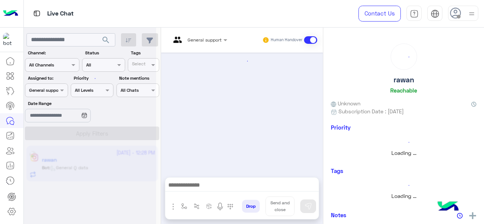
scroll to position [503, 0]
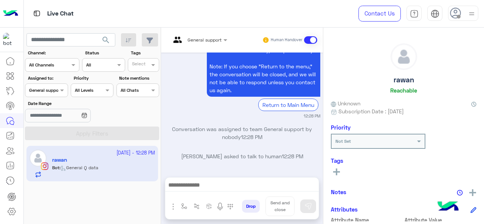
click at [62, 92] on span at bounding box center [62, 90] width 9 height 8
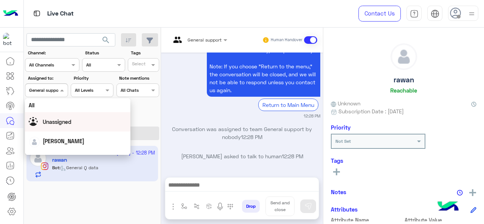
scroll to position [76, 0]
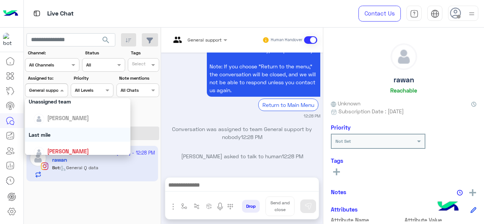
click at [60, 132] on div "Last mile" at bounding box center [78, 135] width 106 height 14
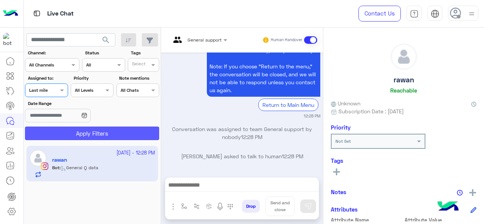
click at [64, 132] on button "Apply Filters" at bounding box center [92, 134] width 134 height 14
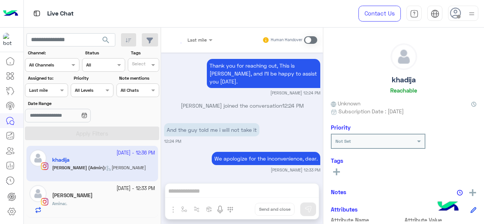
scroll to position [411, 0]
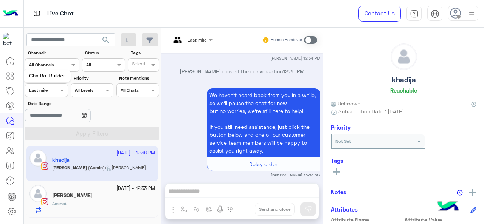
click at [14, 76] on icon at bounding box center [10, 75] width 9 height 9
click at [12, 74] on icon at bounding box center [10, 75] width 9 height 9
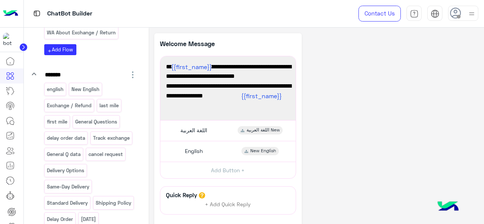
scroll to position [500, 0]
click at [79, 182] on p "Same-Day Delivery" at bounding box center [67, 186] width 43 height 9
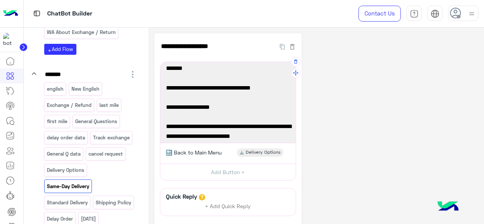
scroll to position [50, 0]
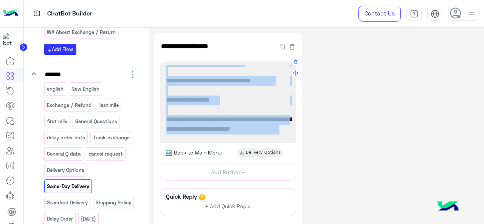
drag, startPoint x: 175, startPoint y: 72, endPoint x: 280, endPoint y: 134, distance: 121.9
click at [280, 134] on div "⚡ Same-Day Delivery (Available only in Cairo & Giza) - Confirm your order befor…" at bounding box center [228, 103] width 130 height 76
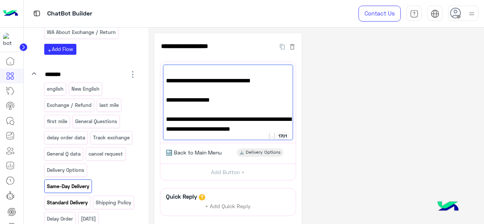
click at [77, 199] on p "Standard Delivery" at bounding box center [67, 203] width 42 height 9
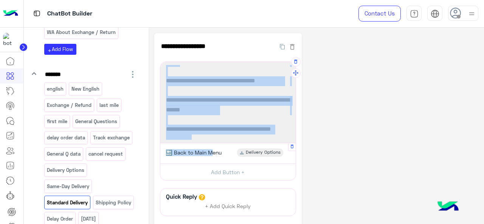
scroll to position [39, 0]
drag, startPoint x: 168, startPoint y: 74, endPoint x: 193, endPoint y: 132, distance: 63.0
click at [193, 132] on div "📦 Standard Delivery Times - Cairo/Giza: 2–5 business days - Other governorates:…" at bounding box center [228, 103] width 130 height 76
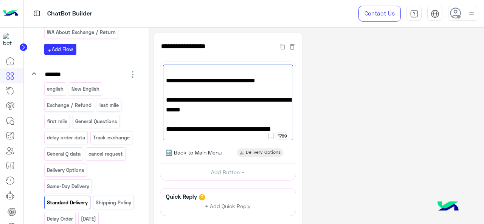
click at [339, 124] on div "**********" at bounding box center [316, 158] width 324 height 250
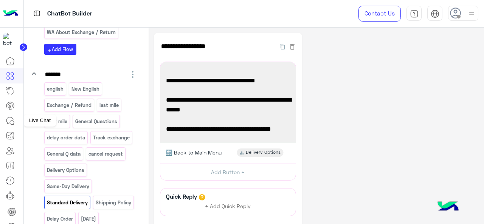
click at [14, 120] on icon at bounding box center [10, 120] width 9 height 9
click at [12, 121] on icon at bounding box center [10, 120] width 9 height 9
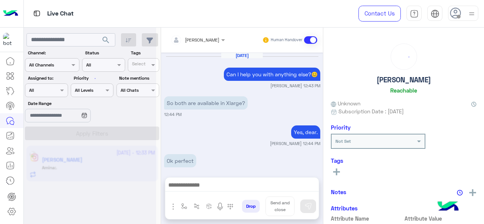
scroll to position [275, 0]
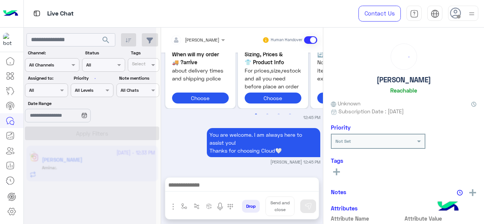
click at [50, 85] on div at bounding box center [90, 115] width 132 height 224
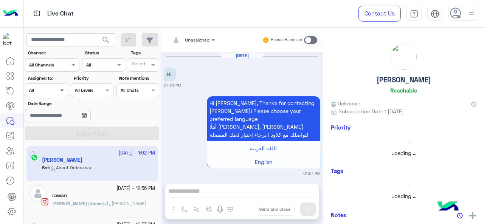
scroll to position [332, 0]
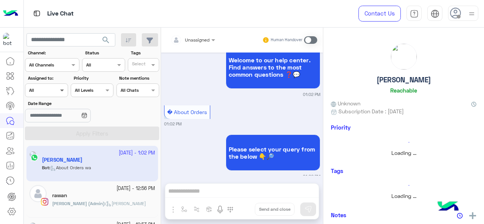
click at [61, 92] on span at bounding box center [62, 90] width 9 height 8
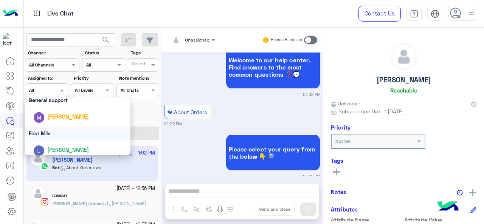
scroll to position [148, 0]
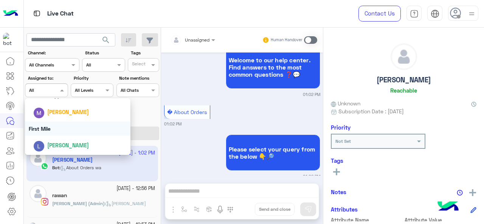
click at [60, 130] on div "First Mile" at bounding box center [78, 129] width 106 height 14
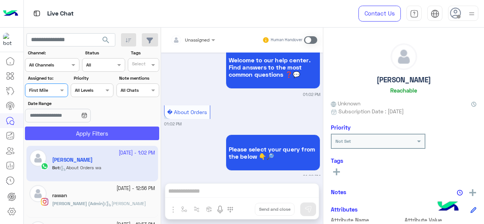
click at [59, 133] on button "Apply Filters" at bounding box center [92, 134] width 134 height 14
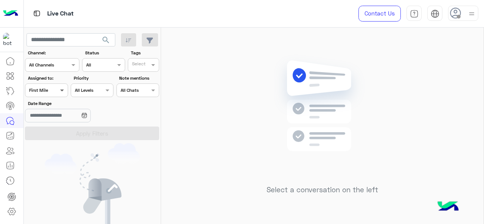
click at [65, 90] on span at bounding box center [62, 90] width 9 height 8
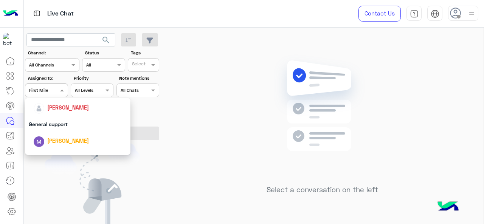
scroll to position [148, 0]
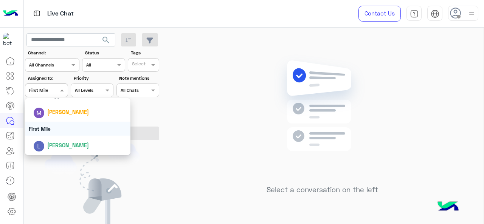
click at [54, 132] on div "First Mile" at bounding box center [78, 129] width 106 height 14
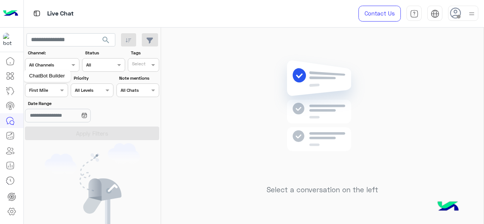
click at [10, 72] on icon at bounding box center [10, 75] width 9 height 9
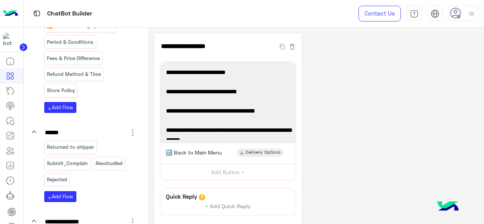
scroll to position [1248, 0]
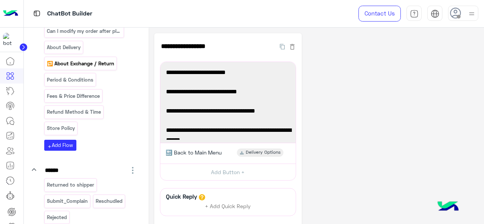
click at [92, 68] on p "🔁 About Exchange / Return" at bounding box center [80, 63] width 68 height 9
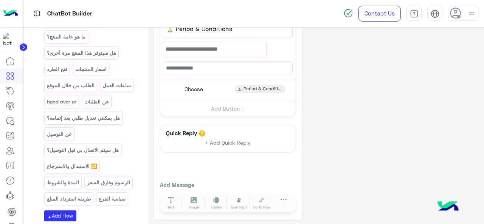
scroll to position [1626, 0]
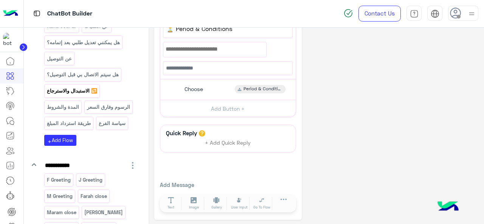
click at [68, 95] on p "🔁 الاستبدال والاسترجاع" at bounding box center [71, 91] width 51 height 9
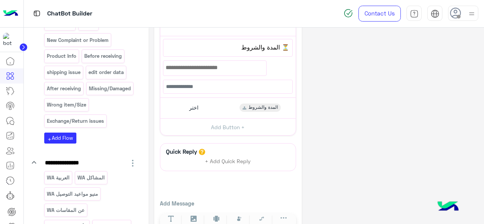
scroll to position [695, 0]
click at [92, 126] on p "Exchange/Return issues" at bounding box center [75, 121] width 58 height 9
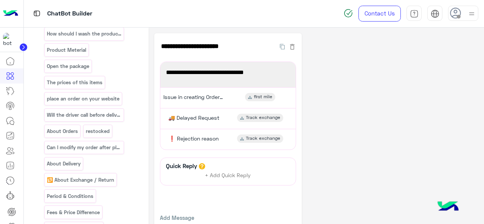
scroll to position [1134, 0]
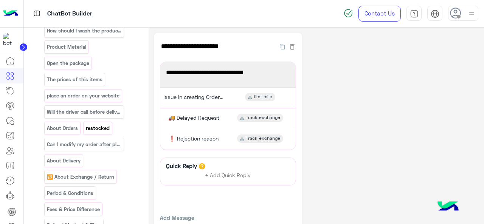
click at [100, 133] on p "restocked" at bounding box center [97, 128] width 25 height 9
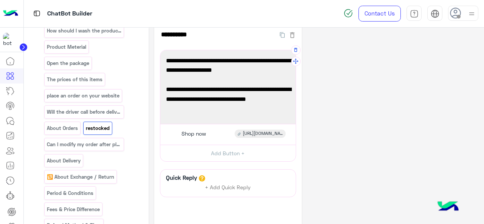
scroll to position [0, 0]
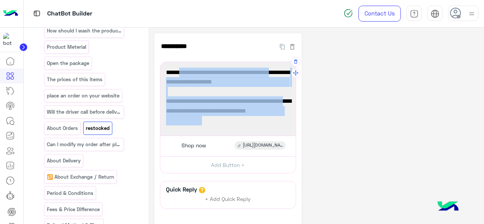
drag, startPoint x: 177, startPoint y: 74, endPoint x: 190, endPoint y: 122, distance: 49.6
click at [190, 122] on div "✅ Some products are periodically restocked, but there is no exact schedule. 📢 Y…" at bounding box center [228, 99] width 130 height 68
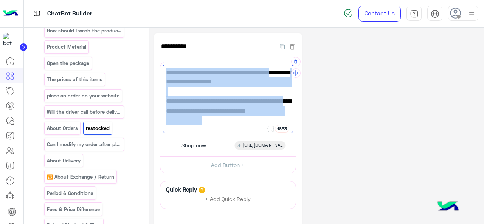
drag, startPoint x: 167, startPoint y: 73, endPoint x: 192, endPoint y: 117, distance: 51.0
click at [192, 117] on div "✅ Some products are periodically restocked, but there is no exact schedule. 📢 Y…" at bounding box center [228, 99] width 130 height 68
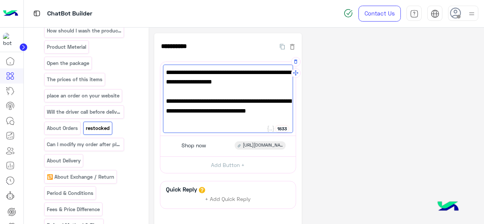
drag, startPoint x: 185, startPoint y: 104, endPoint x: 178, endPoint y: 97, distance: 9.6
click at [179, 97] on span "📢 You can enable notifications on the product page or follow us on Instagram fo…" at bounding box center [228, 110] width 124 height 29
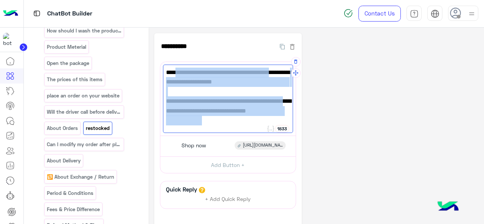
drag, startPoint x: 176, startPoint y: 74, endPoint x: 190, endPoint y: 123, distance: 51.0
click at [190, 123] on div "✅ Some products are periodically restocked, but there is no exact schedule. 📢 Y…" at bounding box center [228, 99] width 130 height 68
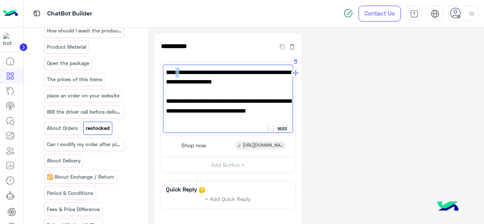
drag, startPoint x: 185, startPoint y: 110, endPoint x: 177, endPoint y: 71, distance: 39.5
click at [177, 72] on span "✅ Some products are periodically restocked, but there is no exact schedule." at bounding box center [228, 77] width 124 height 19
drag, startPoint x: 176, startPoint y: 71, endPoint x: 185, endPoint y: 82, distance: 13.7
click at [185, 82] on span "✅ Some products are periodically restocked, but there is no exact schedule." at bounding box center [228, 77] width 124 height 19
click at [175, 74] on span "✅ Some products are periodically restocked, but there is no exact schedule." at bounding box center [228, 77] width 124 height 19
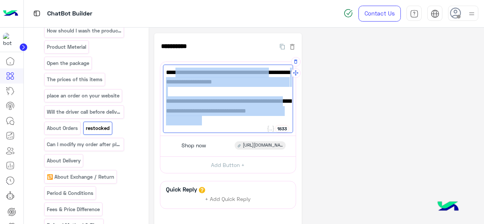
drag, startPoint x: 175, startPoint y: 73, endPoint x: 193, endPoint y: 120, distance: 50.5
click at [193, 120] on div "✅ Some products are periodically restocked, but there is no exact schedule. 📢 Y…" at bounding box center [228, 99] width 130 height 68
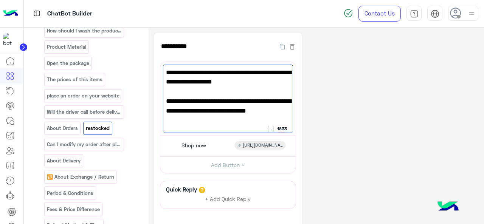
click at [339, 101] on div "**********" at bounding box center [316, 154] width 324 height 243
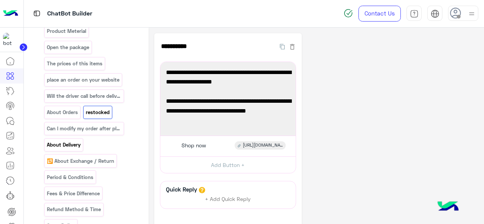
scroll to position [1134, 0]
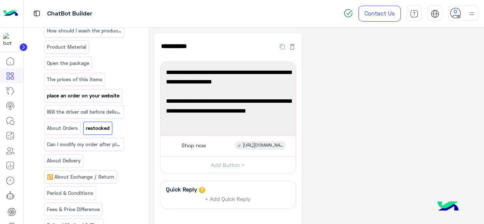
click at [110, 100] on p "place an order on your website" at bounding box center [83, 96] width 74 height 9
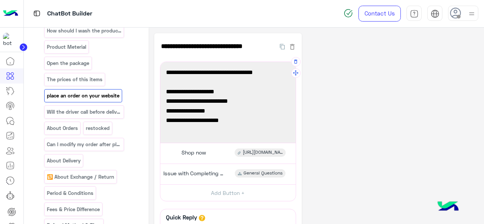
scroll to position [1, 0]
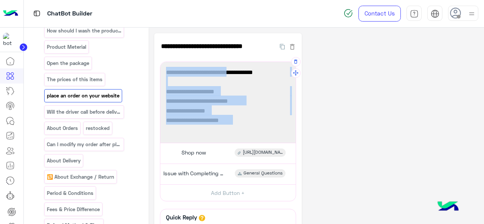
drag, startPoint x: 167, startPoint y: 74, endPoint x: 245, endPoint y: 122, distance: 91.7
click at [245, 122] on div "𝐇𝐨𝐰 𝐭𝐨 𝐏𝐥𝐚𝐜𝐞 𝐚𝐧 𝐎𝐫𝐝𝐞𝐫 1. Visit our website 2. Choose your desired item 3. Add i…" at bounding box center [228, 103] width 130 height 76
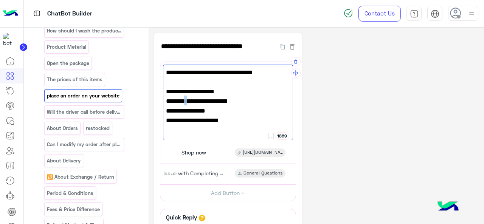
drag, startPoint x: 202, startPoint y: 106, endPoint x: 182, endPoint y: 87, distance: 27.3
click at [185, 100] on span "2. Choose your desired item" at bounding box center [228, 101] width 124 height 10
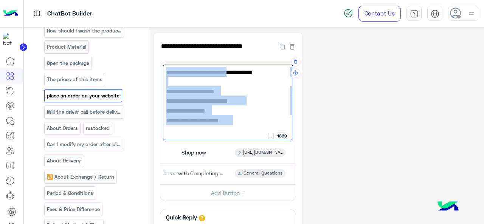
drag, startPoint x: 166, startPoint y: 71, endPoint x: 236, endPoint y: 122, distance: 86.0
click at [236, 122] on div "𝐇𝐨𝐰 𝐭𝐨 𝐏𝐥𝐚𝐜𝐞 𝐚𝐧 𝐎𝐫𝐝𝐞𝐫 1. Visit our website 2. Choose your desired item 3. Add i…" at bounding box center [228, 103] width 130 height 76
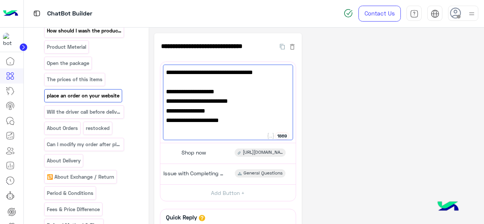
click at [104, 35] on p "How should I wash the product?" at bounding box center [84, 30] width 76 height 9
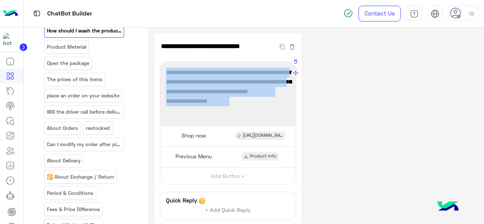
drag, startPoint x: 164, startPoint y: 72, endPoint x: 217, endPoint y: 97, distance: 58.5
click at [217, 97] on div "To keep your item looking its best, simply flip it inside out and wash in cold …" at bounding box center [228, 94] width 130 height 59
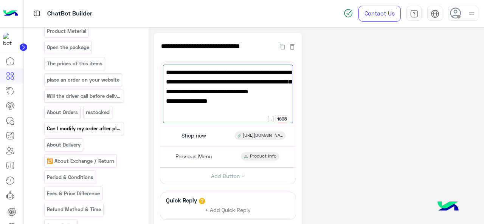
scroll to position [1097, 0]
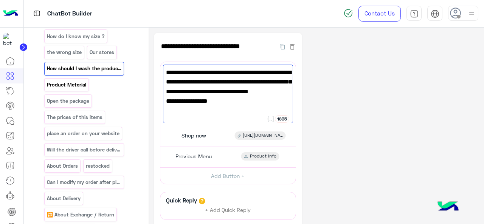
click at [67, 89] on p "Product Meterial" at bounding box center [66, 85] width 40 height 9
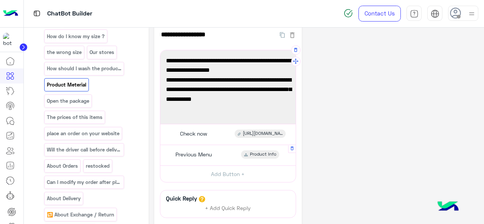
scroll to position [0, 0]
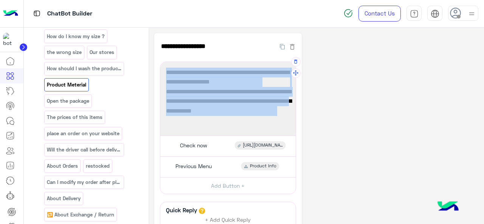
drag, startPoint x: 166, startPoint y: 72, endPoint x: 285, endPoint y: 107, distance: 124.1
click at [285, 107] on div "Most of our products are made from high-quality fabrics, mainly cotton. 🌿 The e…" at bounding box center [228, 99] width 130 height 68
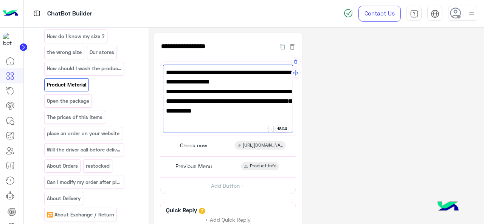
drag, startPoint x: 248, startPoint y: 100, endPoint x: 166, endPoint y: 71, distance: 87.8
click at [166, 71] on span "Most of our products are made from high-quality fabrics, mainly cotton. 🌿" at bounding box center [228, 77] width 124 height 19
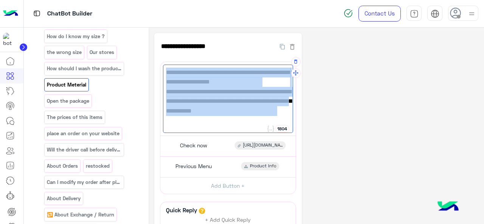
drag, startPoint x: 166, startPoint y: 71, endPoint x: 273, endPoint y: 115, distance: 116.5
click at [273, 115] on div "Most of our products are made from high-quality fabrics, mainly cotton. 🌿 The e…" at bounding box center [228, 99] width 130 height 68
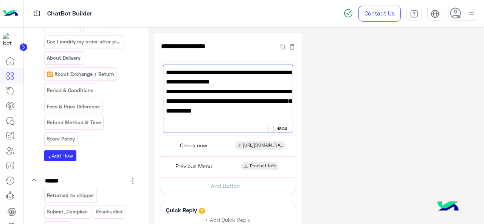
scroll to position [1248, 0]
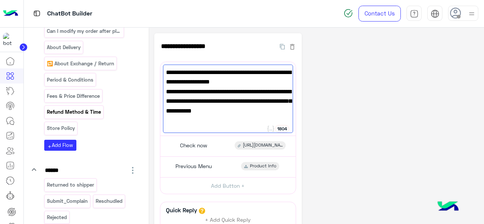
click at [73, 116] on p "Refund Method & Time" at bounding box center [73, 112] width 55 height 9
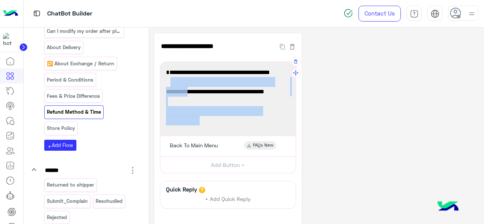
drag, startPoint x: 171, startPoint y: 82, endPoint x: 202, endPoint y: 125, distance: 53.8
click at [202, 125] on div "- Refunds are processed in cash via courier. - Takes 2–5 business days after pr…" at bounding box center [228, 99] width 130 height 68
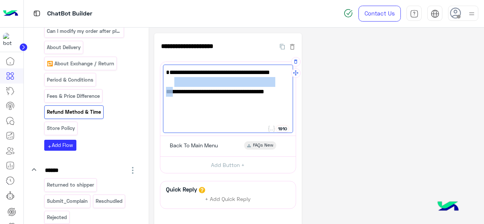
drag, startPoint x: 177, startPoint y: 88, endPoint x: 173, endPoint y: 87, distance: 4.1
click at [173, 87] on span "- Refunds are processed in cash via courier." at bounding box center [228, 86] width 124 height 19
drag, startPoint x: 170, startPoint y: 82, endPoint x: 182, endPoint y: 93, distance: 16.3
click at [182, 93] on span "- Refunds are processed in cash via courier." at bounding box center [228, 86] width 124 height 19
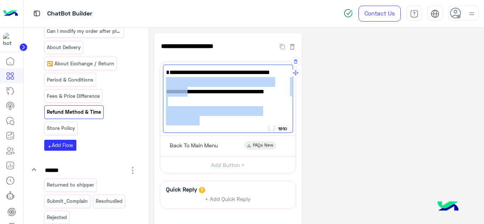
drag, startPoint x: 164, startPoint y: 83, endPoint x: 203, endPoint y: 121, distance: 54.8
click at [203, 121] on div "- Refunds are processed in cash via courier. - Takes 2–5 business days after pr…" at bounding box center [228, 99] width 130 height 68
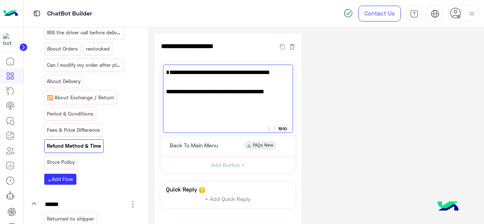
scroll to position [1210, 0]
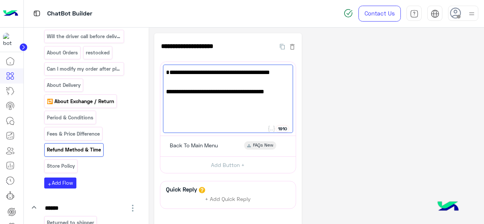
click at [84, 106] on p "🔁 About Exchange / Return" at bounding box center [80, 101] width 68 height 9
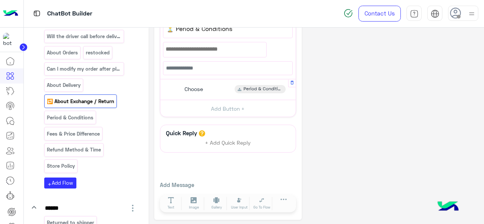
scroll to position [94, 0]
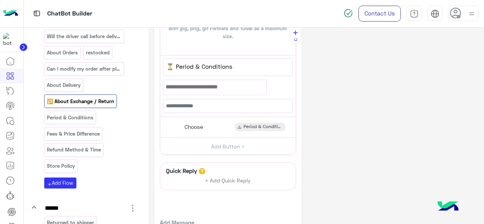
click at [228, 65] on span "⏳ Period & Conditions" at bounding box center [227, 67] width 123 height 10
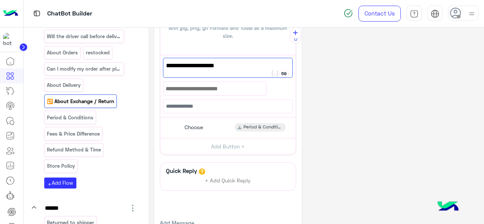
click at [225, 86] on div at bounding box center [214, 88] width 103 height 13
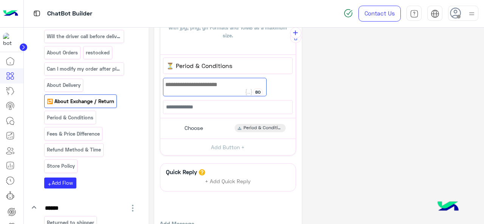
click at [345, 75] on div "**********" at bounding box center [316, 98] width 324 height 321
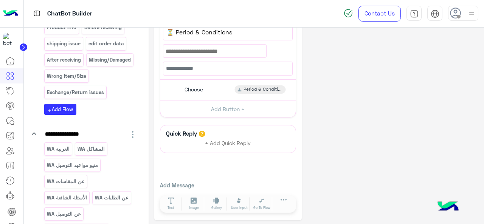
scroll to position [718, 0]
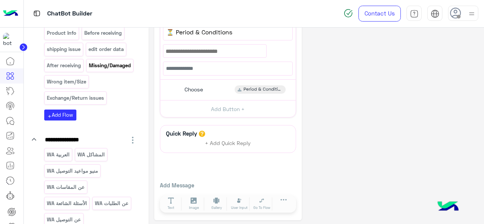
click at [88, 70] on p "Missing/Damaged" at bounding box center [109, 65] width 43 height 9
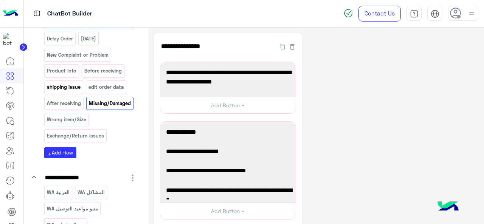
scroll to position [643, 0]
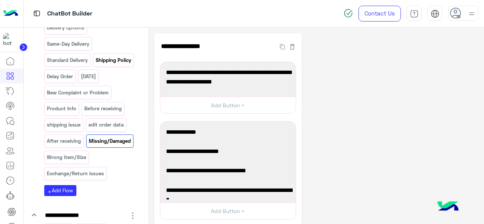
click at [95, 65] on p "Shipping Policy" at bounding box center [113, 60] width 37 height 9
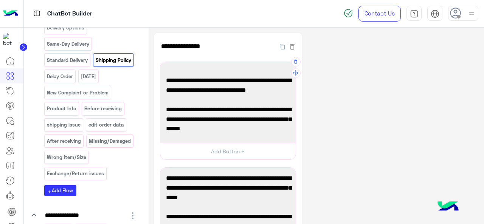
scroll to position [33, 0]
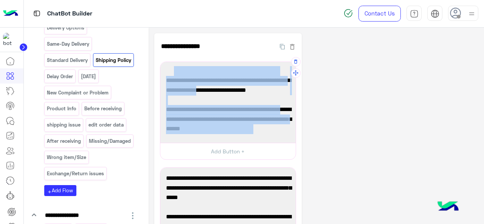
drag, startPoint x: 173, startPoint y: 72, endPoint x: 258, endPoint y: 132, distance: 104.1
click at [258, 132] on div "1- No opening or trying items during delivery – please check your items after r…" at bounding box center [228, 103] width 130 height 76
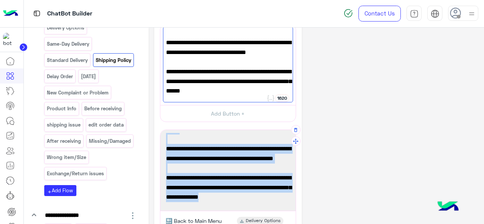
scroll to position [49, 0]
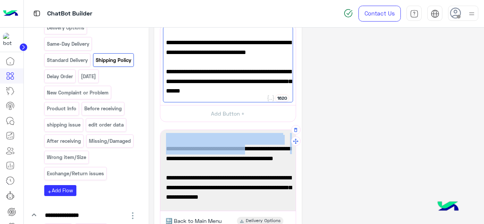
drag, startPoint x: 164, startPoint y: 140, endPoint x: 256, endPoint y: 155, distance: 93.5
click at [256, 155] on div "4- Delivery time – we cannot guarantee a specific hour; it depends on the drive…" at bounding box center [228, 171] width 130 height 76
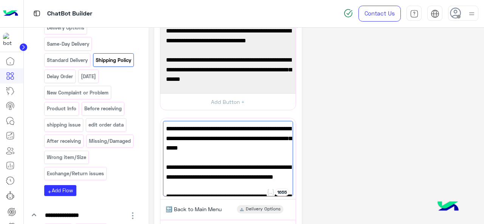
scroll to position [38, 0]
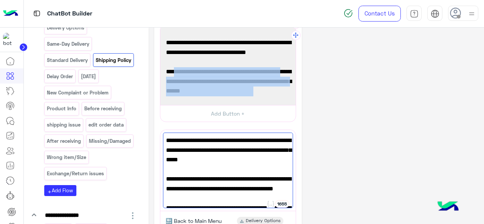
drag, startPoint x: 173, startPoint y: 71, endPoint x: 265, endPoint y: 92, distance: 93.8
click at [265, 92] on span "3- No duplicate orders for size trials – placing multiple orders for different …" at bounding box center [228, 81] width 124 height 29
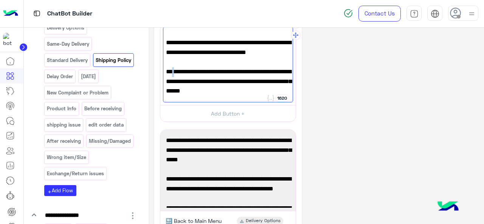
drag, startPoint x: 225, startPoint y: 82, endPoint x: 175, endPoint y: 69, distance: 52.2
click at [173, 68] on span "3- No duplicate orders for size trials – placing multiple orders for different …" at bounding box center [228, 81] width 124 height 29
click at [175, 70] on span "3- No duplicate orders for size trials – placing multiple orders for different …" at bounding box center [228, 81] width 124 height 29
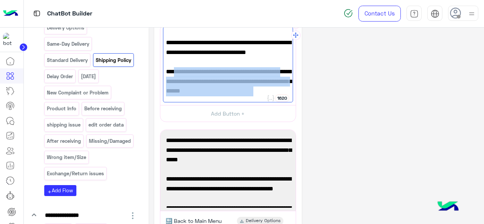
drag, startPoint x: 174, startPoint y: 71, endPoint x: 264, endPoint y: 93, distance: 93.4
click at [264, 93] on span "3- No duplicate orders for size trials – placing multiple orders for different …" at bounding box center [228, 81] width 124 height 29
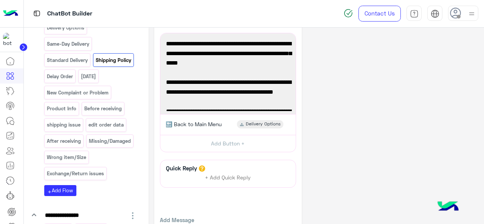
scroll to position [151, 0]
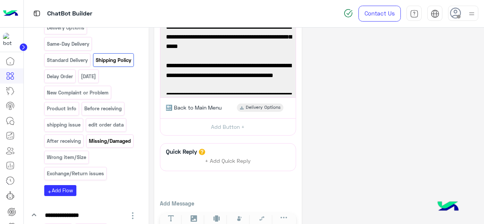
click at [88, 146] on p "Missing/Damaged" at bounding box center [109, 141] width 43 height 9
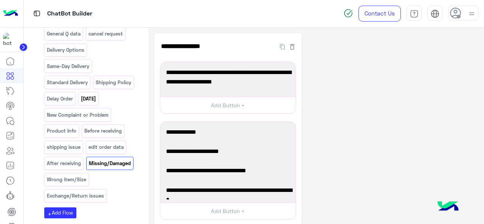
scroll to position [605, 0]
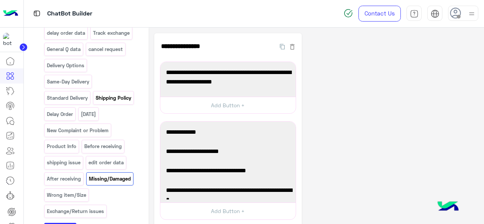
click at [93, 104] on div "Shipping Policy" at bounding box center [113, 97] width 41 height 13
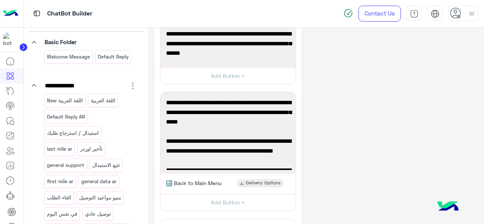
scroll to position [0, 0]
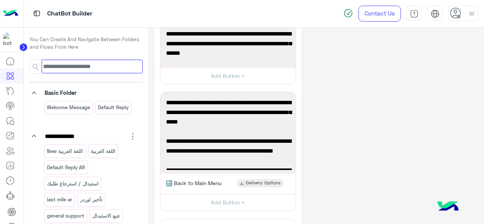
click at [87, 67] on input at bounding box center [92, 67] width 101 height 14
type input "*"
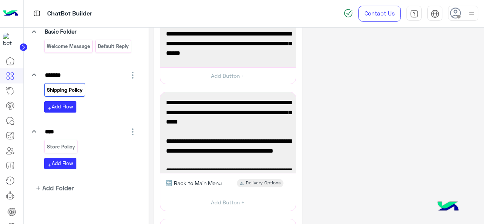
scroll to position [63, 0]
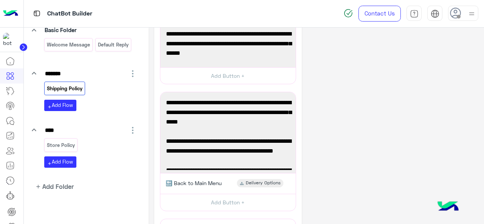
click at [67, 86] on p "Shipping Policy" at bounding box center [64, 88] width 37 height 9
click at [73, 87] on p "Shipping Policy" at bounding box center [64, 88] width 37 height 9
click at [64, 145] on p "Store Policy" at bounding box center [60, 145] width 29 height 9
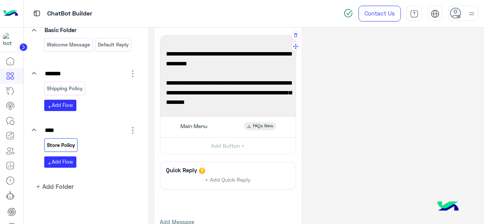
scroll to position [38, 0]
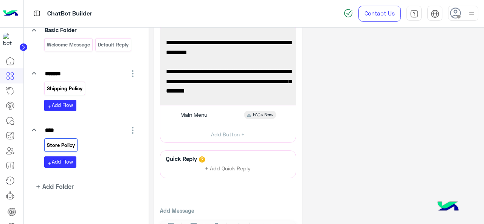
click at [57, 85] on p "Shipping Policy" at bounding box center [64, 88] width 37 height 9
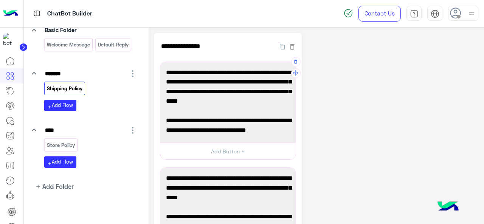
scroll to position [28, 0]
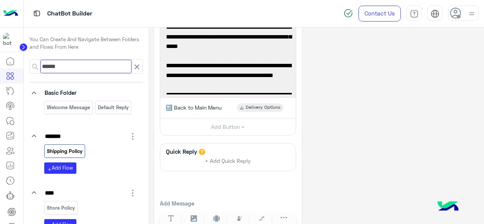
click at [78, 67] on input "******" at bounding box center [85, 67] width 91 height 14
click at [78, 68] on input "******" at bounding box center [85, 67] width 91 height 14
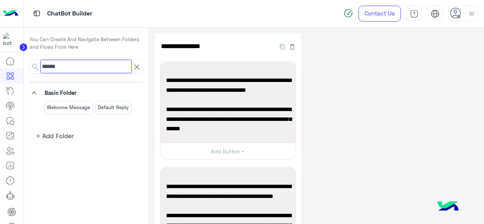
type input "******"
click at [138, 70] on icon at bounding box center [136, 66] width 9 height 9
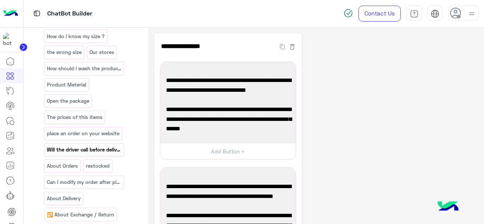
scroll to position [1172, 0]
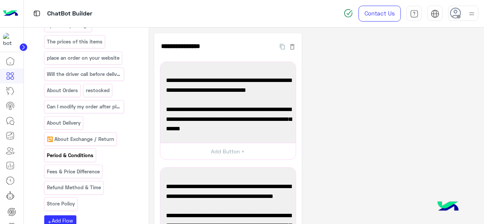
click at [86, 160] on p "Period & Conditions" at bounding box center [70, 155] width 48 height 9
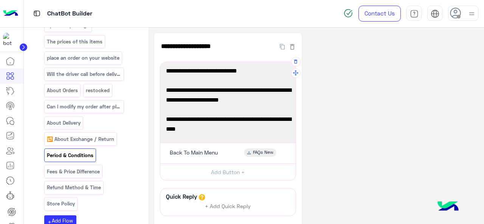
scroll to position [20, 0]
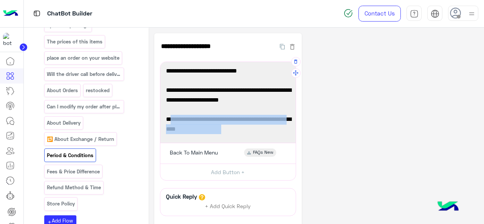
drag, startPoint x: 171, startPoint y: 118, endPoint x: 219, endPoint y: 127, distance: 48.7
click at [219, 127] on span "- Gifted or free items can be exchanged only, not refunded." at bounding box center [228, 124] width 124 height 19
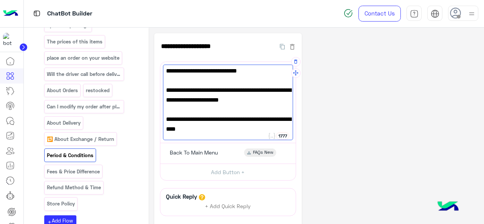
drag, startPoint x: 208, startPoint y: 127, endPoint x: 171, endPoint y: 120, distance: 38.4
click at [171, 120] on span "- Gifted or free items can be exchanged only, not refunded." at bounding box center [228, 124] width 124 height 19
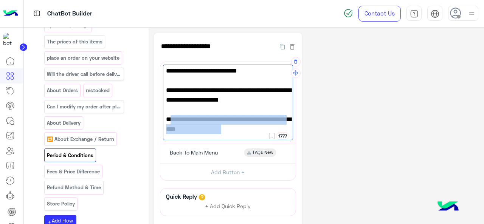
drag, startPoint x: 171, startPoint y: 119, endPoint x: 225, endPoint y: 132, distance: 55.2
click at [225, 132] on span "- Gifted or free items can be exchanged only, not refunded." at bounding box center [228, 124] width 124 height 19
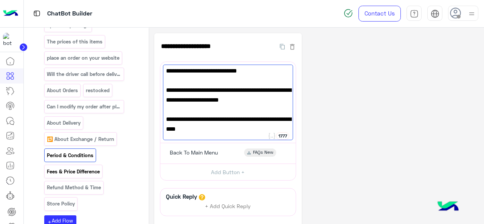
click at [79, 176] on p "Fees & Price Difference" at bounding box center [73, 172] width 54 height 9
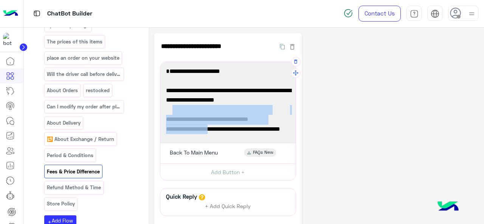
drag, startPoint x: 172, startPoint y: 110, endPoint x: 206, endPoint y: 130, distance: 39.7
click at [206, 130] on div "- 80 EGP per delivery. - If exchanging for a higher-priced item, you’ll need to…" at bounding box center [228, 103] width 130 height 76
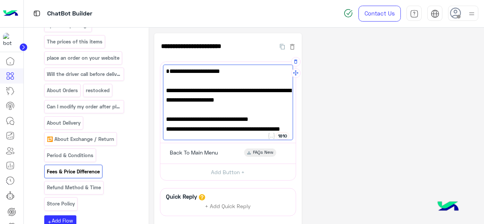
drag, startPoint x: 198, startPoint y: 118, endPoint x: 172, endPoint y: 111, distance: 27.0
click at [172, 111] on span "- If the order was Missing/Damaged" at bounding box center [228, 110] width 124 height 10
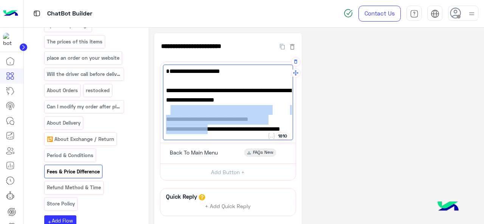
drag, startPoint x: 170, startPoint y: 109, endPoint x: 208, endPoint y: 131, distance: 44.7
click at [208, 131] on div "- 80 EGP per delivery. - If exchanging for a higher-priced item, you’ll need to…" at bounding box center [228, 103] width 130 height 76
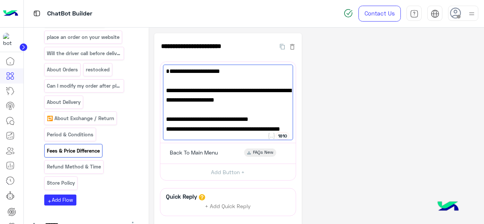
scroll to position [1210, 0]
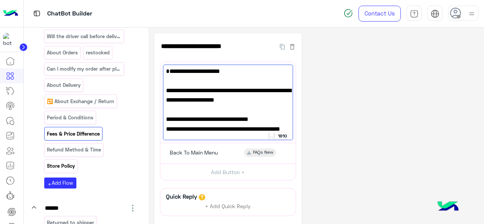
click at [67, 171] on p "Store Policy" at bounding box center [60, 166] width 29 height 9
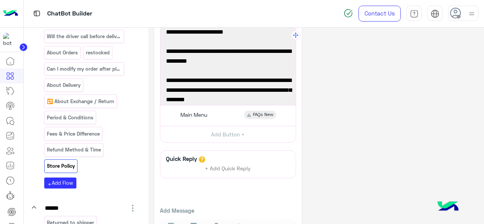
scroll to position [0, 0]
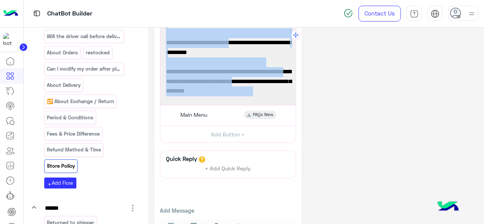
drag, startPoint x: 166, startPoint y: 34, endPoint x: 236, endPoint y: 99, distance: 95.5
click at [236, 99] on div "Return & Exchange Policy You can return or exchange in-store purchases [DATE] d…" at bounding box center [228, 65] width 130 height 76
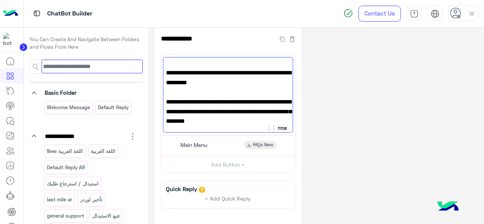
click at [82, 67] on input at bounding box center [92, 67] width 101 height 14
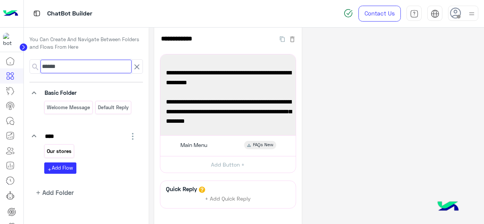
type input "******"
click at [63, 152] on p "Our stores" at bounding box center [59, 151] width 26 height 9
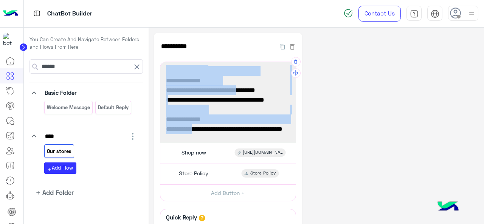
drag, startPoint x: 166, startPoint y: 82, endPoint x: 189, endPoint y: 130, distance: 52.6
click at [189, 130] on div "✨ Welcome! Here are our branch details: 🕒 Working Hours: Daily: 10:00 AM – 11:0…" at bounding box center [228, 103] width 130 height 76
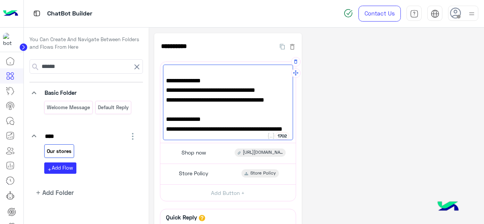
drag, startPoint x: 183, startPoint y: 115, endPoint x: 179, endPoint y: 118, distance: 4.6
click at [175, 107] on span "📍 Location 2 :" at bounding box center [228, 110] width 124 height 10
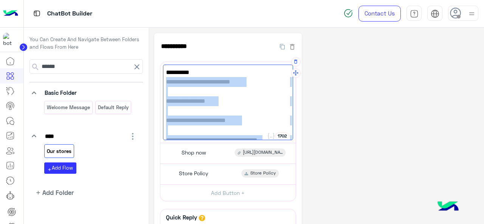
drag, startPoint x: 191, startPoint y: 132, endPoint x: 165, endPoint y: 82, distance: 55.8
click at [165, 82] on div "✨ Welcome! Here are our branch details: 🕒 Working Hours: Daily: 10:00 AM – 11:0…" at bounding box center [228, 103] width 130 height 76
